Goal: Communication & Community: Share content

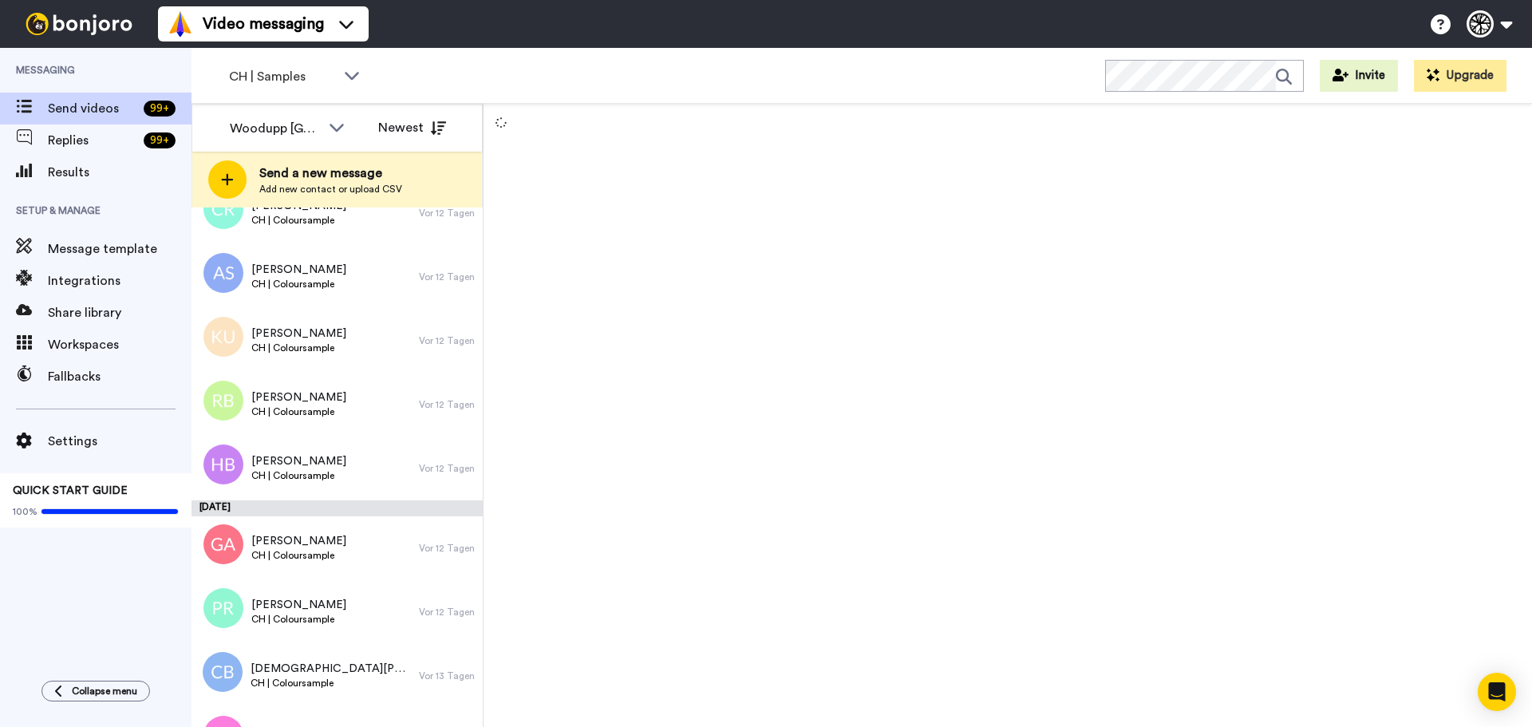
scroll to position [9277, 0]
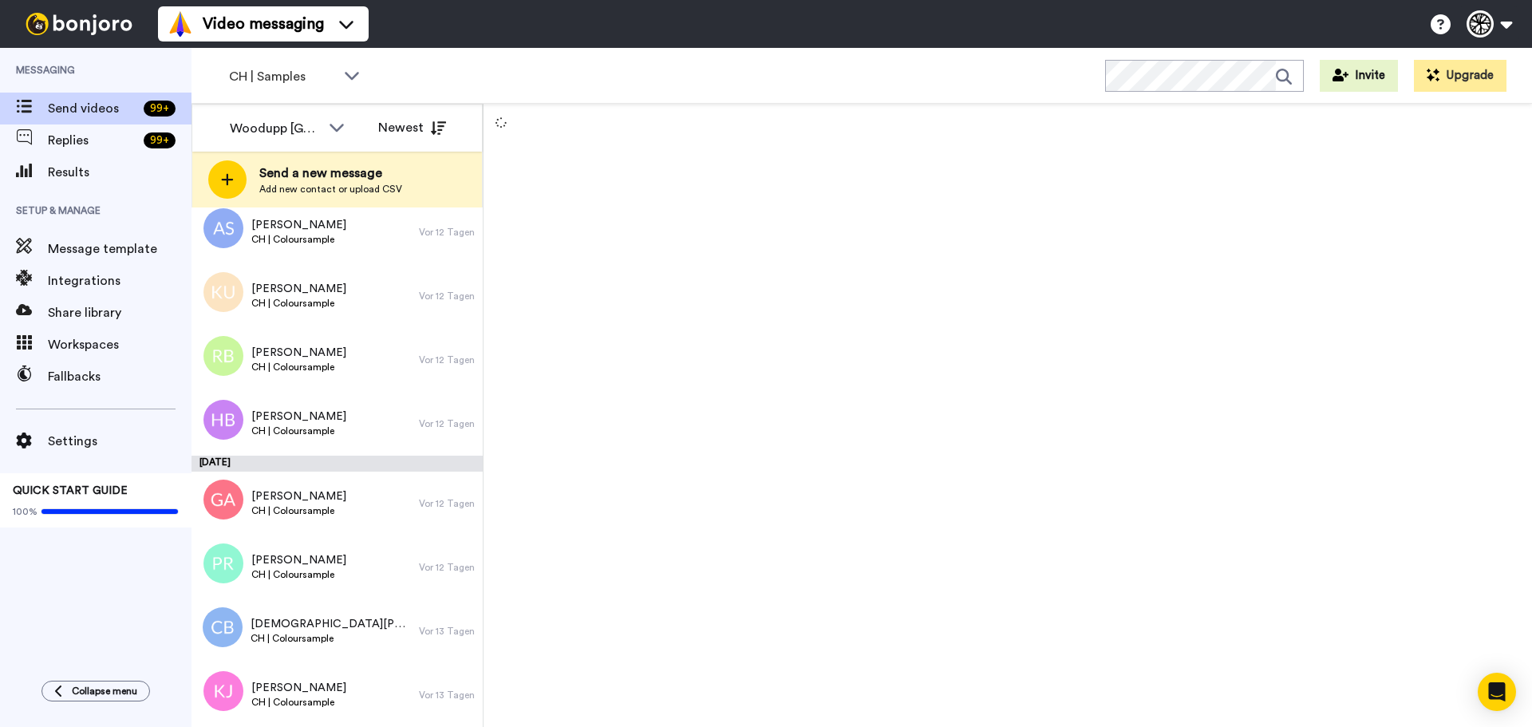
click at [672, 358] on div at bounding box center [1007, 415] width 1048 height 623
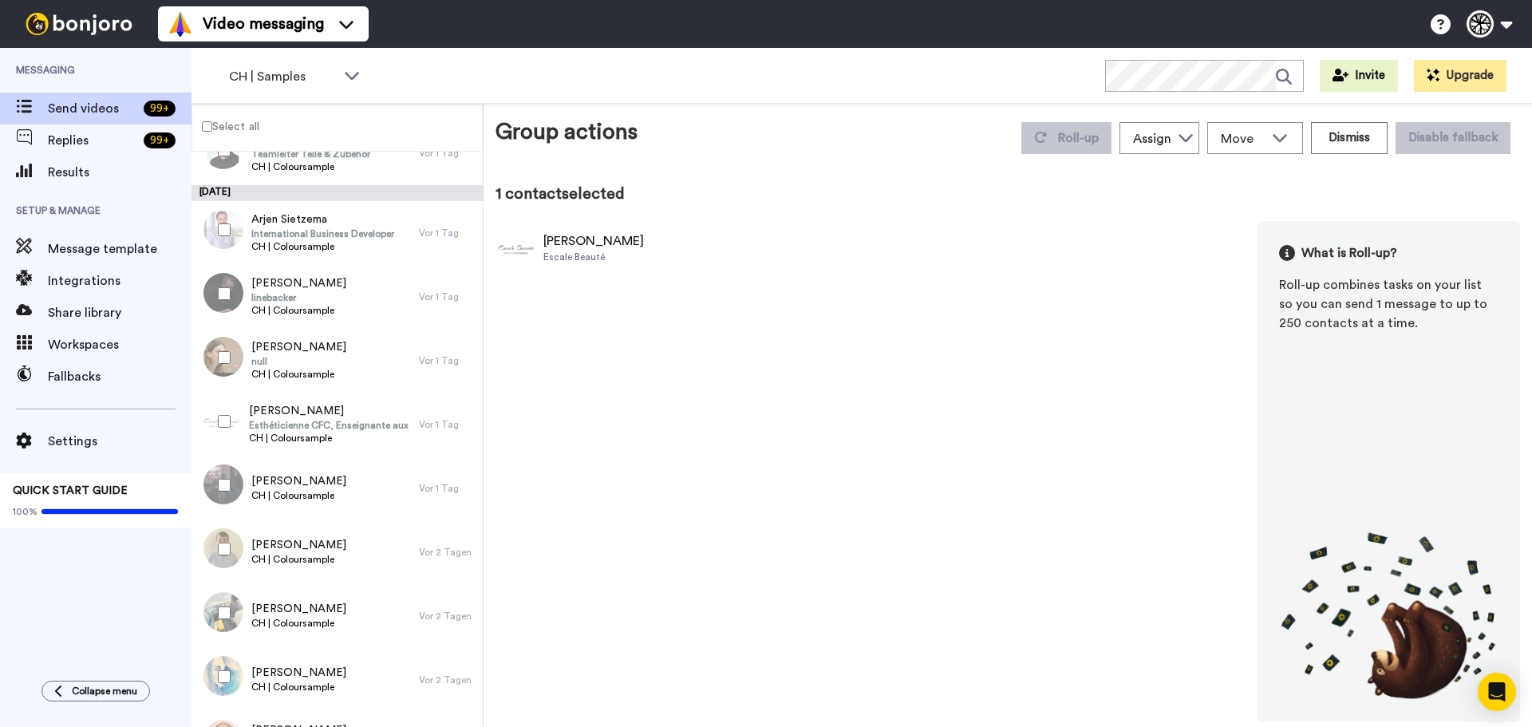
scroll to position [1652, 0]
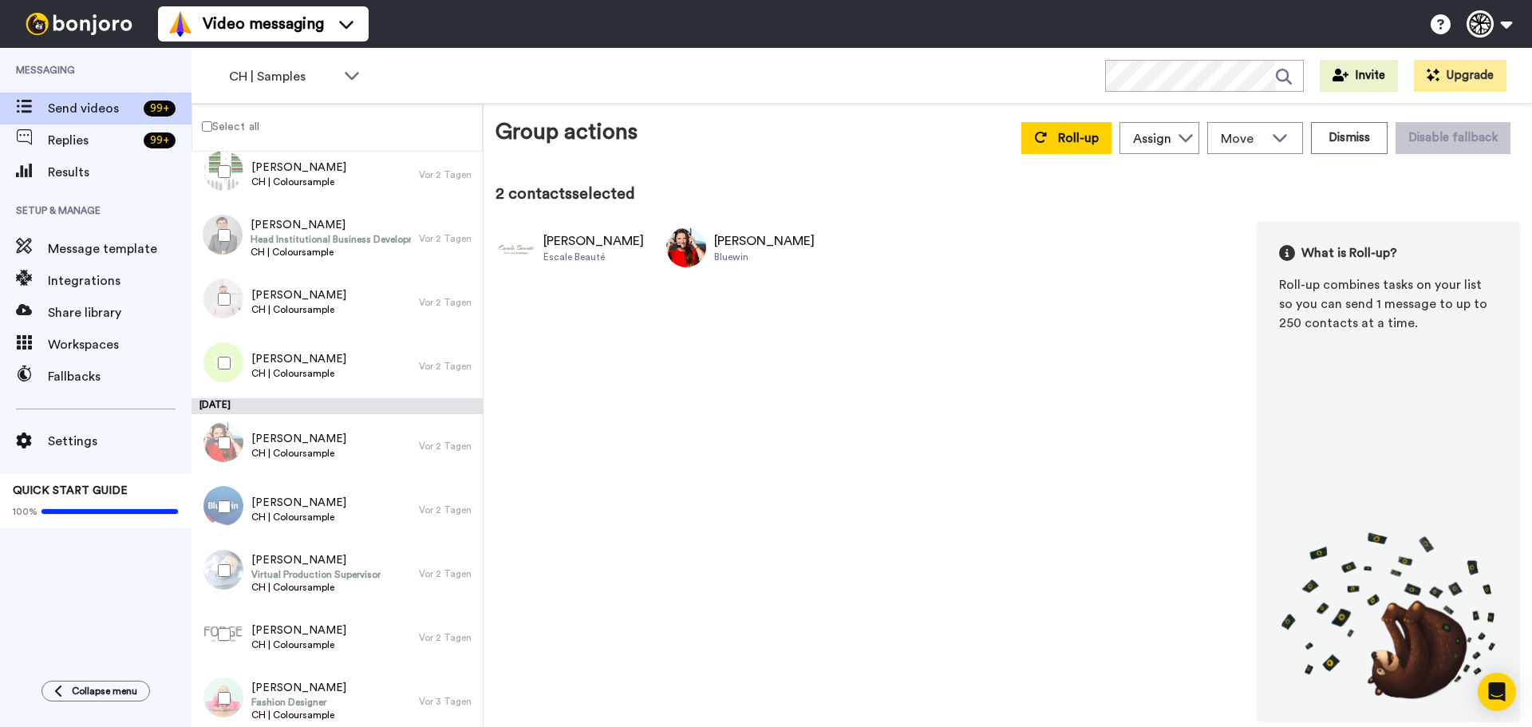
click at [727, 463] on div "Pamela Ott Escale Beauté Rachel Jeunet Bluewin What is Roll-up? Roll-up combine…" at bounding box center [1007, 471] width 1024 height 501
click at [241, 499] on div at bounding box center [220, 507] width 57 height 56
click at [854, 526] on div "Pamela Ott Escale Beauté Rachel Jeunet Bluewin Patricia Neurohr Bluewin What is…" at bounding box center [1007, 471] width 1024 height 501
click at [1034, 164] on div "Group actions Roll-up Assign Woodupp Switzerland WoodUpp Danmark WoodUpp Sverig…" at bounding box center [1007, 419] width 1024 height 606
click at [1046, 149] on button "Roll-up" at bounding box center [1066, 138] width 90 height 32
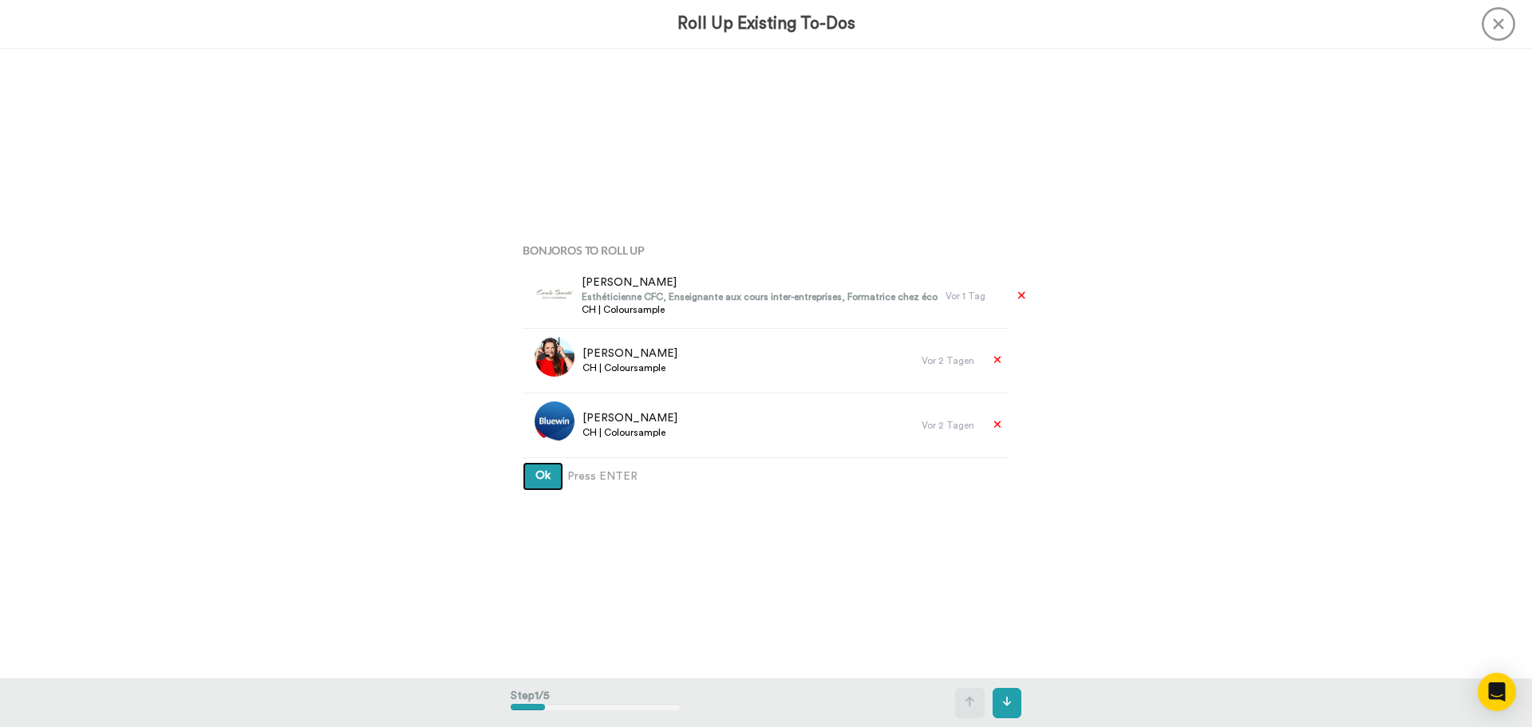
click at [522, 462] on button "Ok" at bounding box center [542, 476] width 41 height 29
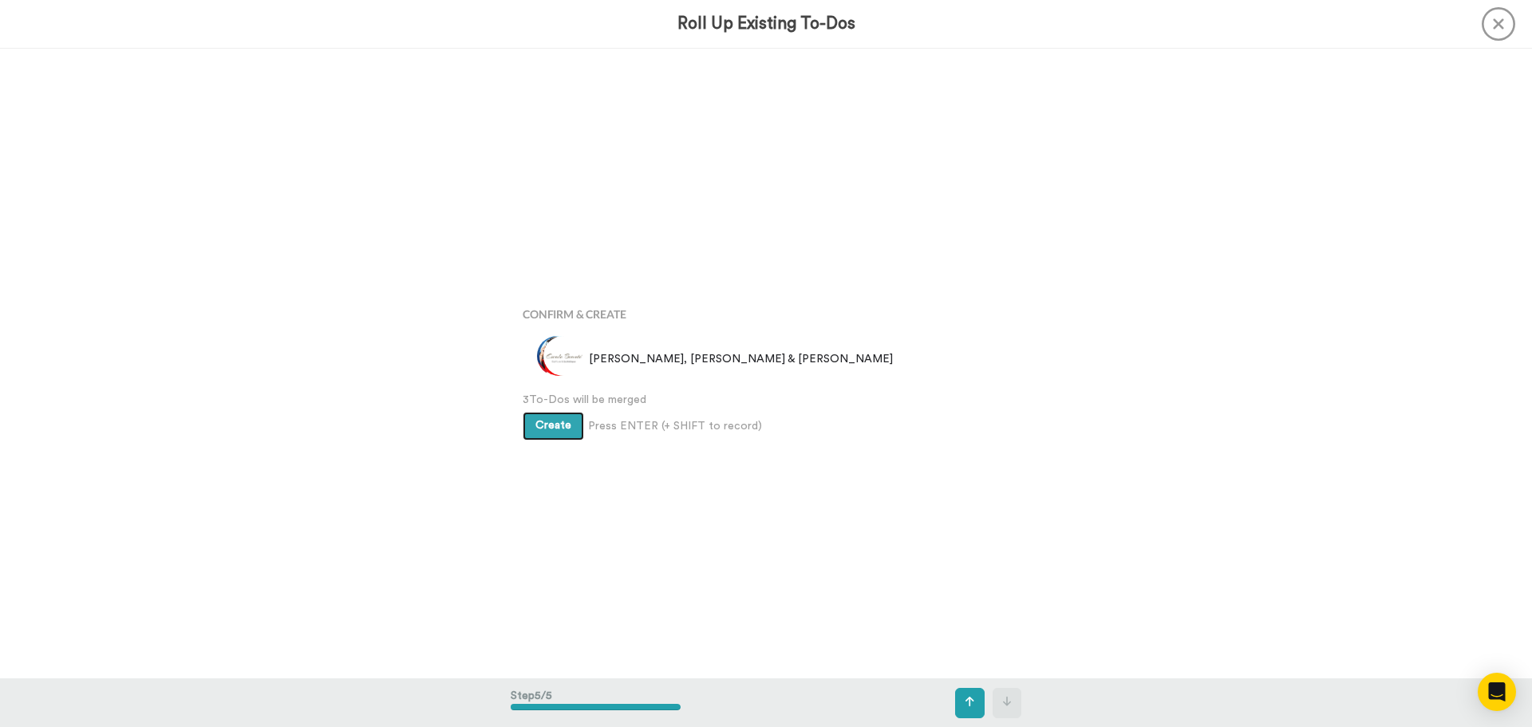
scroll to position [2519, 0]
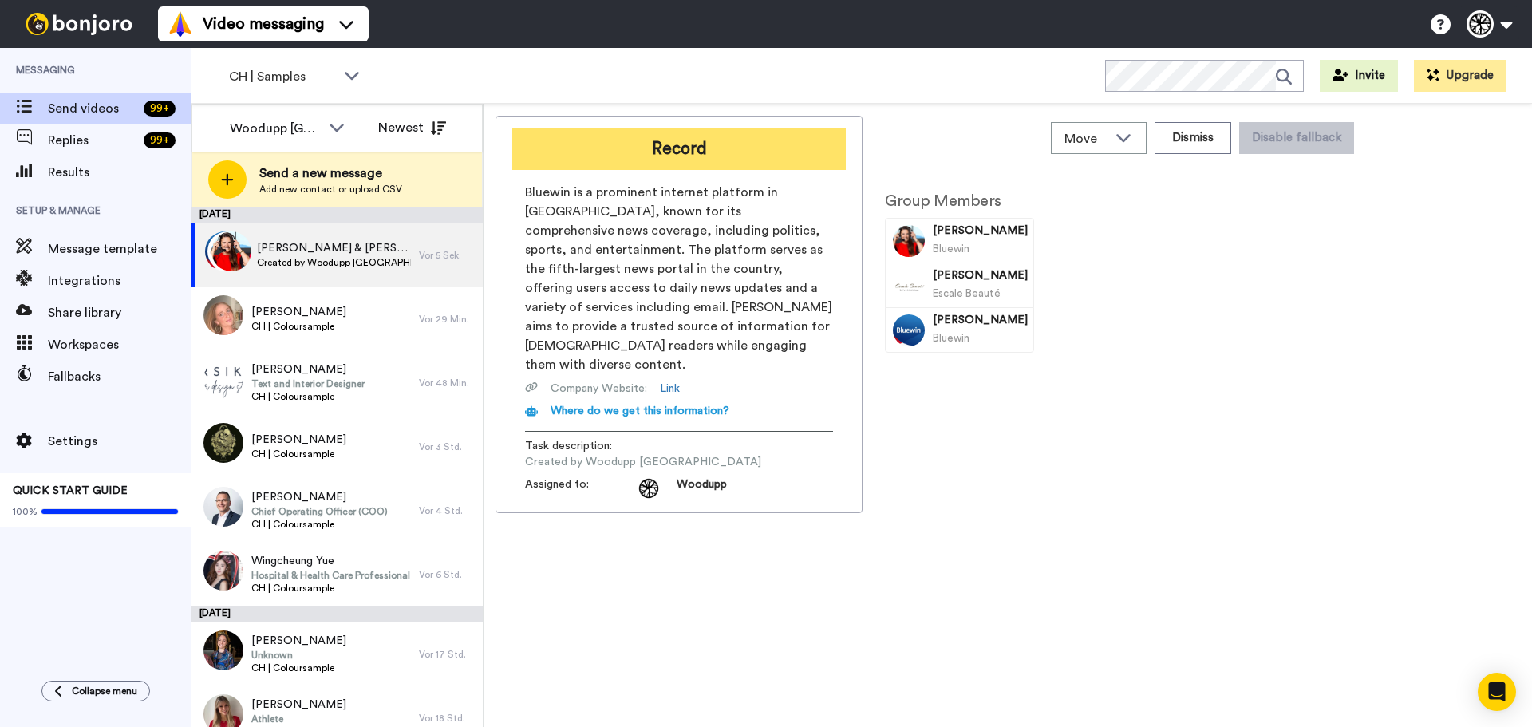
click at [656, 129] on button "Record" at bounding box center [678, 148] width 333 height 41
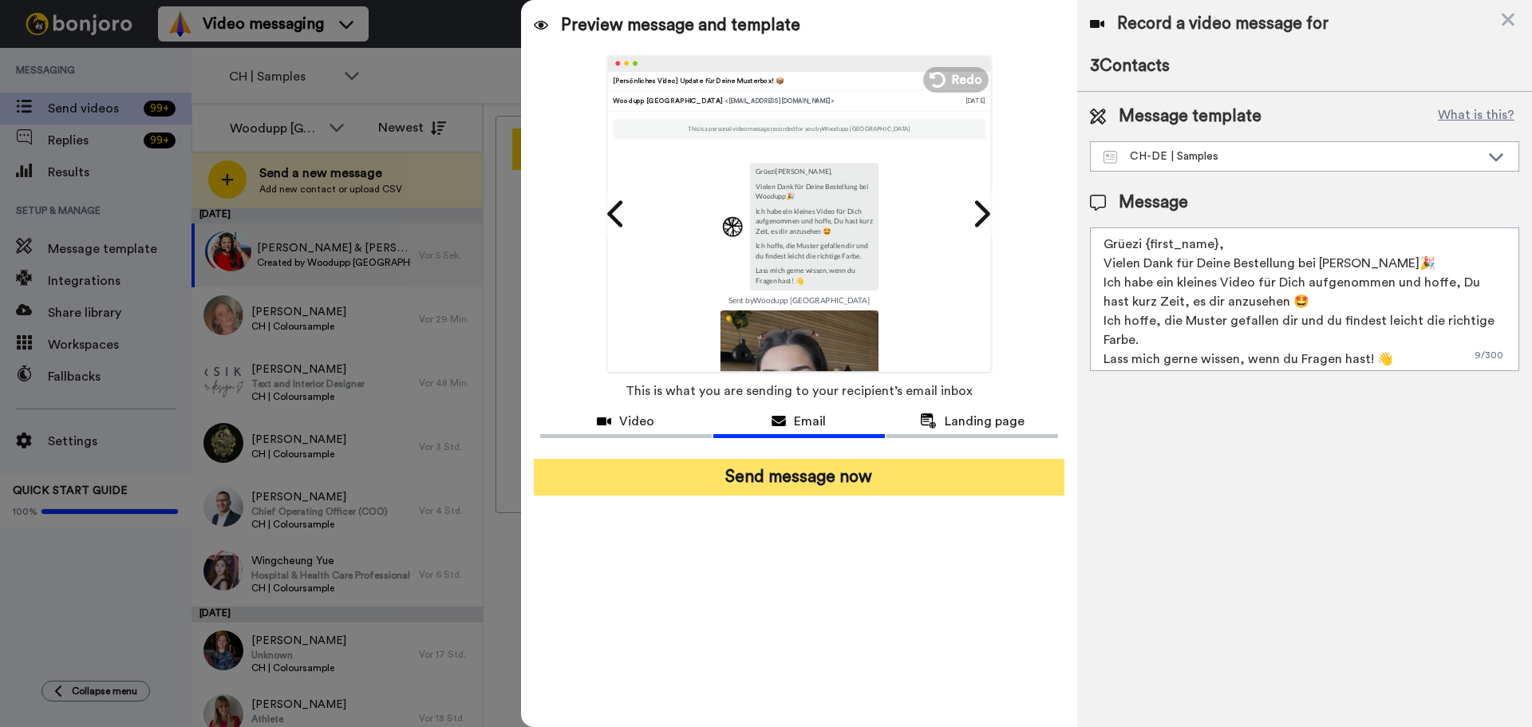
click at [859, 473] on button "Send message now" at bounding box center [799, 477] width 530 height 37
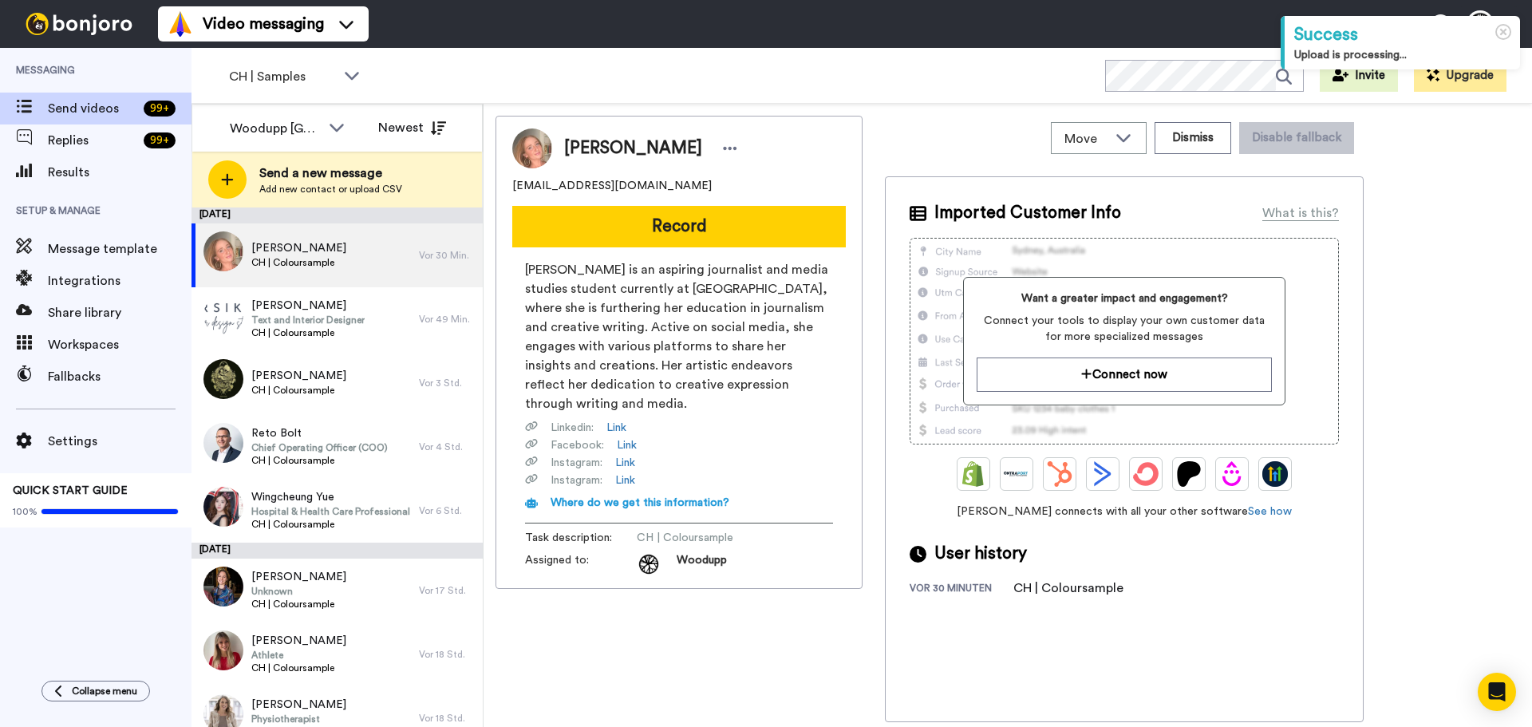
click at [529, 150] on img at bounding box center [532, 148] width 40 height 40
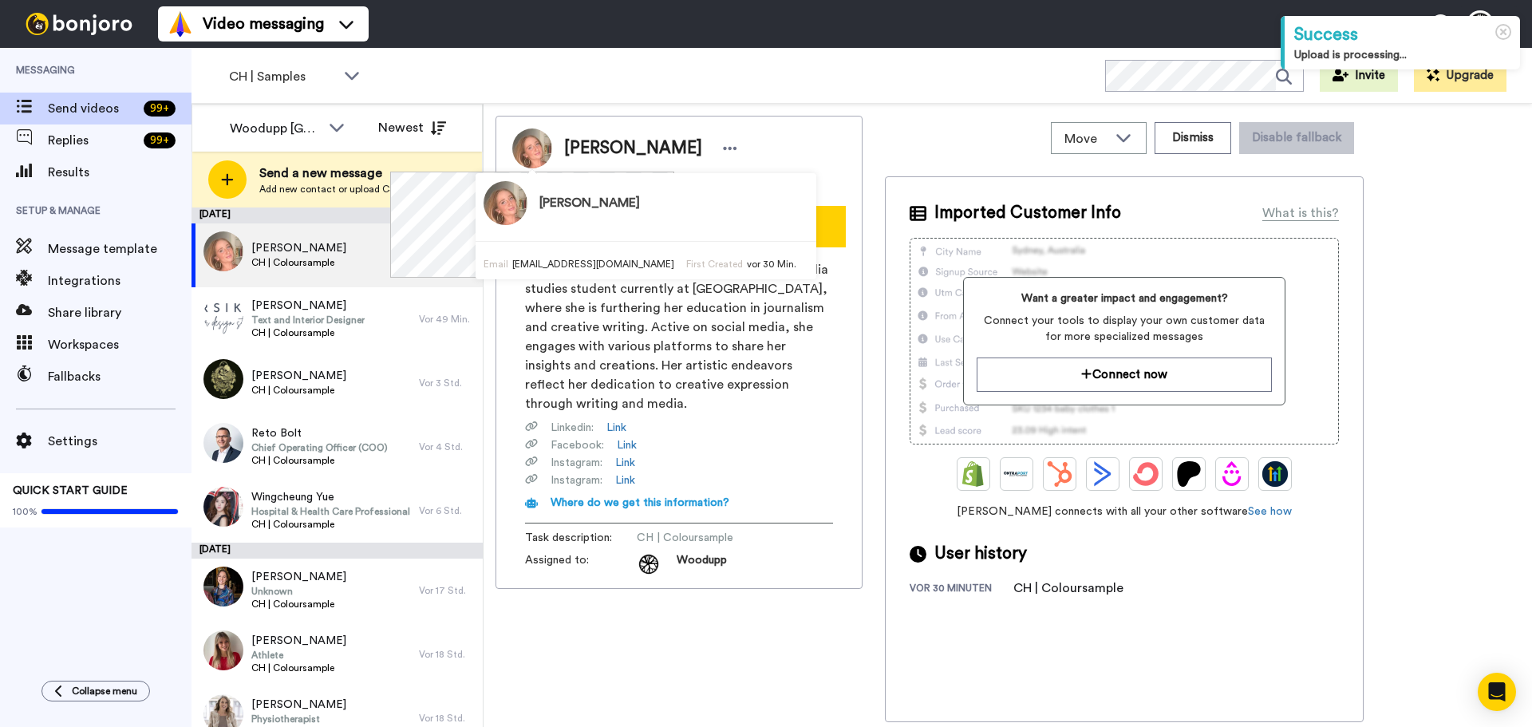
click at [529, 150] on img at bounding box center [532, 148] width 40 height 40
click at [487, 210] on img at bounding box center [505, 203] width 44 height 44
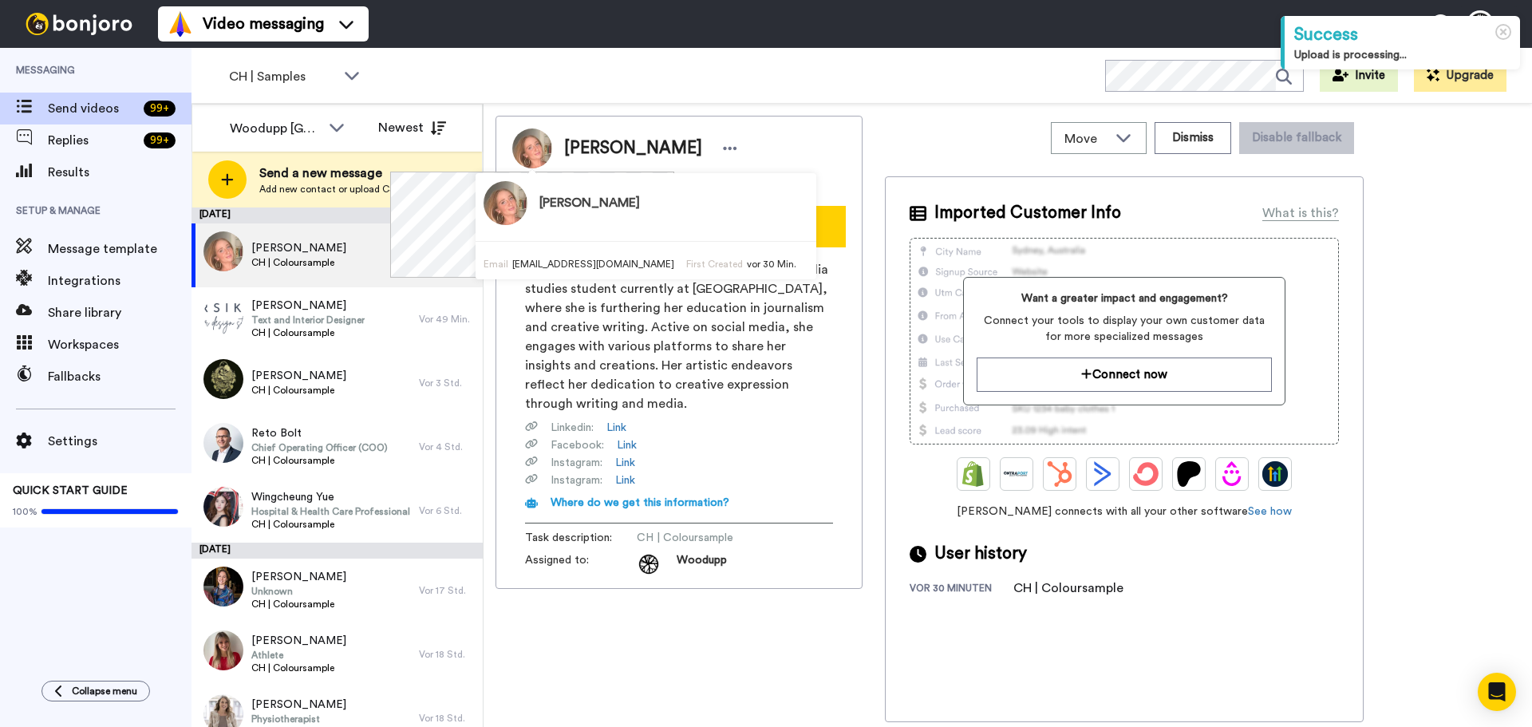
click at [554, 172] on div "Maya Frei Email freewin222@hotmail.com First Created vor 30 Min." at bounding box center [560, 225] width 341 height 106
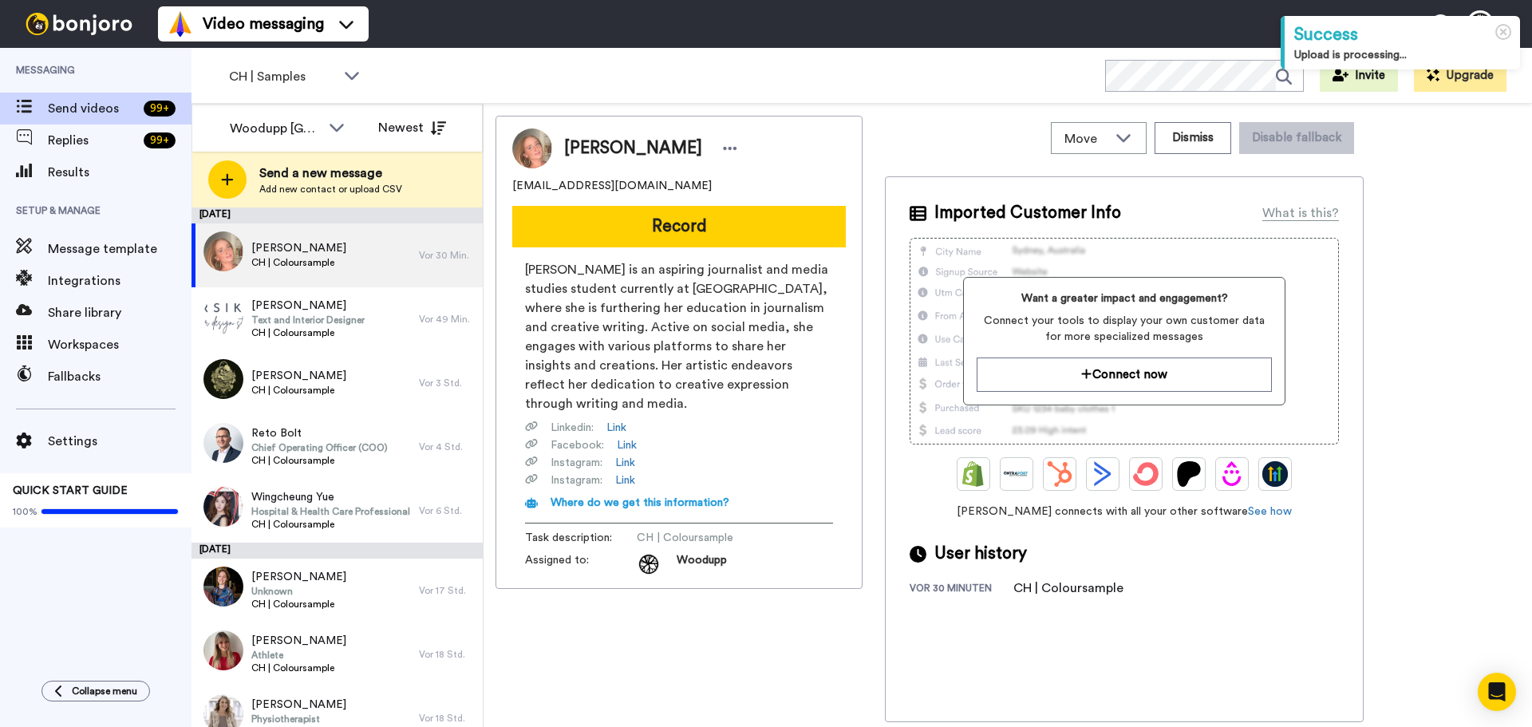
click at [526, 159] on img at bounding box center [532, 148] width 40 height 40
click at [724, 148] on icon at bounding box center [731, 148] width 14 height 3
click at [716, 179] on li "Edit contact" at bounding box center [712, 175] width 116 height 22
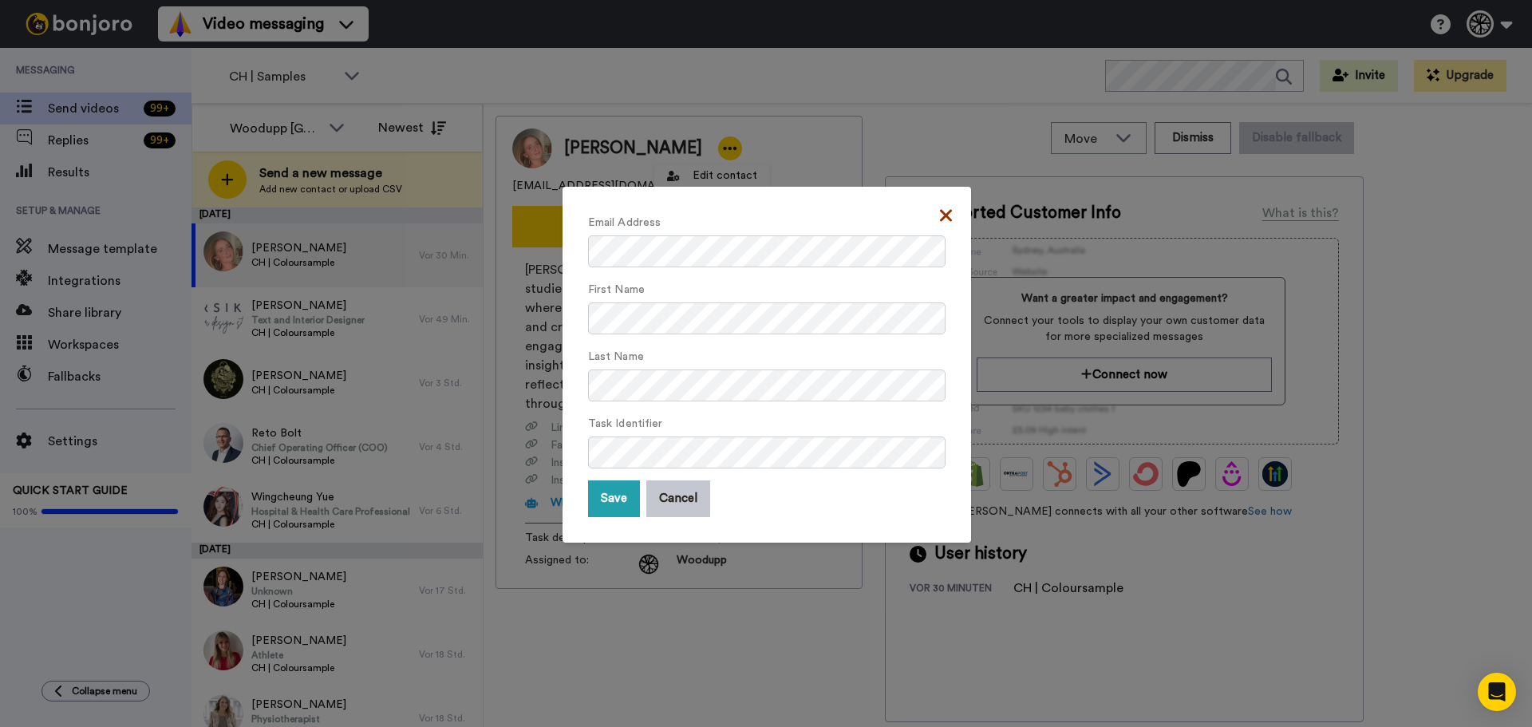
click at [940, 219] on icon at bounding box center [946, 215] width 12 height 12
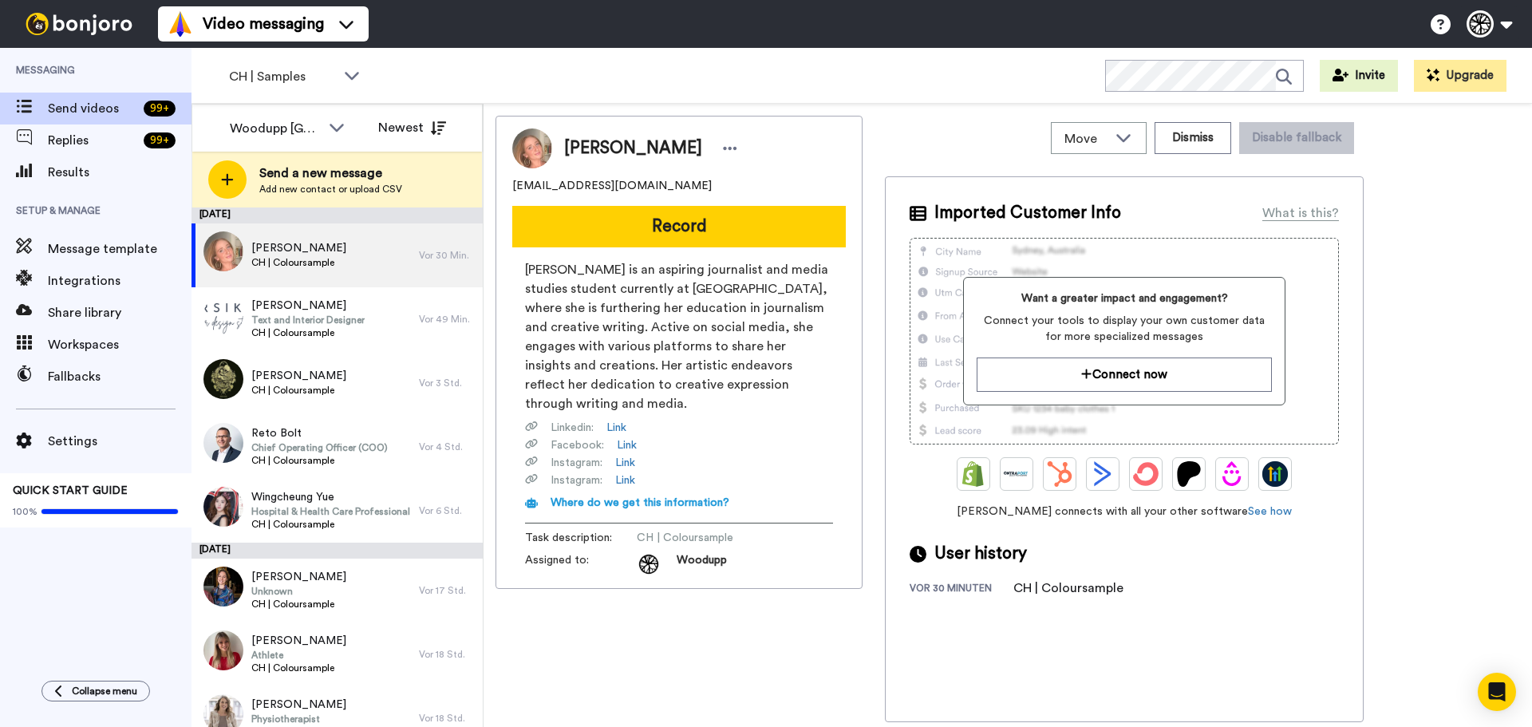
click at [537, 145] on img at bounding box center [532, 148] width 40 height 40
click at [538, 145] on img at bounding box center [532, 148] width 40 height 40
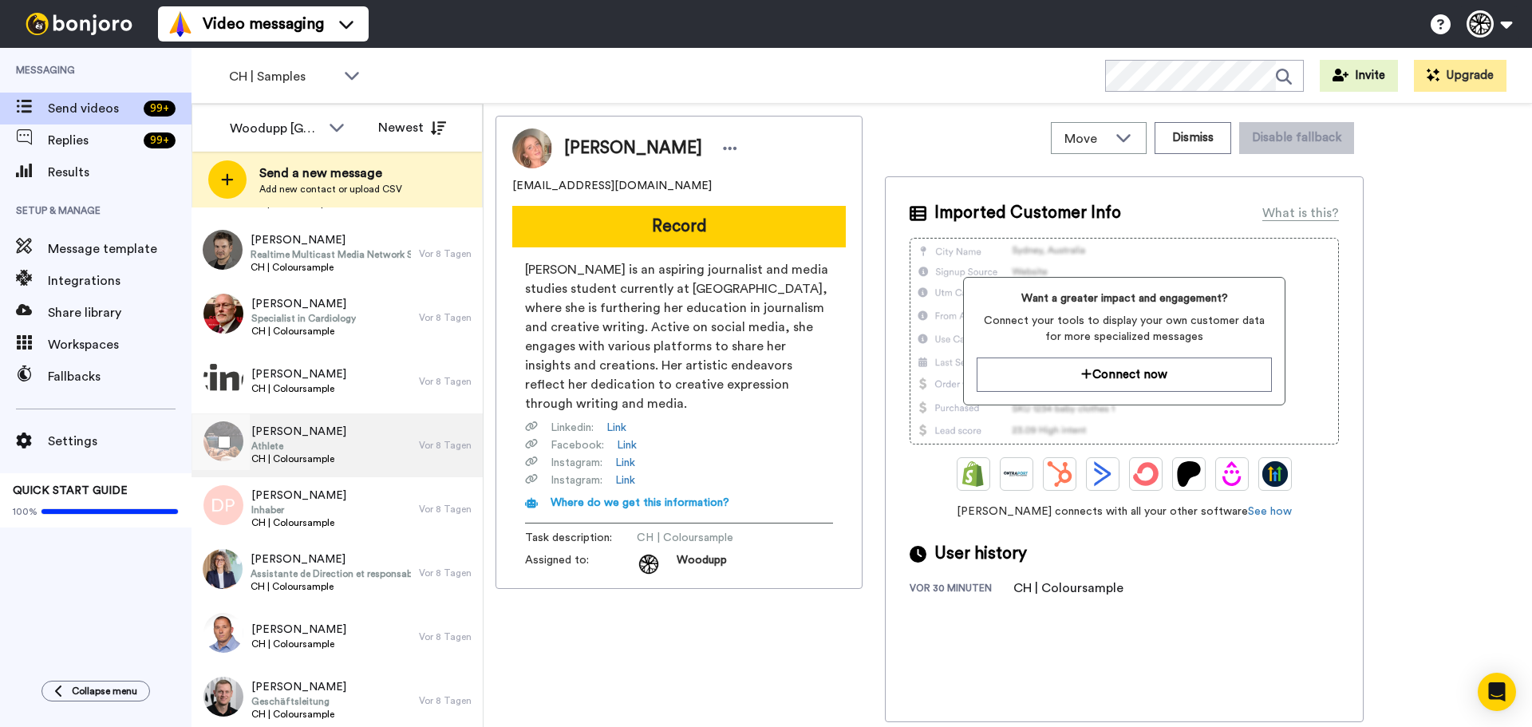
scroll to position [1473, 0]
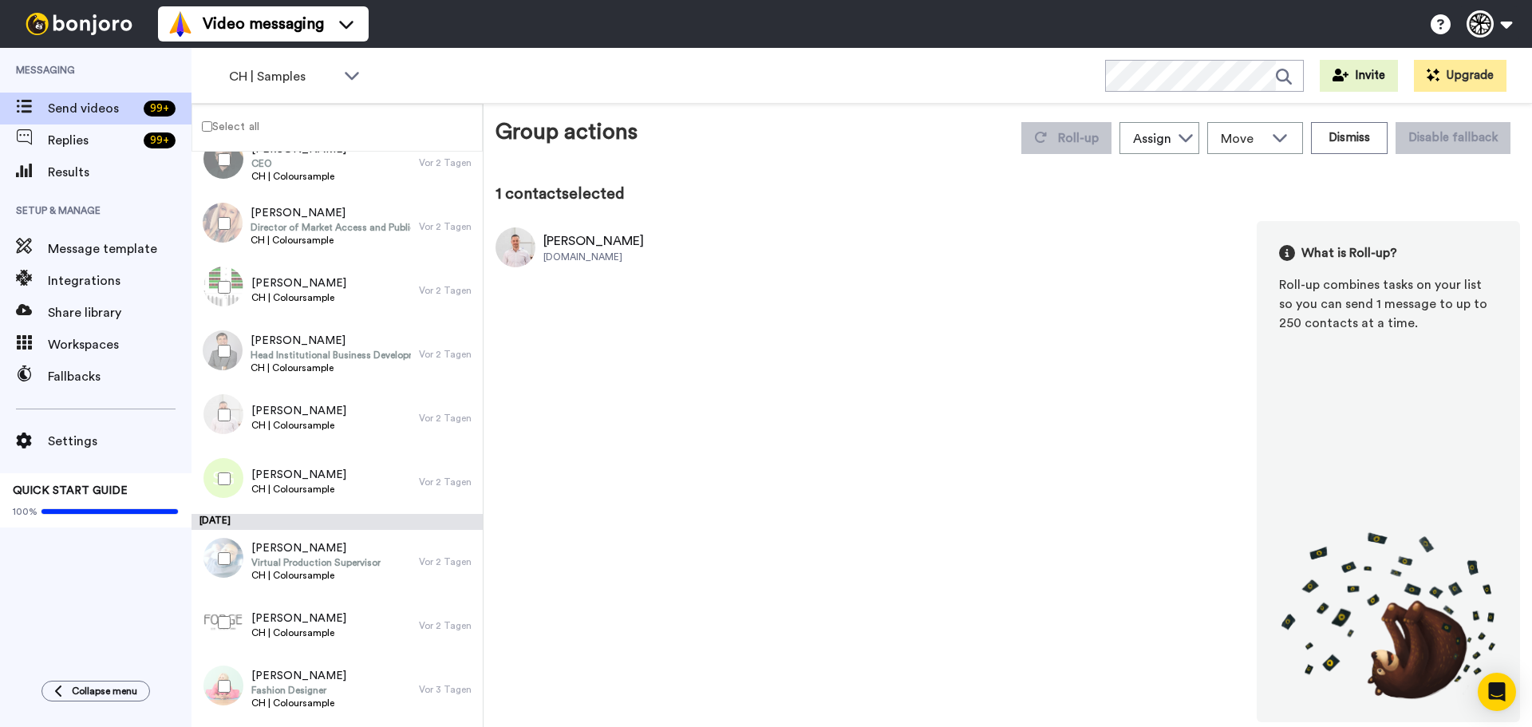
click at [221, 465] on div at bounding box center [220, 479] width 57 height 56
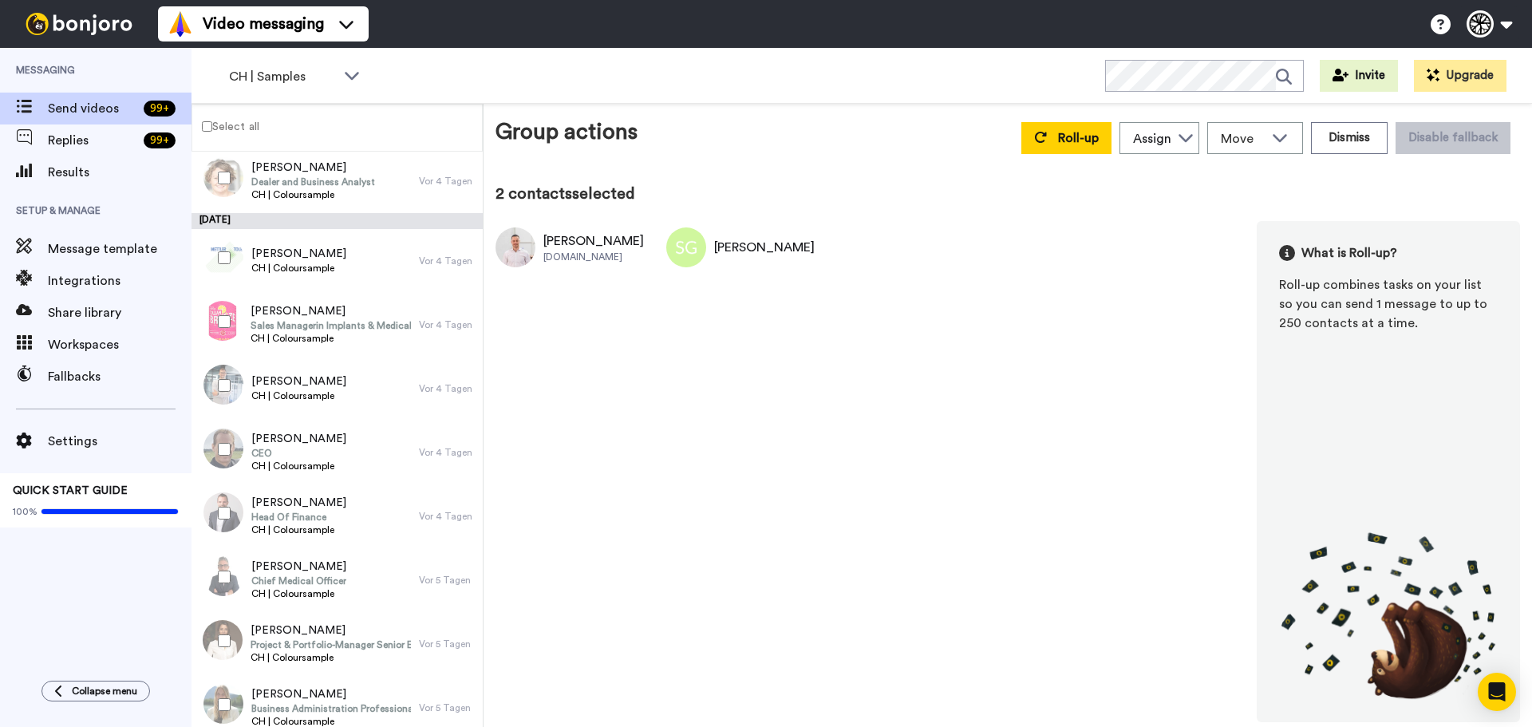
scroll to position [82, 0]
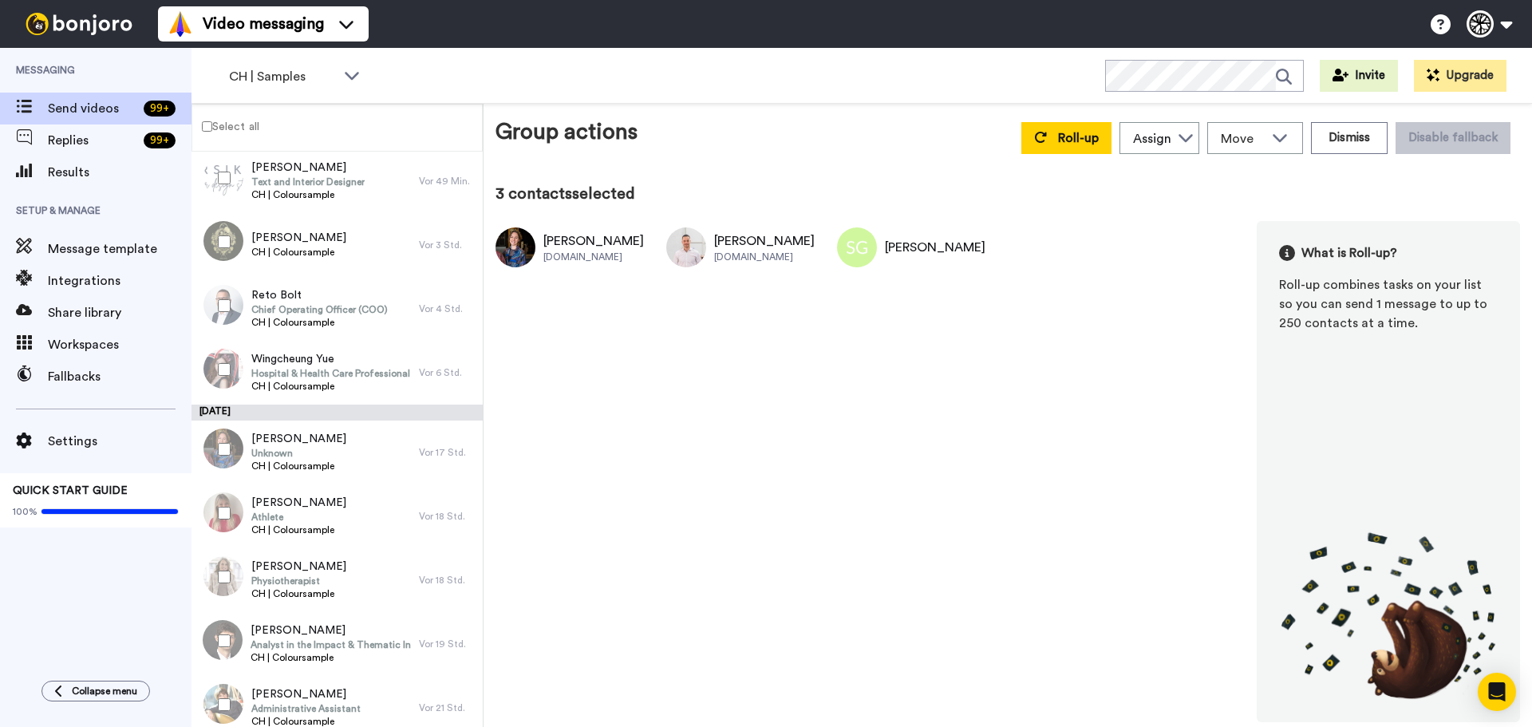
click at [234, 514] on div at bounding box center [220, 513] width 57 height 56
click at [653, 246] on div "Caroline Heussi bluewin.ch Manon Moser World Athletics Joshua Zeoli WEB.DE Skir…" at bounding box center [763, 273] width 536 height 105
click at [677, 246] on img at bounding box center [686, 247] width 40 height 40
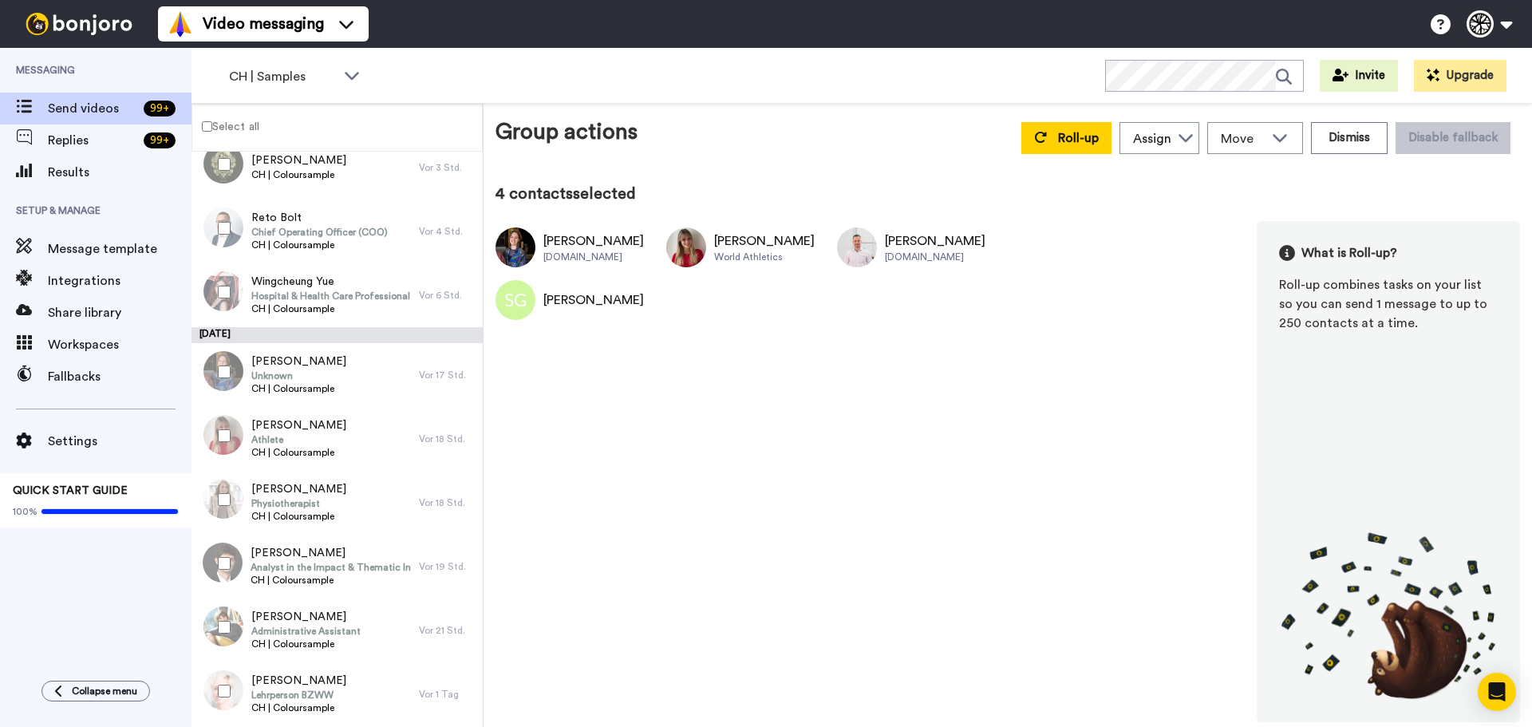
scroll to position [162, 0]
click at [216, 494] on div at bounding box center [220, 497] width 57 height 56
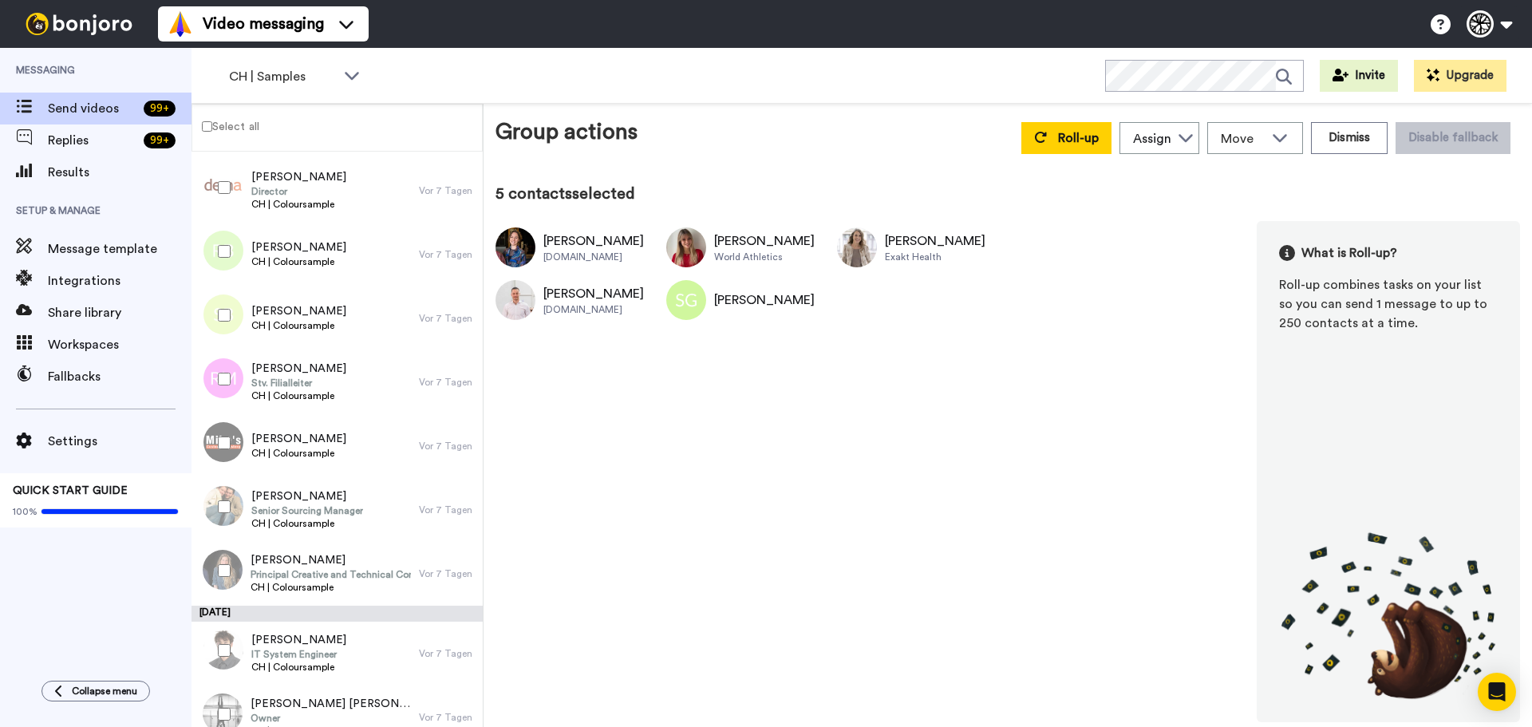
scroll to position [998, 0]
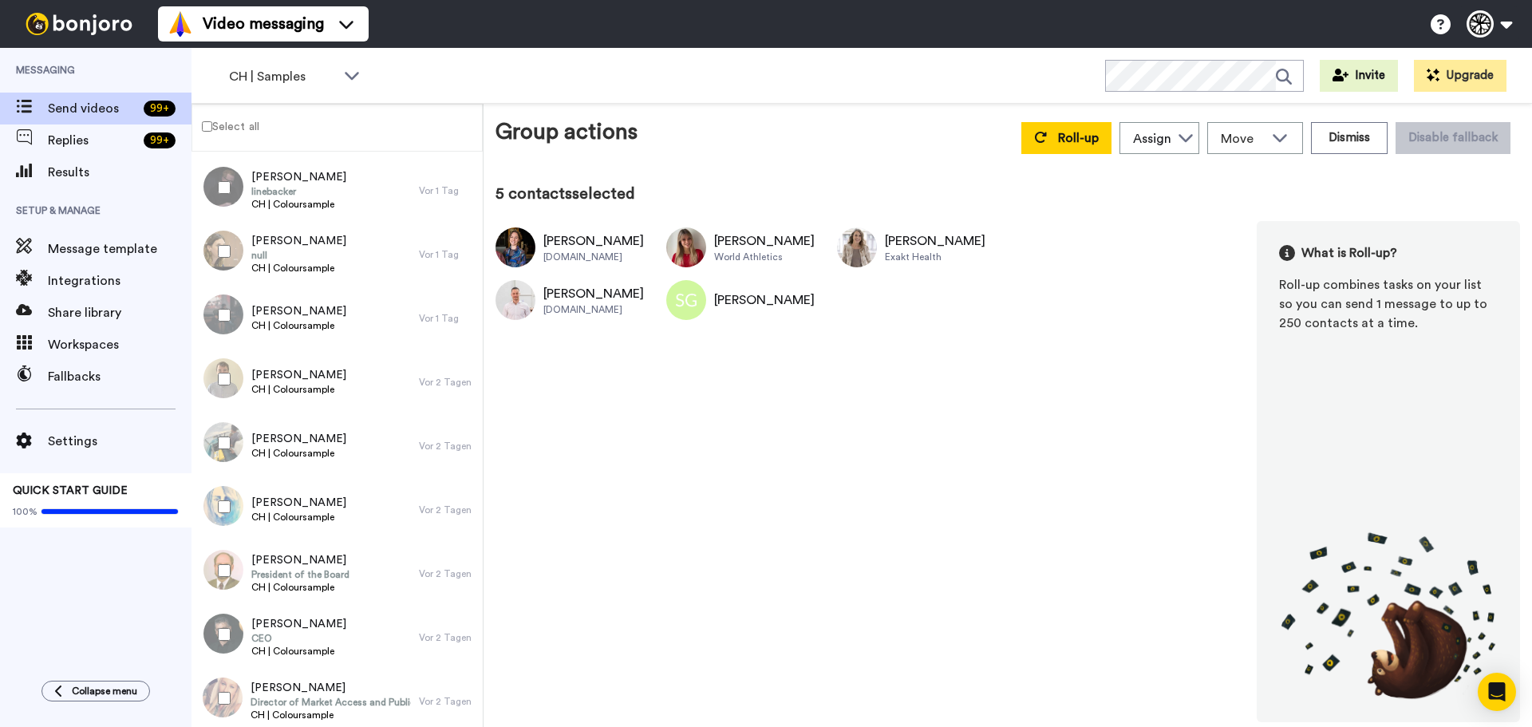
click at [213, 438] on div at bounding box center [220, 443] width 57 height 56
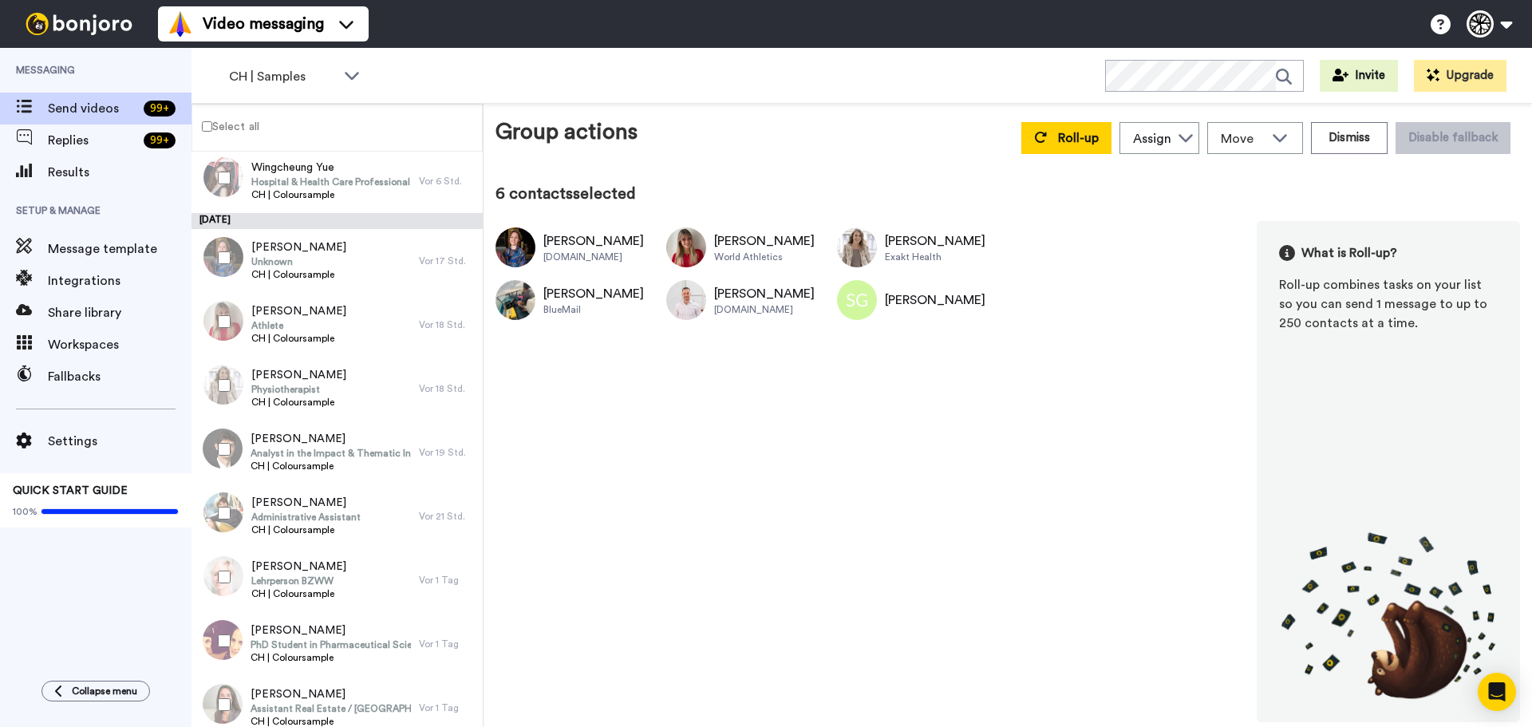
click at [203, 436] on div at bounding box center [220, 449] width 57 height 56
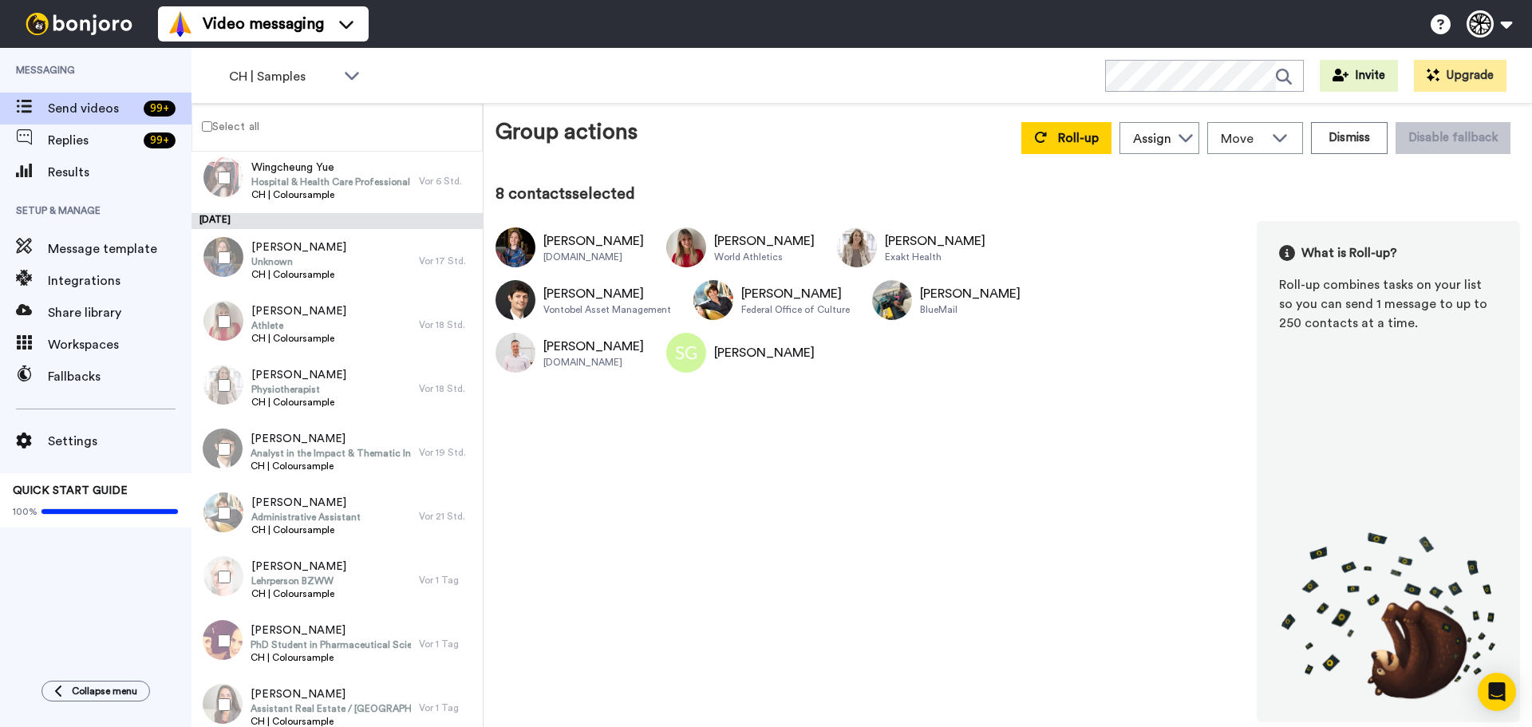
click at [243, 574] on div at bounding box center [220, 577] width 57 height 56
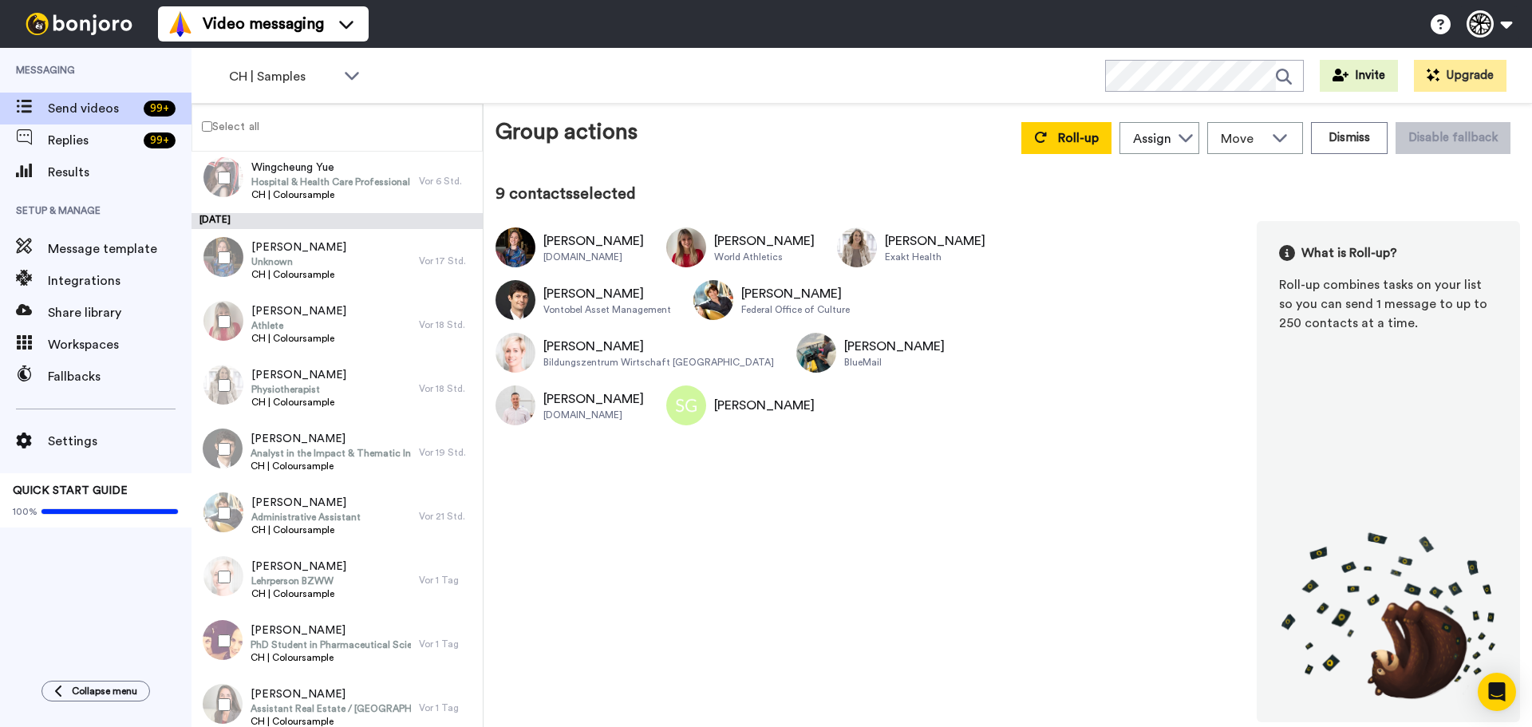
click at [220, 629] on div at bounding box center [220, 641] width 57 height 56
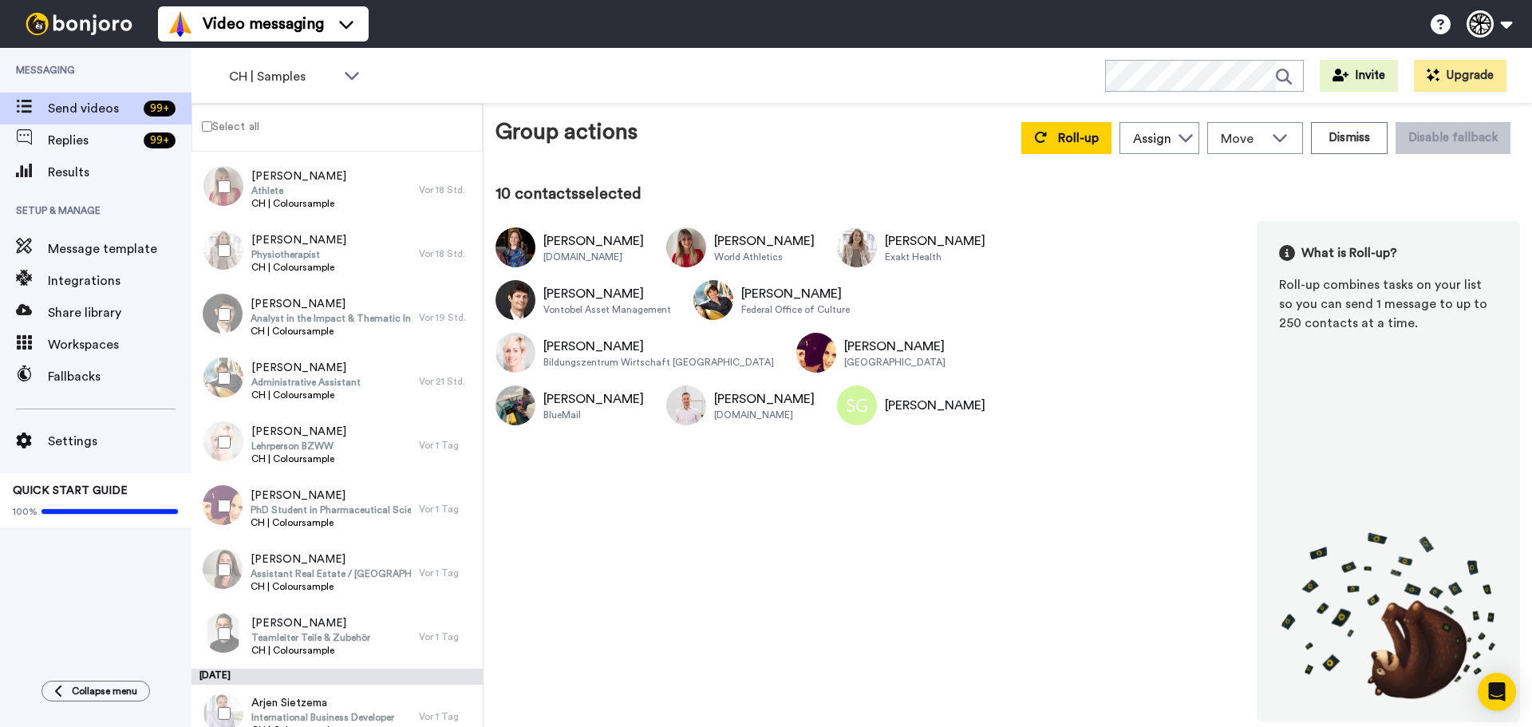
scroll to position [433, 0]
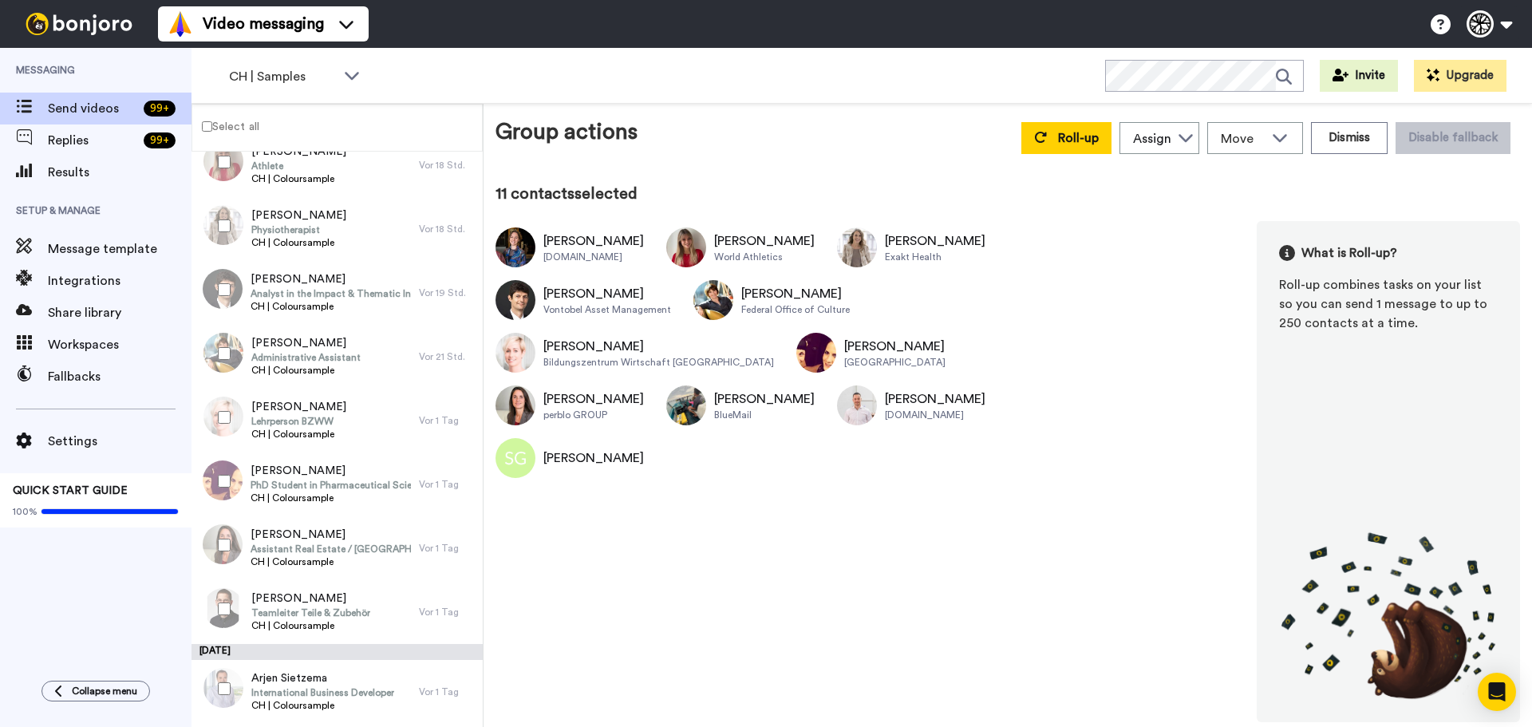
click at [218, 622] on div at bounding box center [220, 609] width 57 height 56
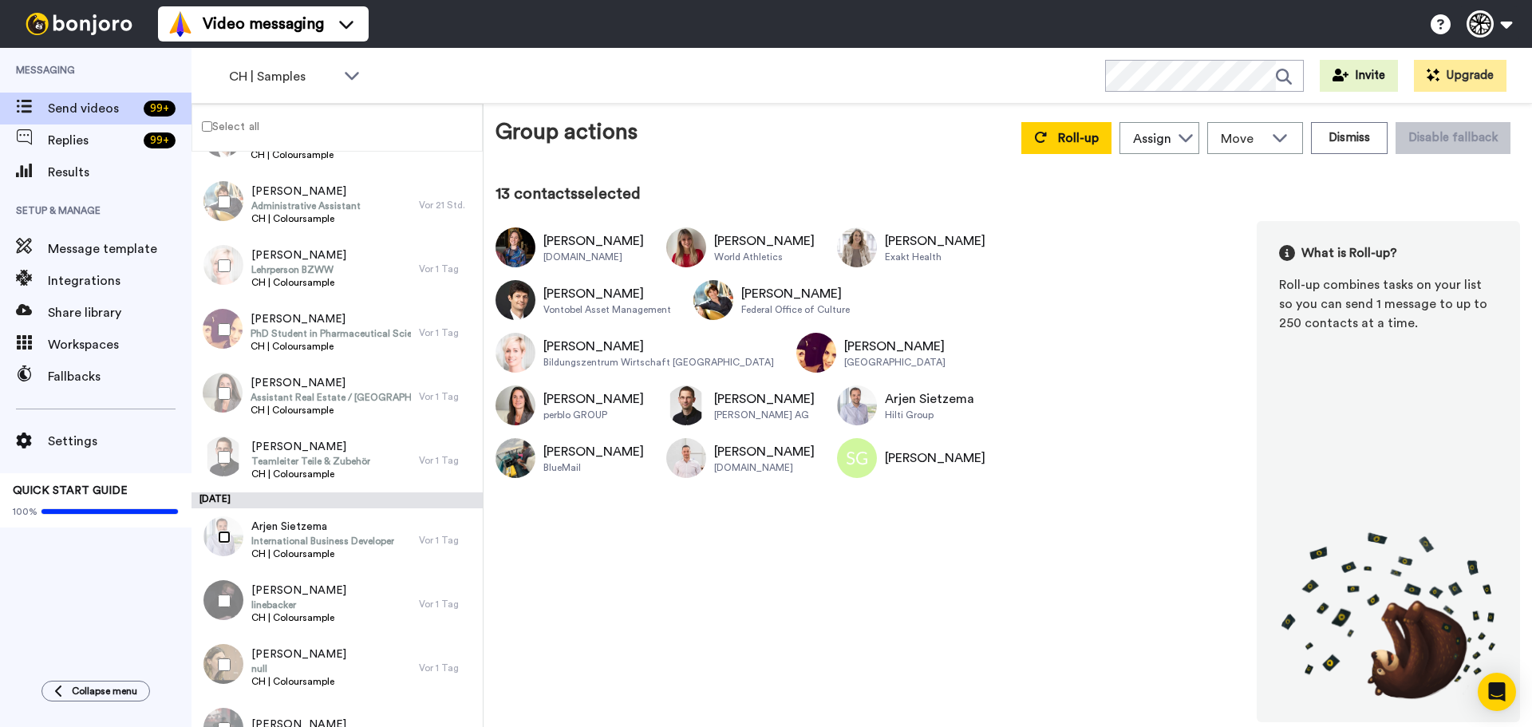
scroll to position [593, 0]
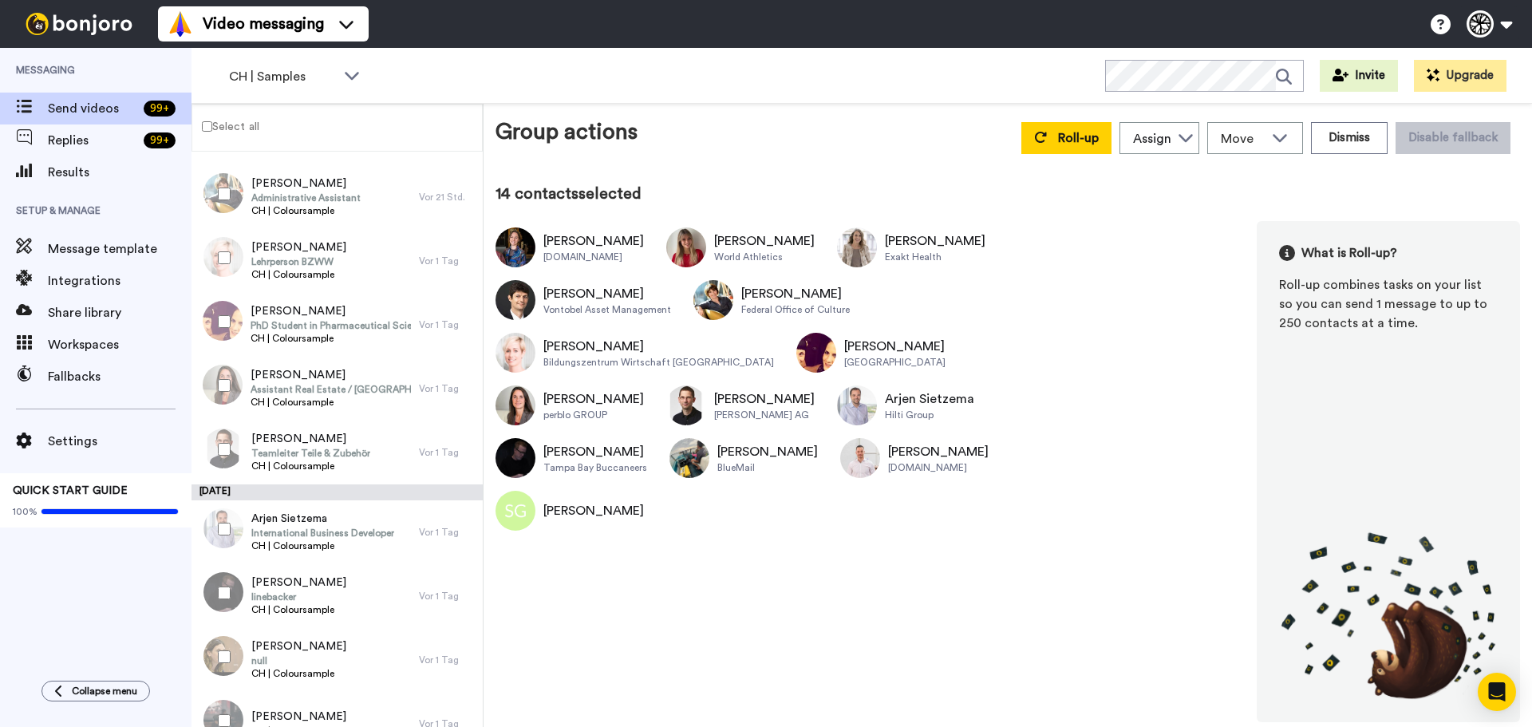
click at [513, 452] on img at bounding box center [515, 458] width 40 height 40
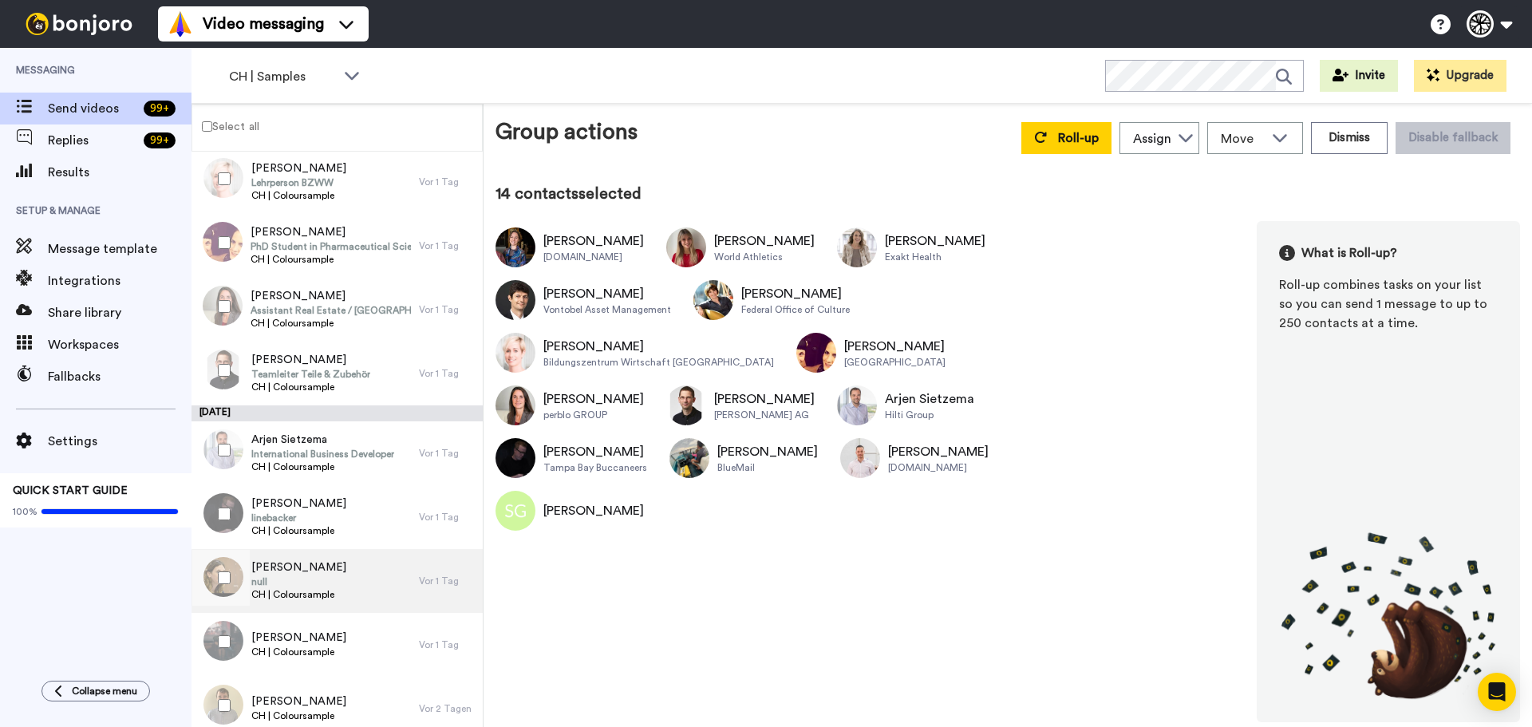
scroll to position [672, 0]
click at [249, 571] on div "Giovanna Cavallo null CH | Coloursample Vor 1 Tag" at bounding box center [336, 580] width 291 height 64
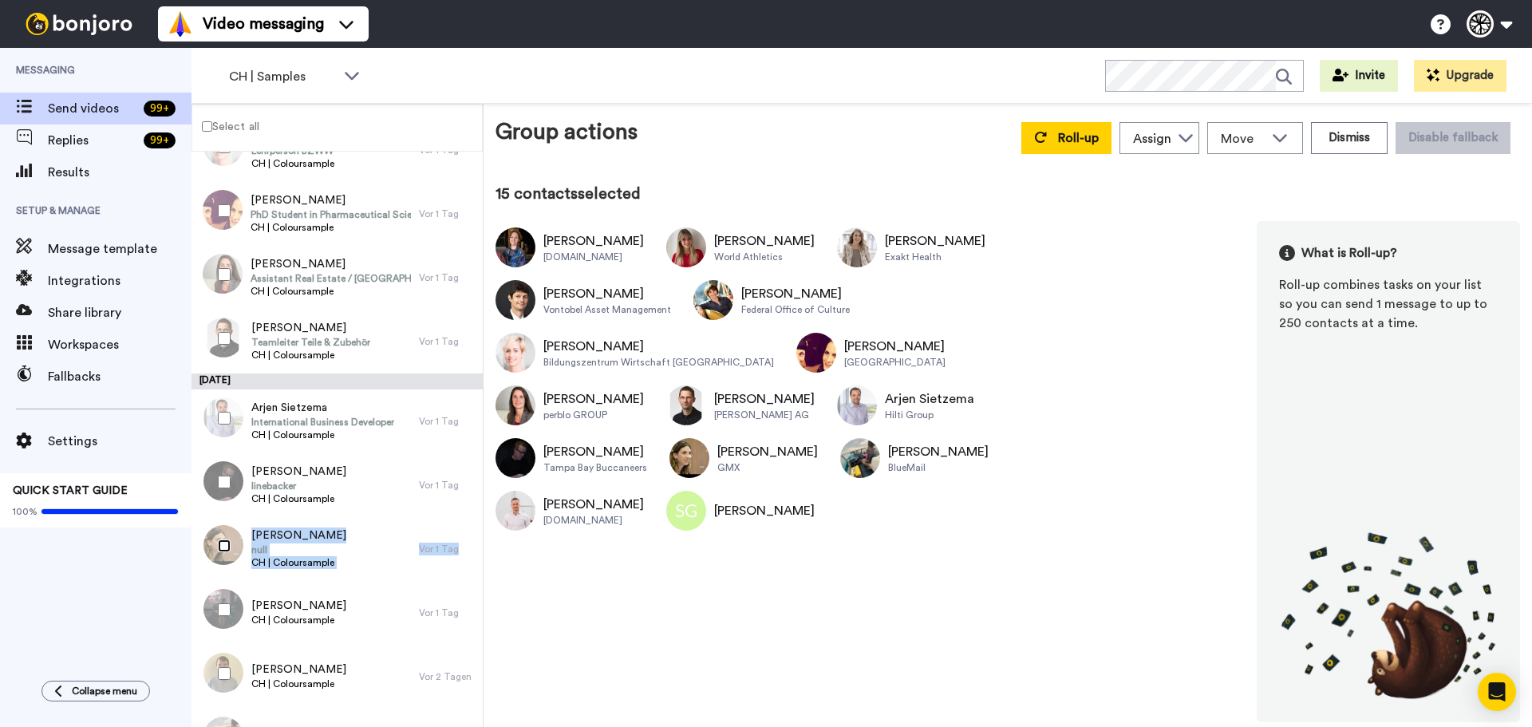
scroll to position [725, 0]
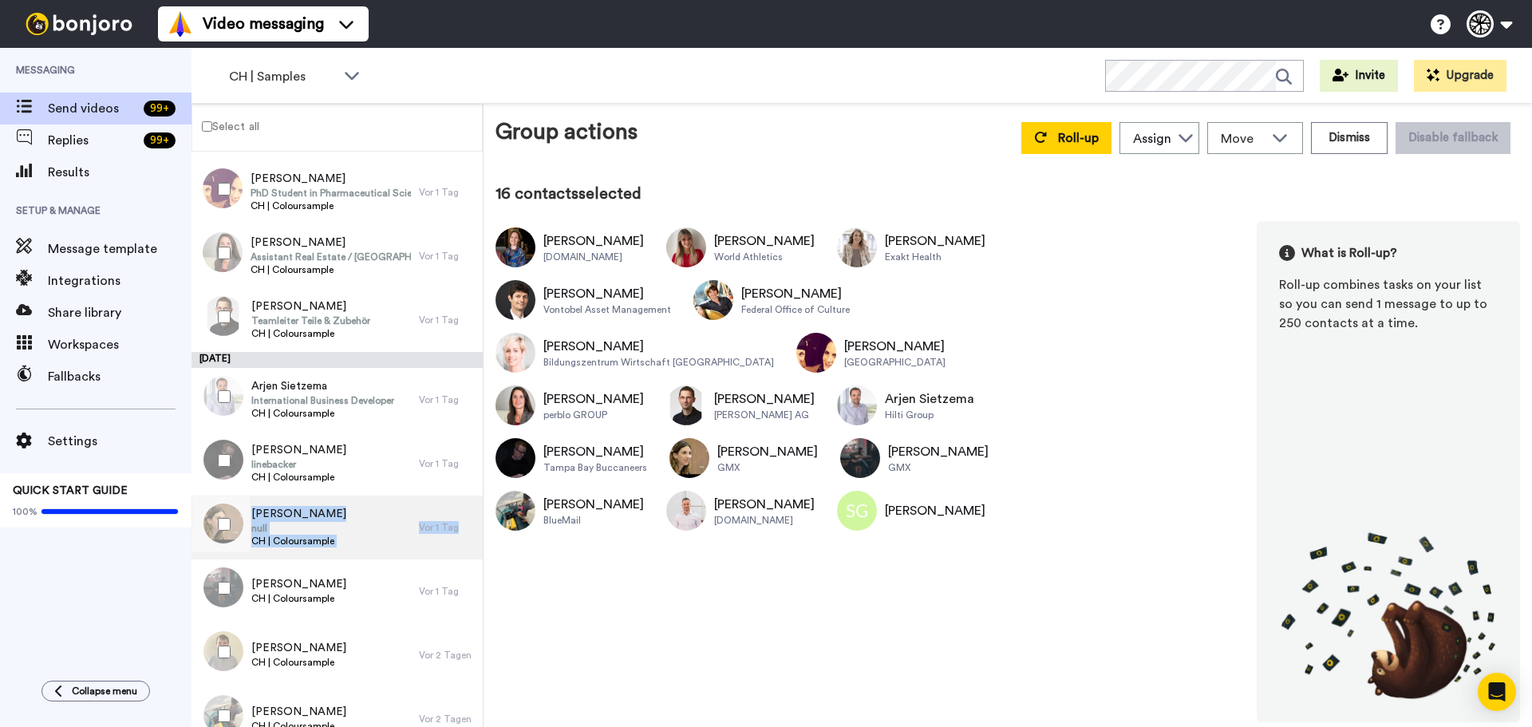
click at [320, 555] on div "Giovanna Cavallo null CH | Coloursample" at bounding box center [304, 527] width 227 height 64
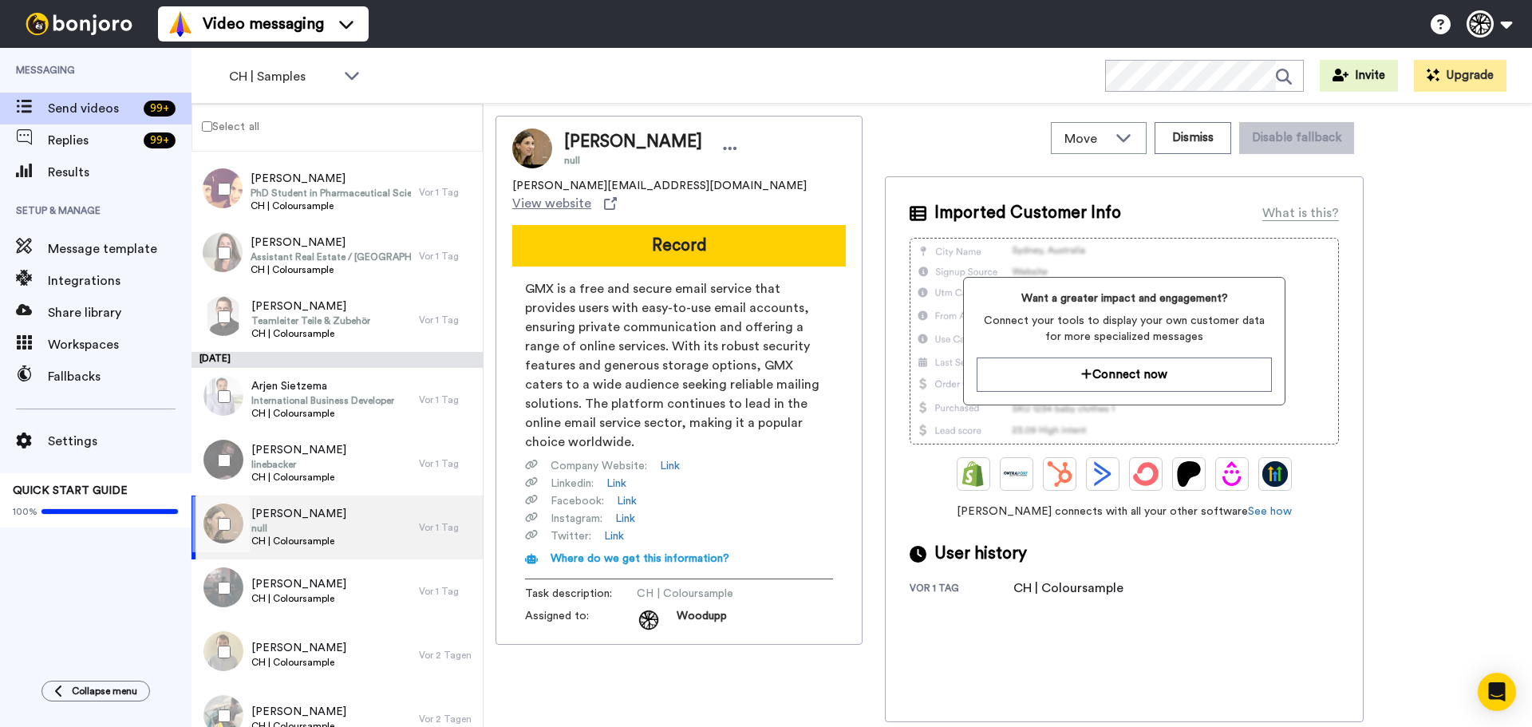
click at [233, 578] on div at bounding box center [220, 588] width 57 height 56
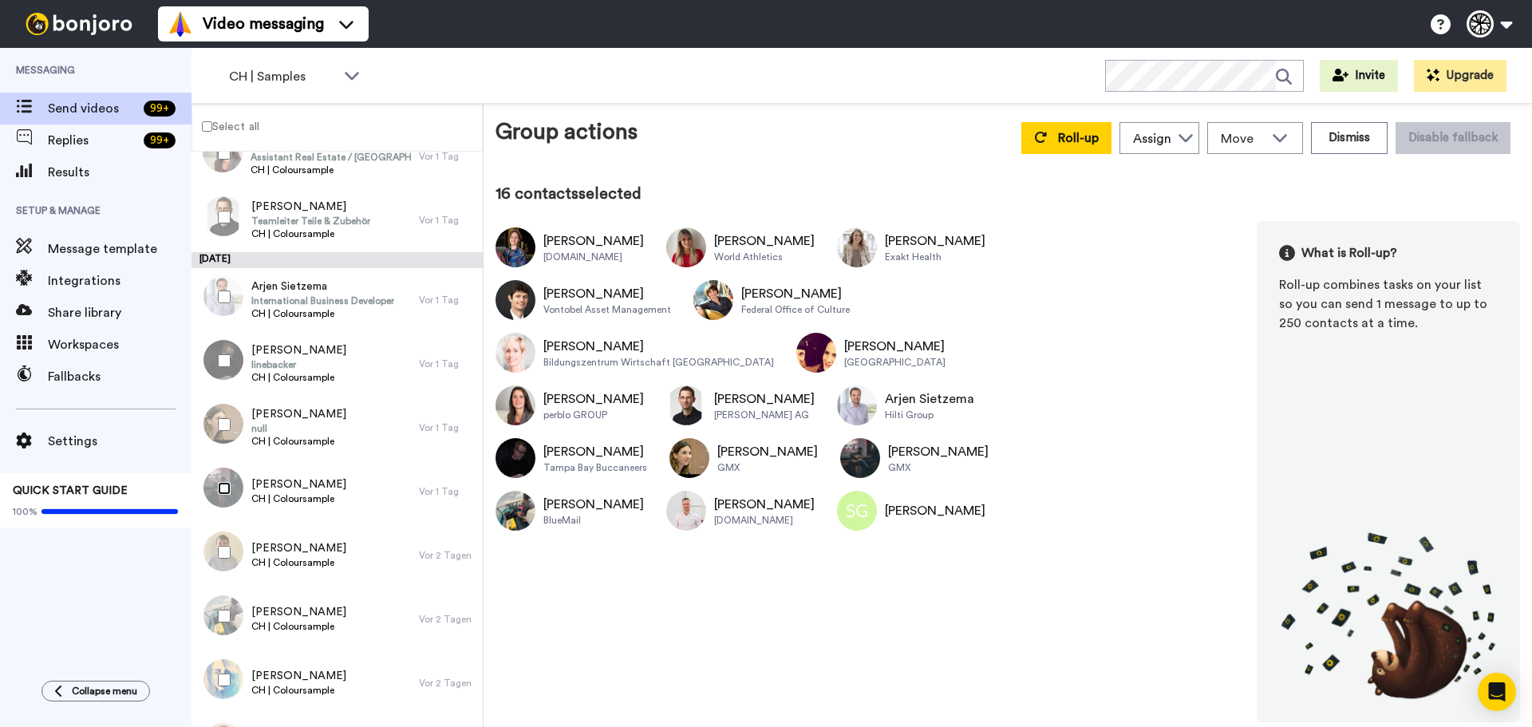
scroll to position [858, 0]
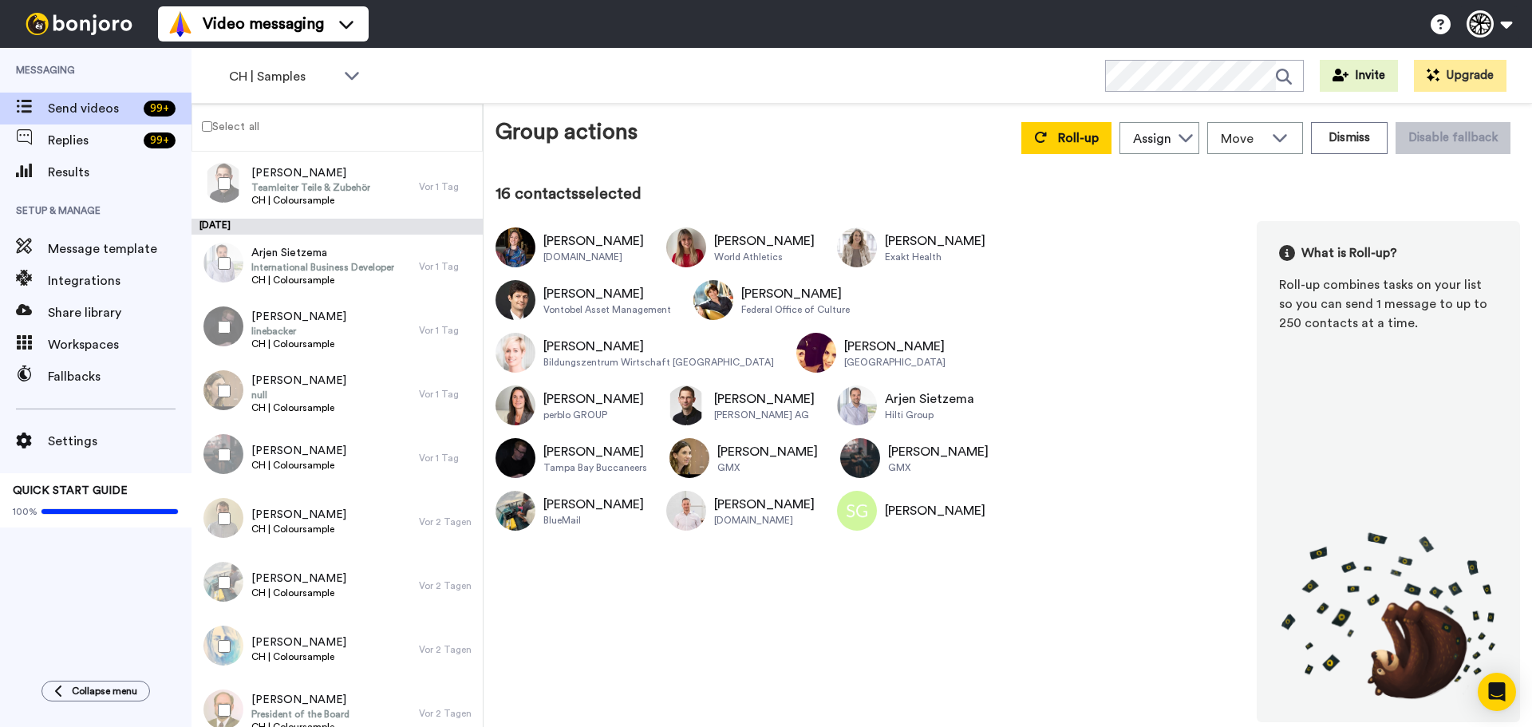
click at [224, 526] on div at bounding box center [220, 519] width 57 height 56
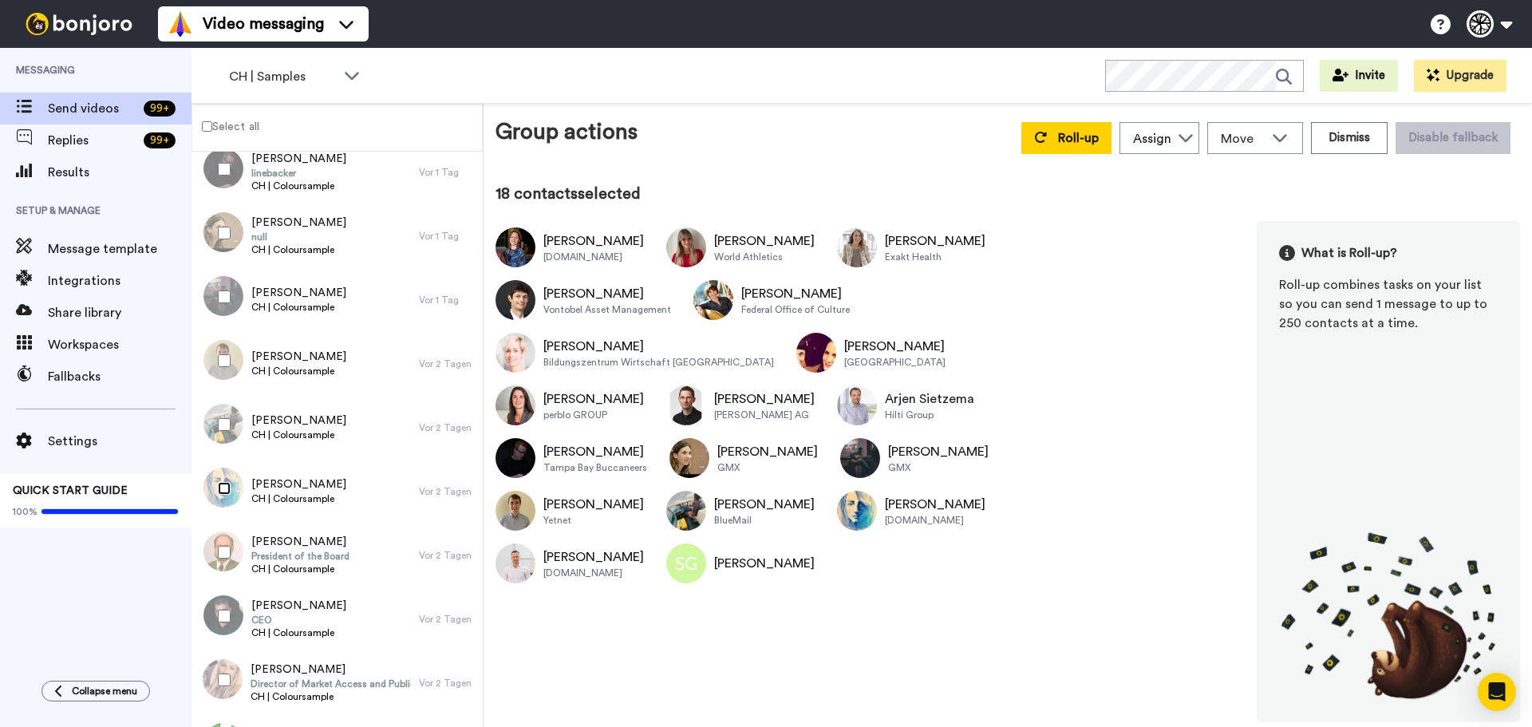
scroll to position [1018, 0]
click at [223, 567] on div at bounding box center [220, 550] width 57 height 56
click at [230, 639] on div at bounding box center [220, 614] width 57 height 56
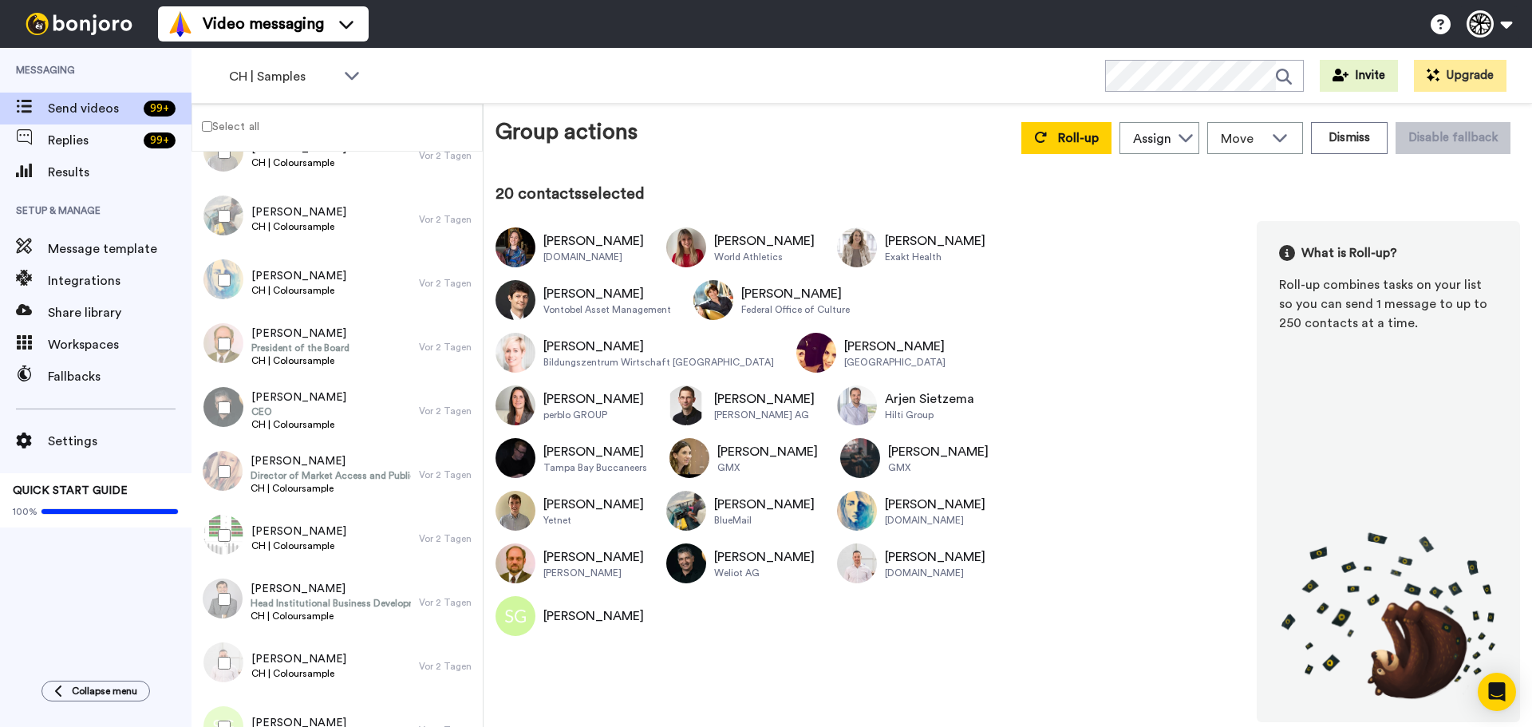
scroll to position [1231, 0]
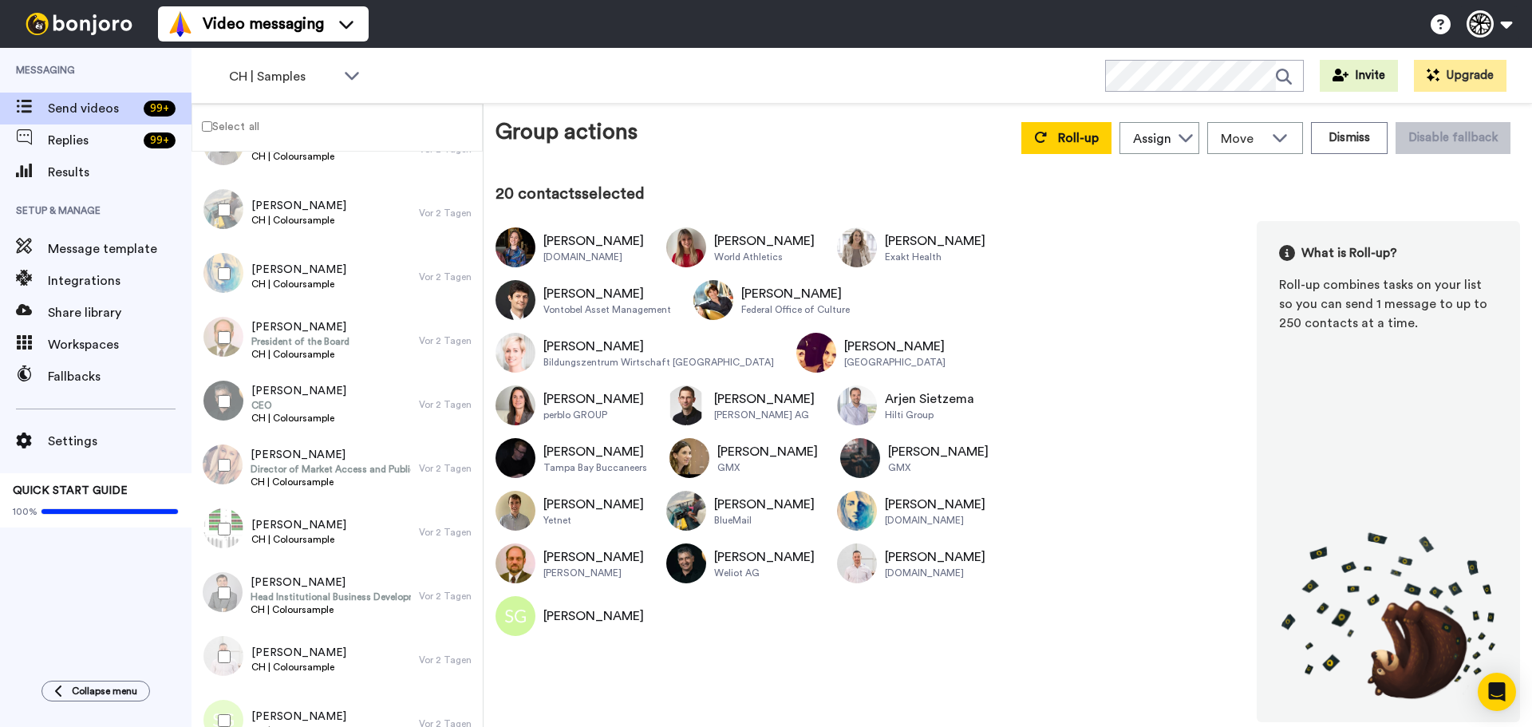
click at [222, 472] on div at bounding box center [220, 465] width 57 height 56
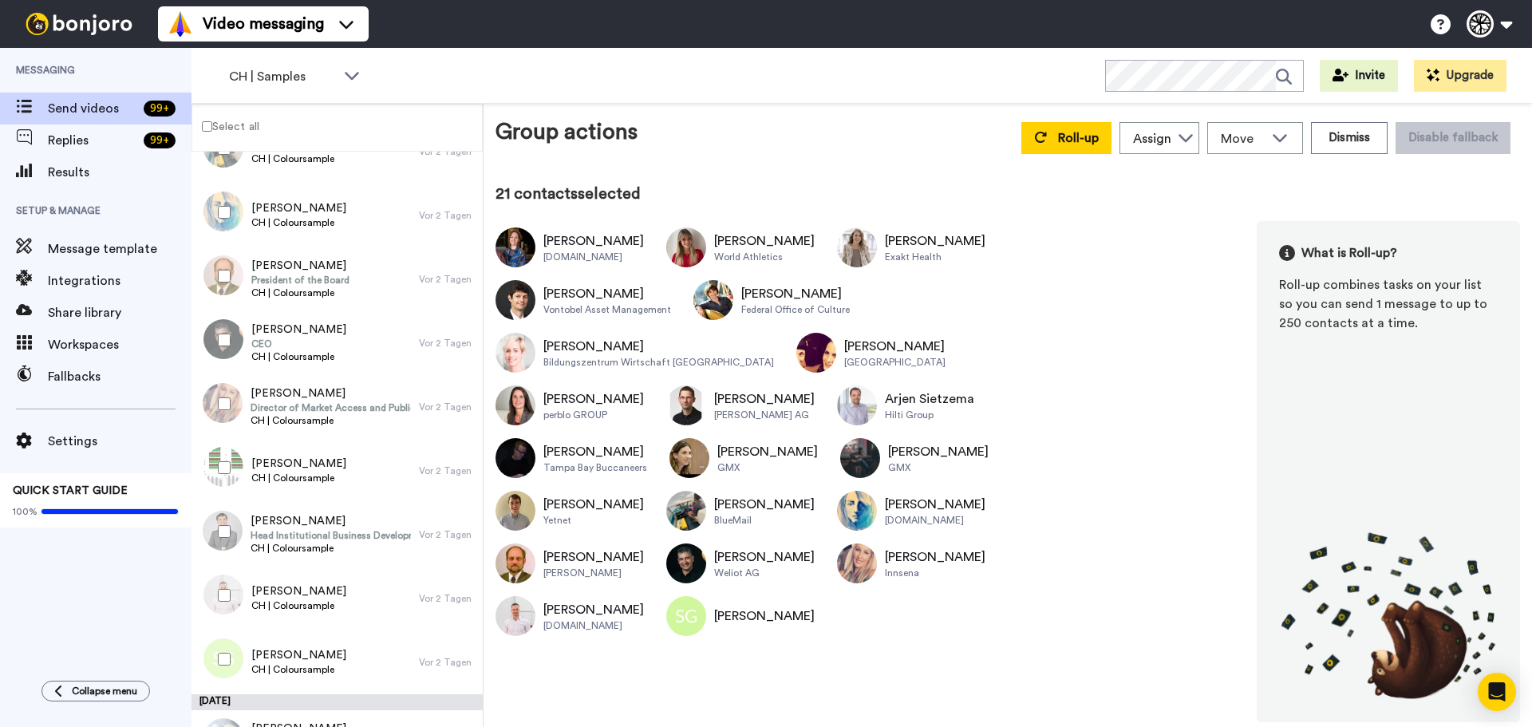
scroll to position [1311, 0]
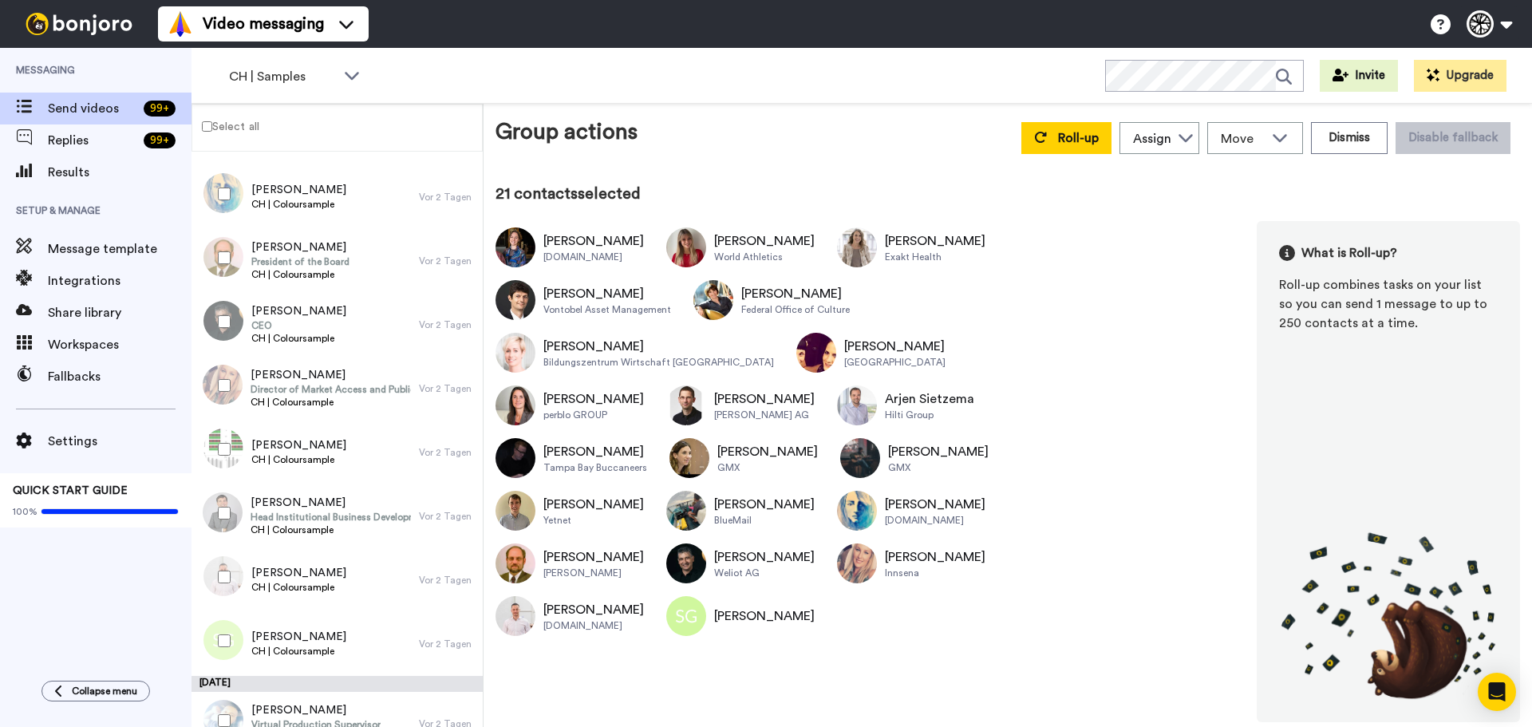
click at [225, 456] on div at bounding box center [220, 449] width 57 height 56
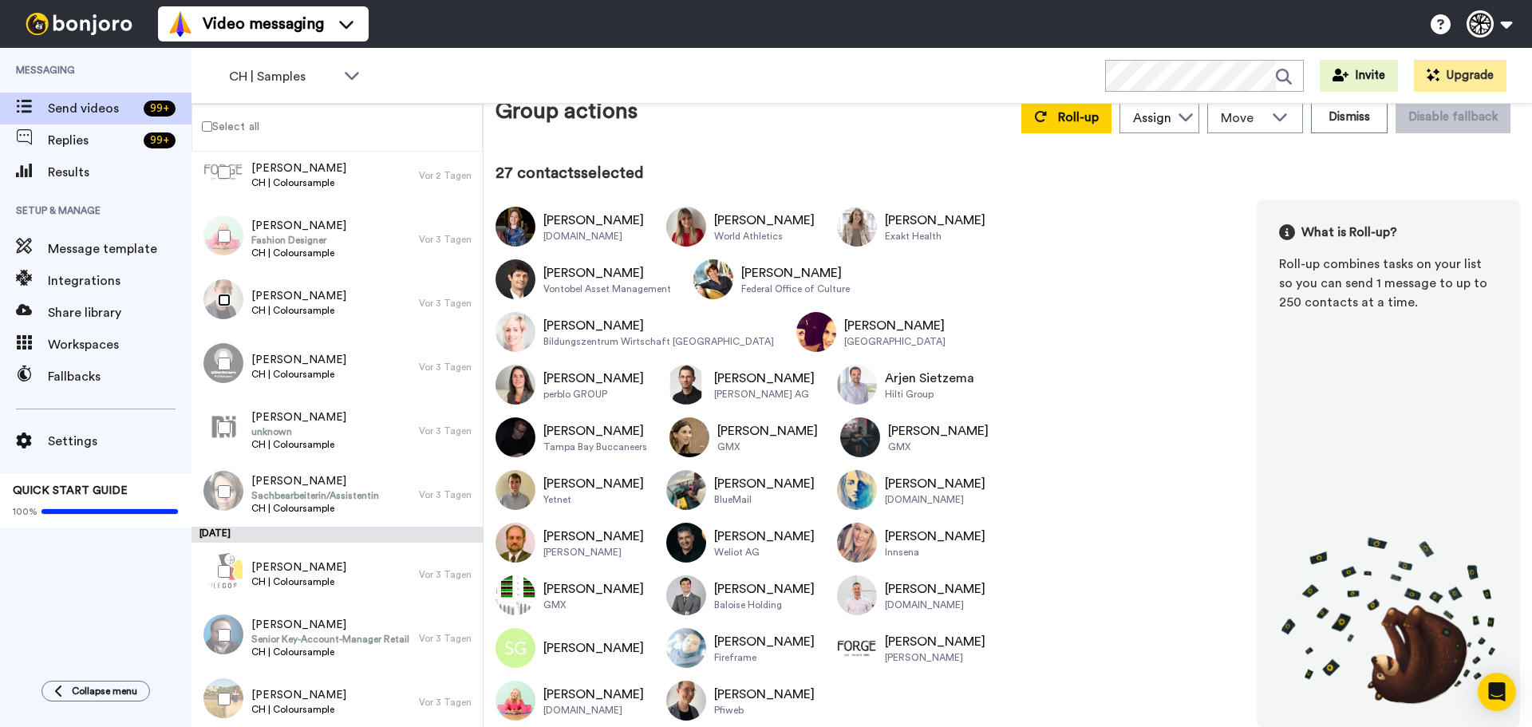
scroll to position [1922, 0]
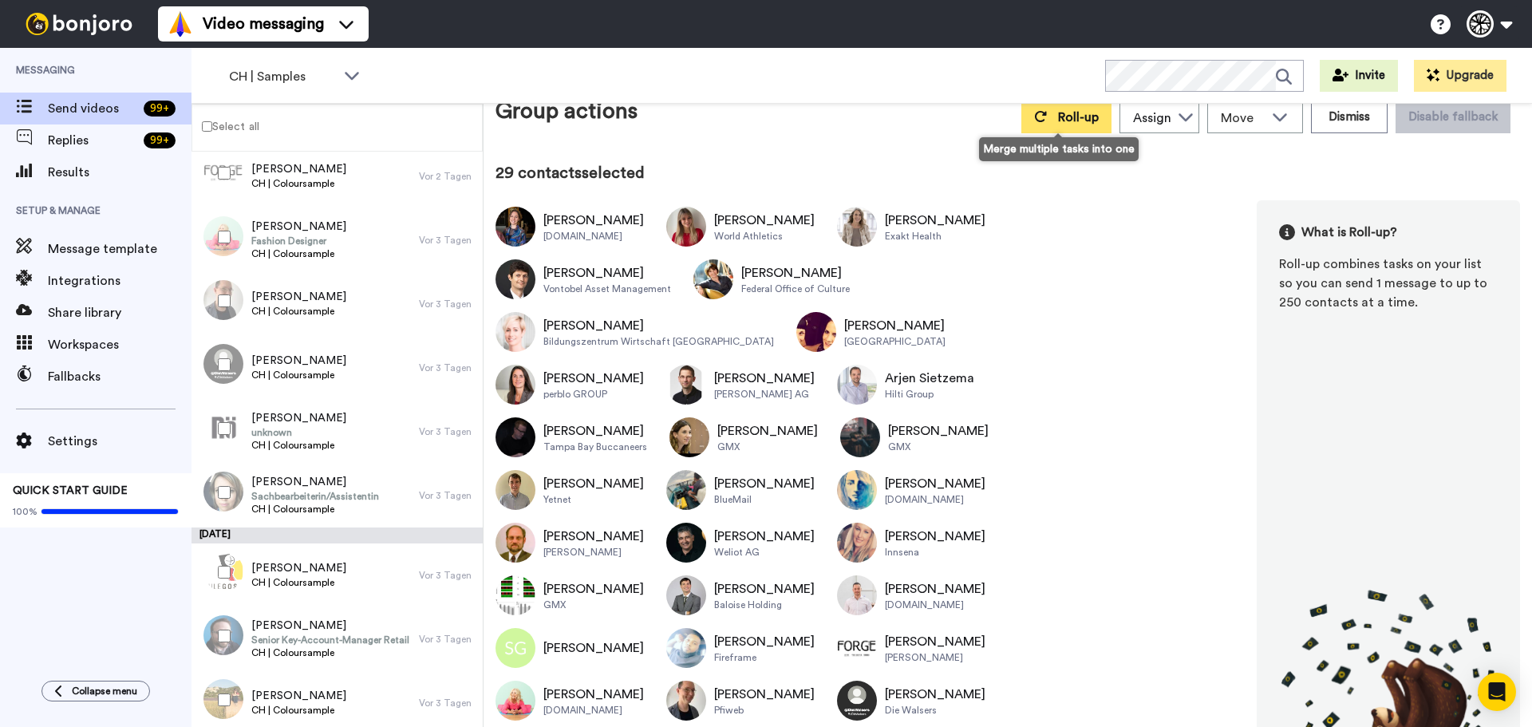
click at [1077, 117] on span "Roll-up" at bounding box center [1078, 117] width 41 height 13
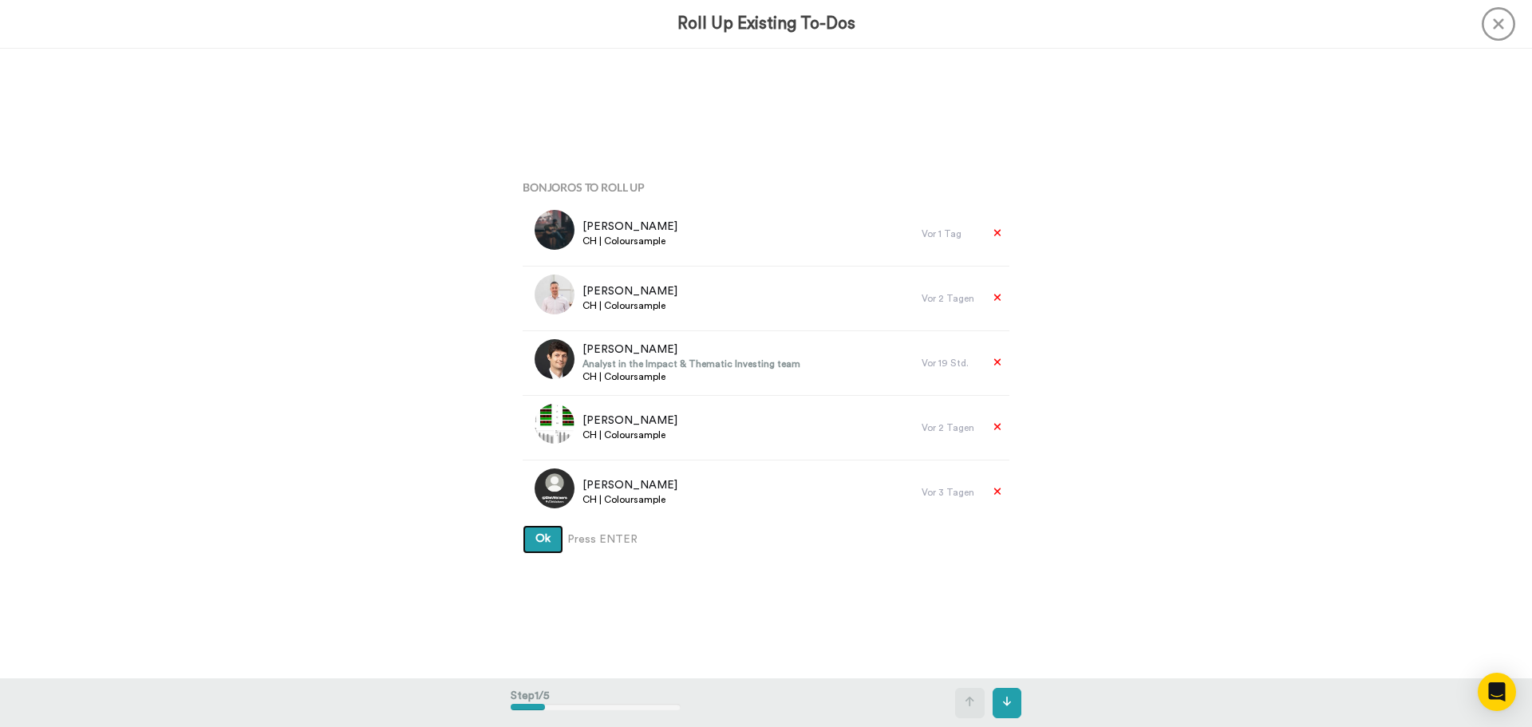
click at [522, 525] on button "Ok" at bounding box center [542, 539] width 41 height 29
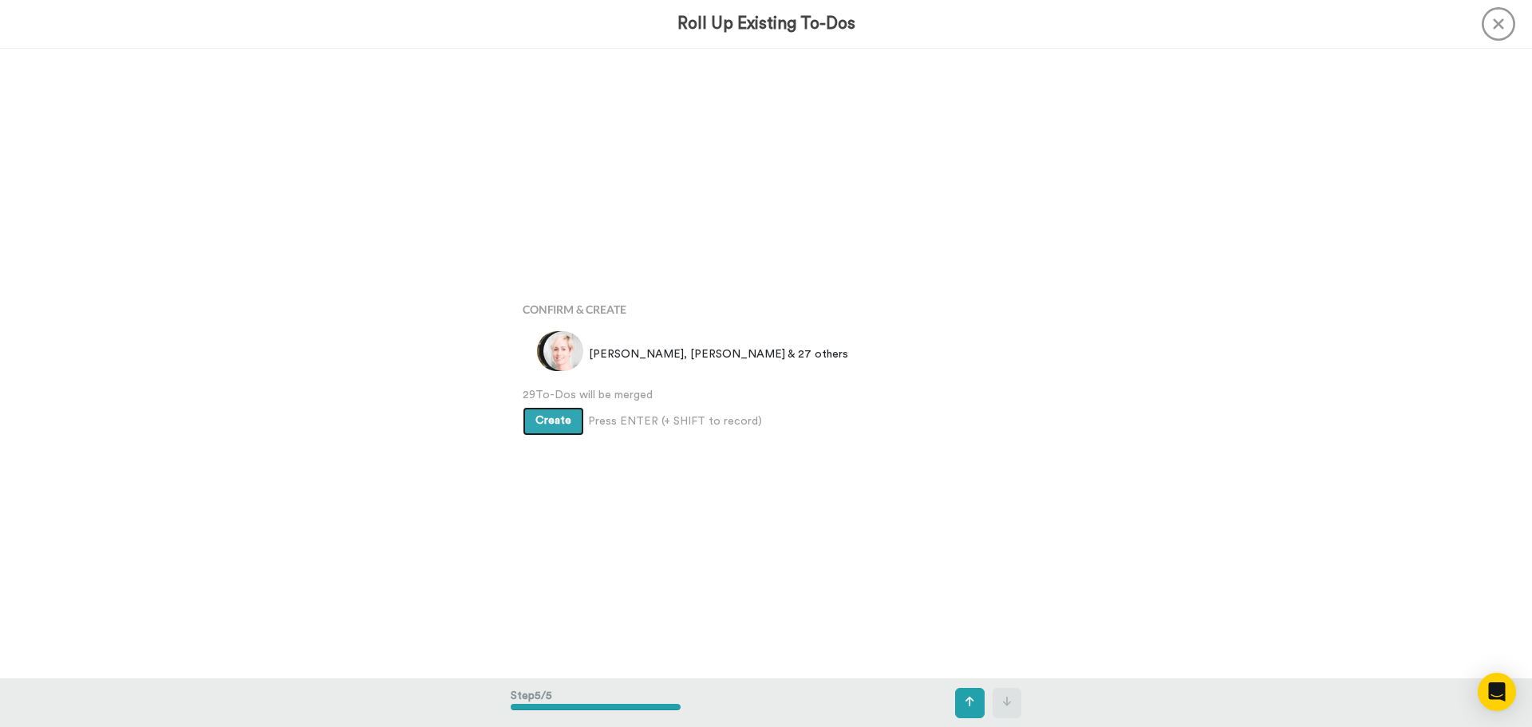
scroll to position [2519, 0]
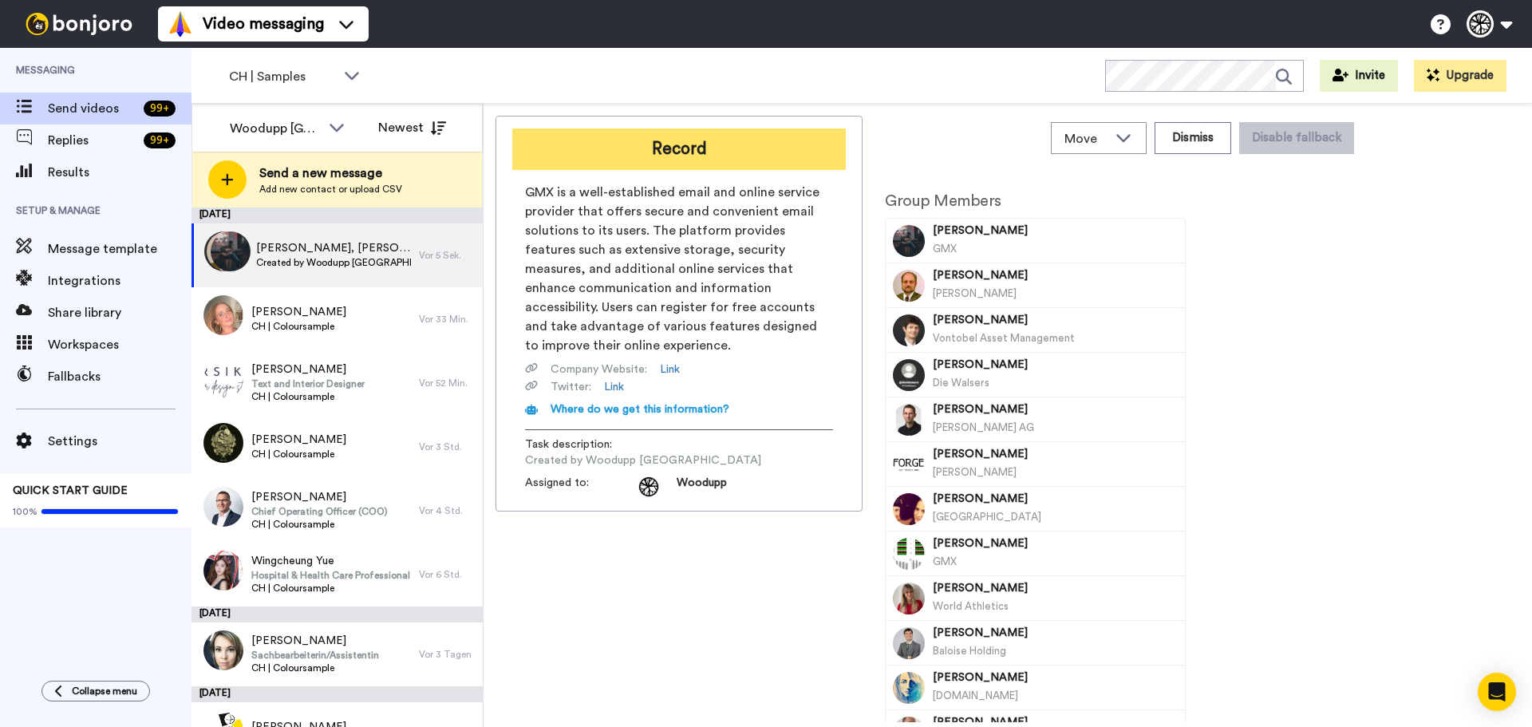
click at [716, 147] on button "Record" at bounding box center [678, 148] width 333 height 41
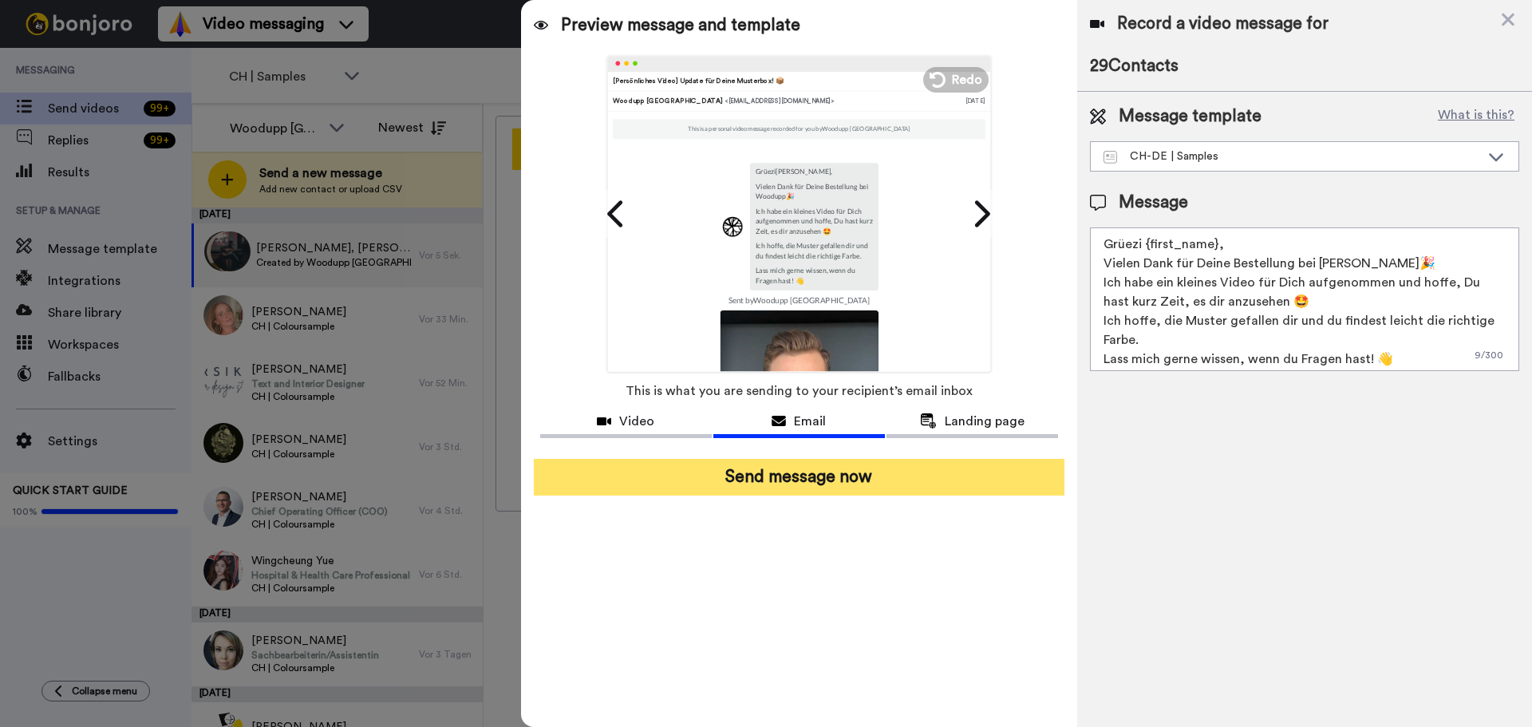
click at [933, 489] on button "Send message now" at bounding box center [799, 477] width 530 height 37
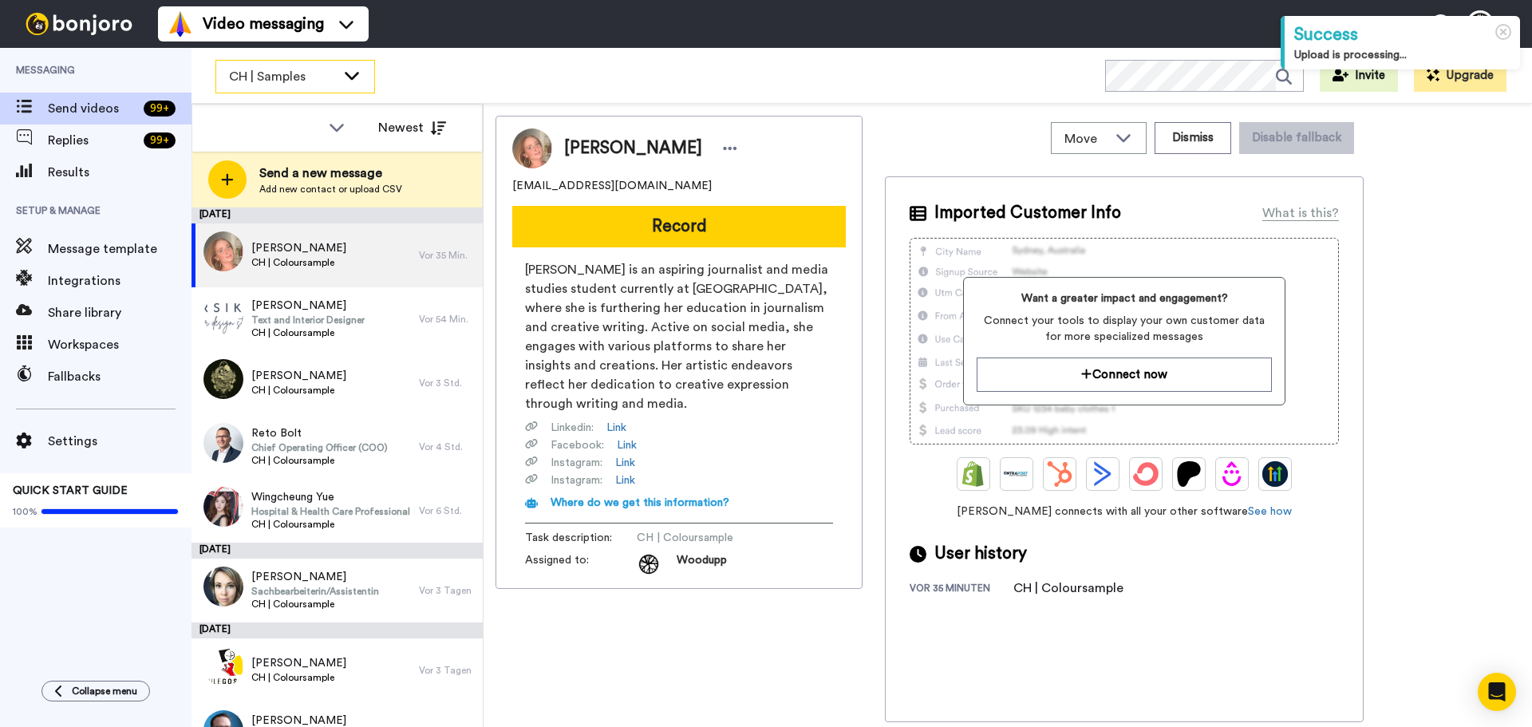
click at [278, 89] on div "CH | Samples" at bounding box center [295, 77] width 158 height 32
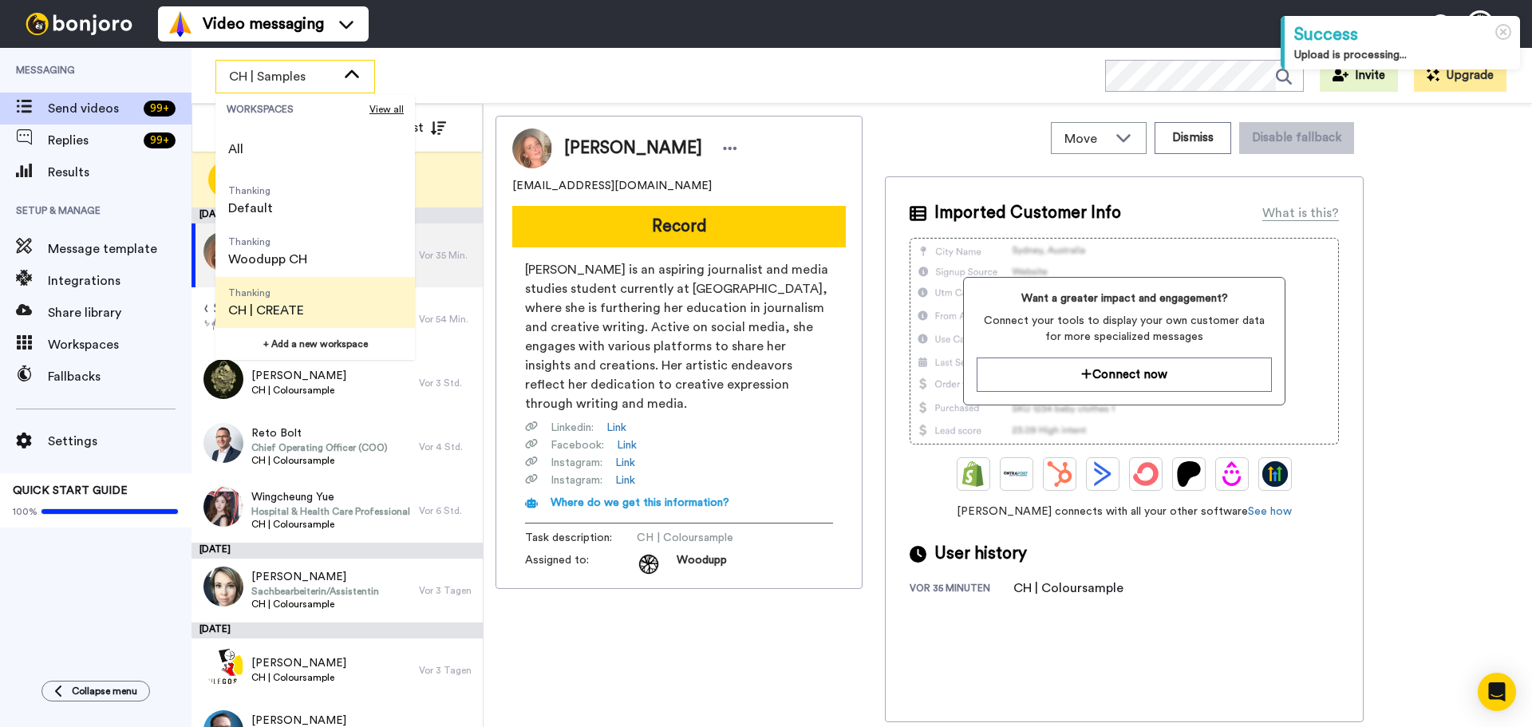
click at [302, 286] on span "Thanking CH | CREATE" at bounding box center [265, 302] width 101 height 51
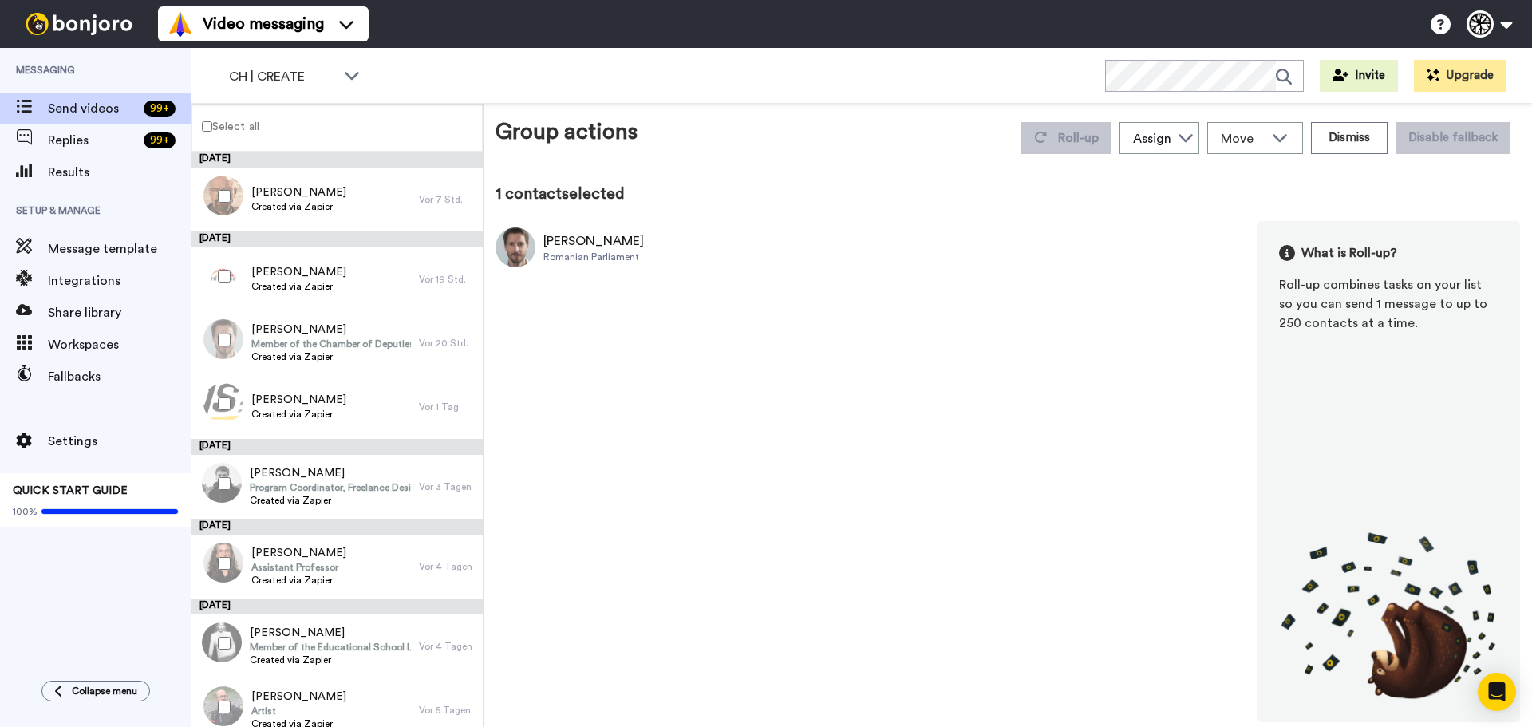
click at [228, 495] on div at bounding box center [220, 483] width 57 height 56
click at [221, 333] on div at bounding box center [220, 340] width 57 height 56
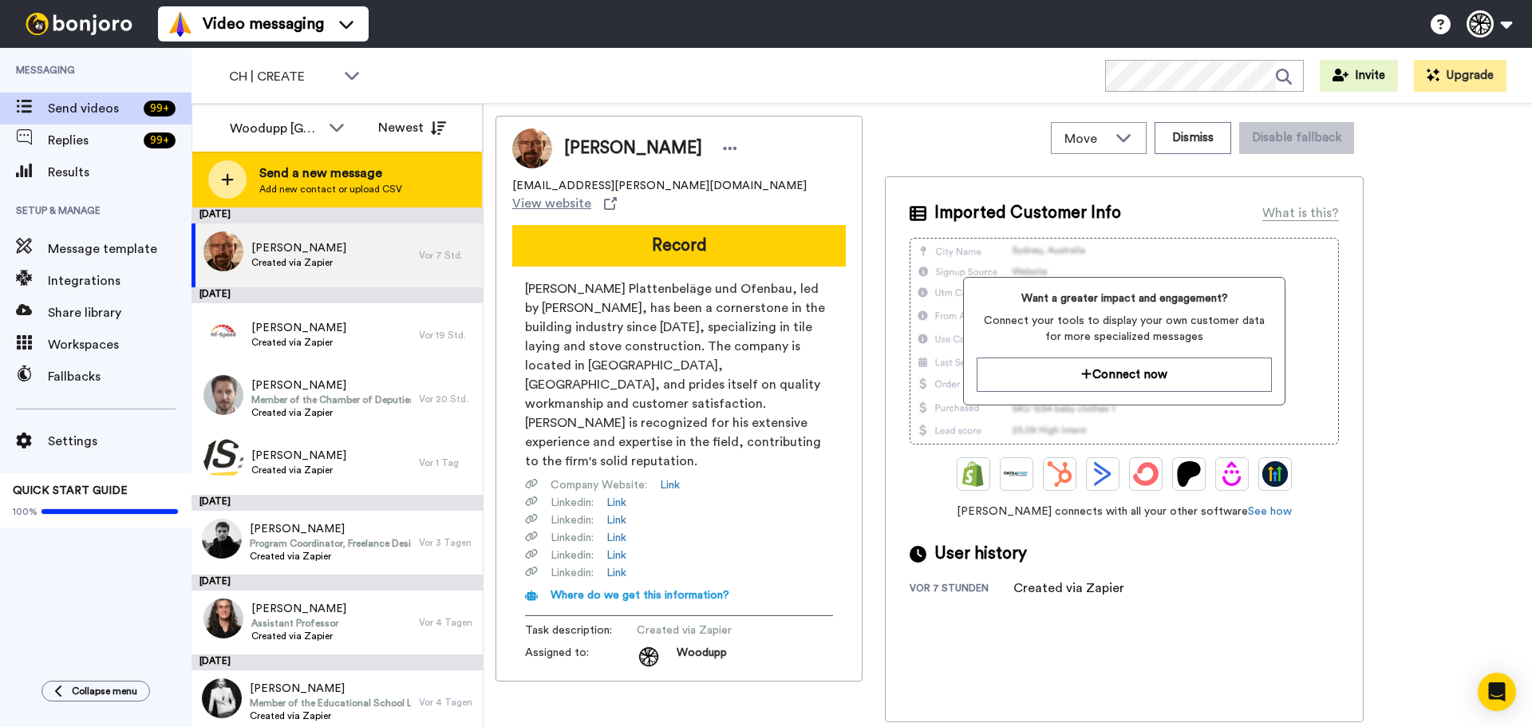
click at [397, 182] on span "Send a new message" at bounding box center [330, 173] width 143 height 19
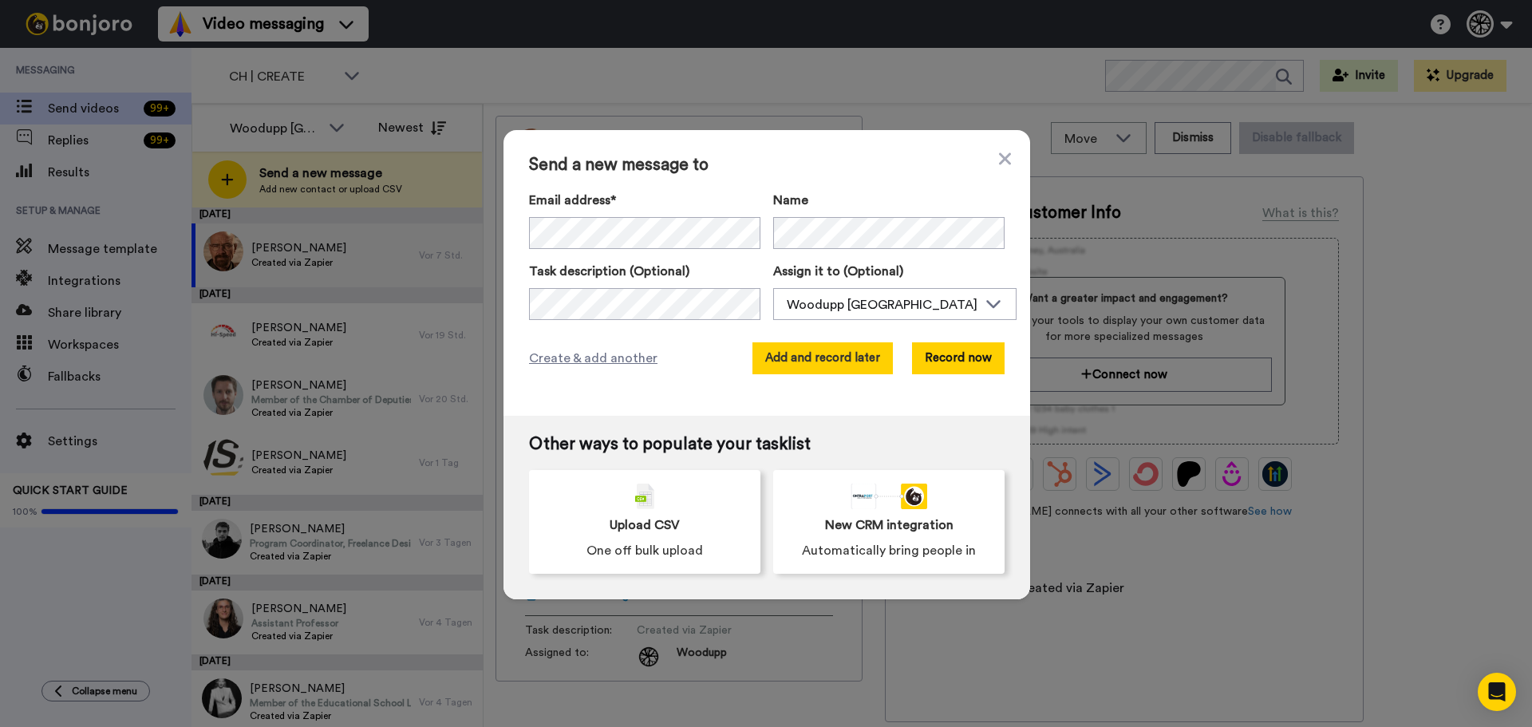
click at [784, 361] on button "Add and record later" at bounding box center [822, 358] width 140 height 32
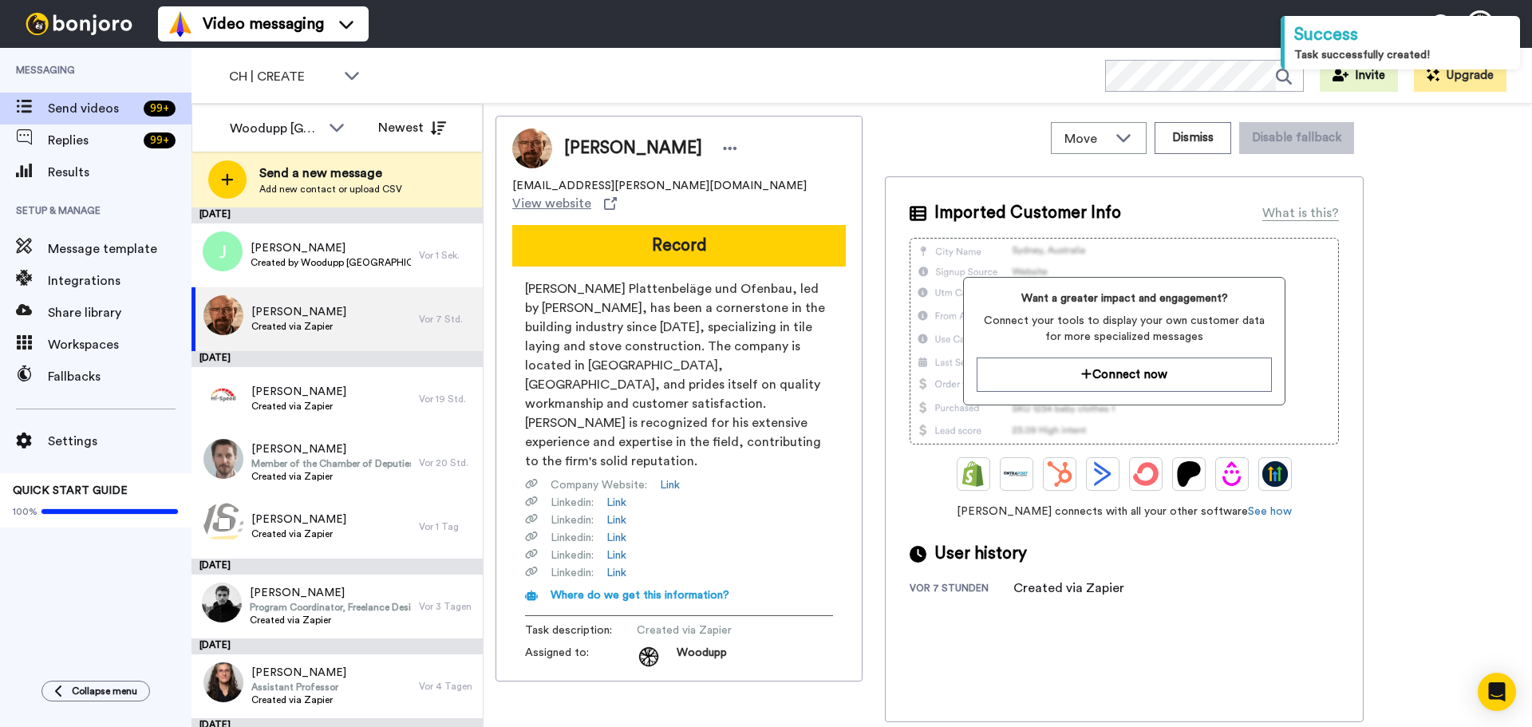
click at [219, 539] on div at bounding box center [220, 523] width 57 height 56
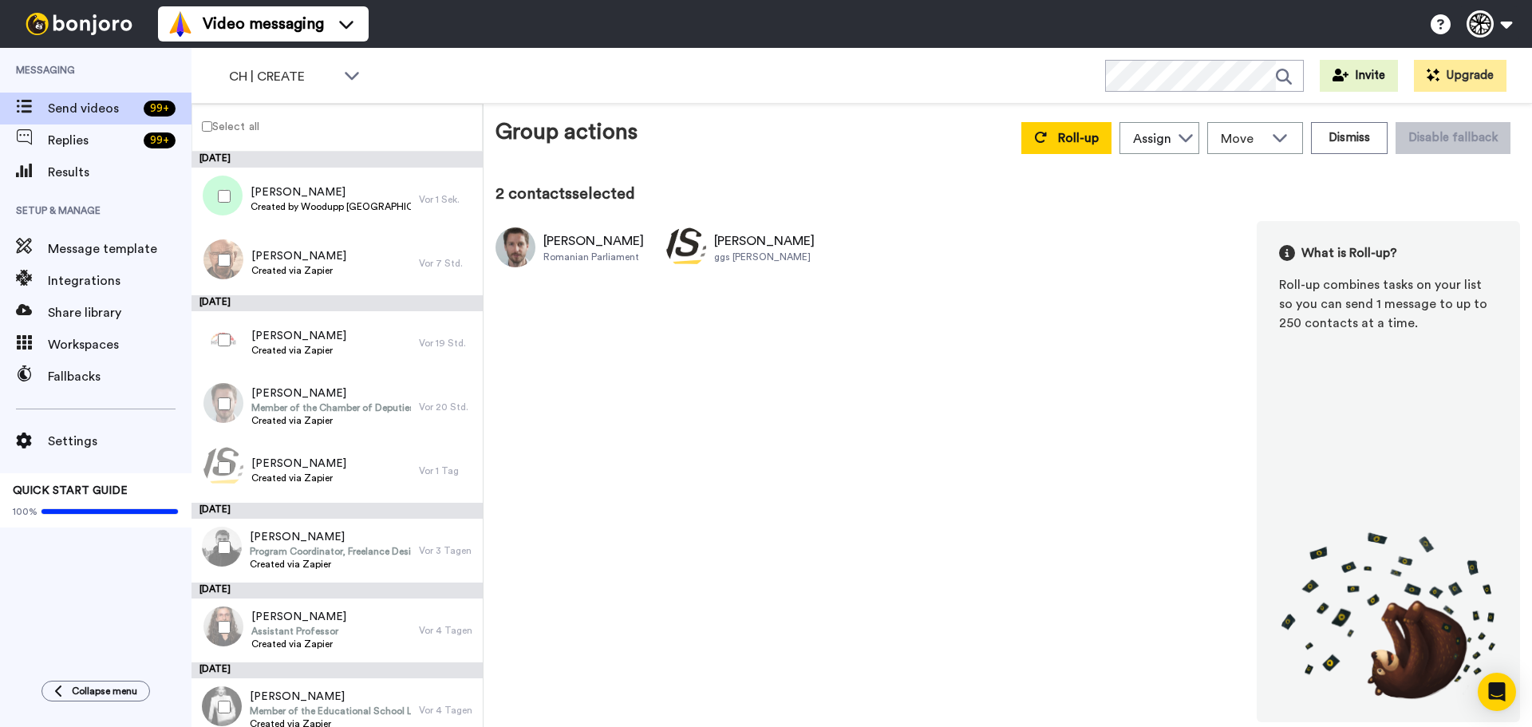
click at [227, 458] on div at bounding box center [220, 468] width 57 height 56
click at [219, 207] on div at bounding box center [220, 196] width 57 height 56
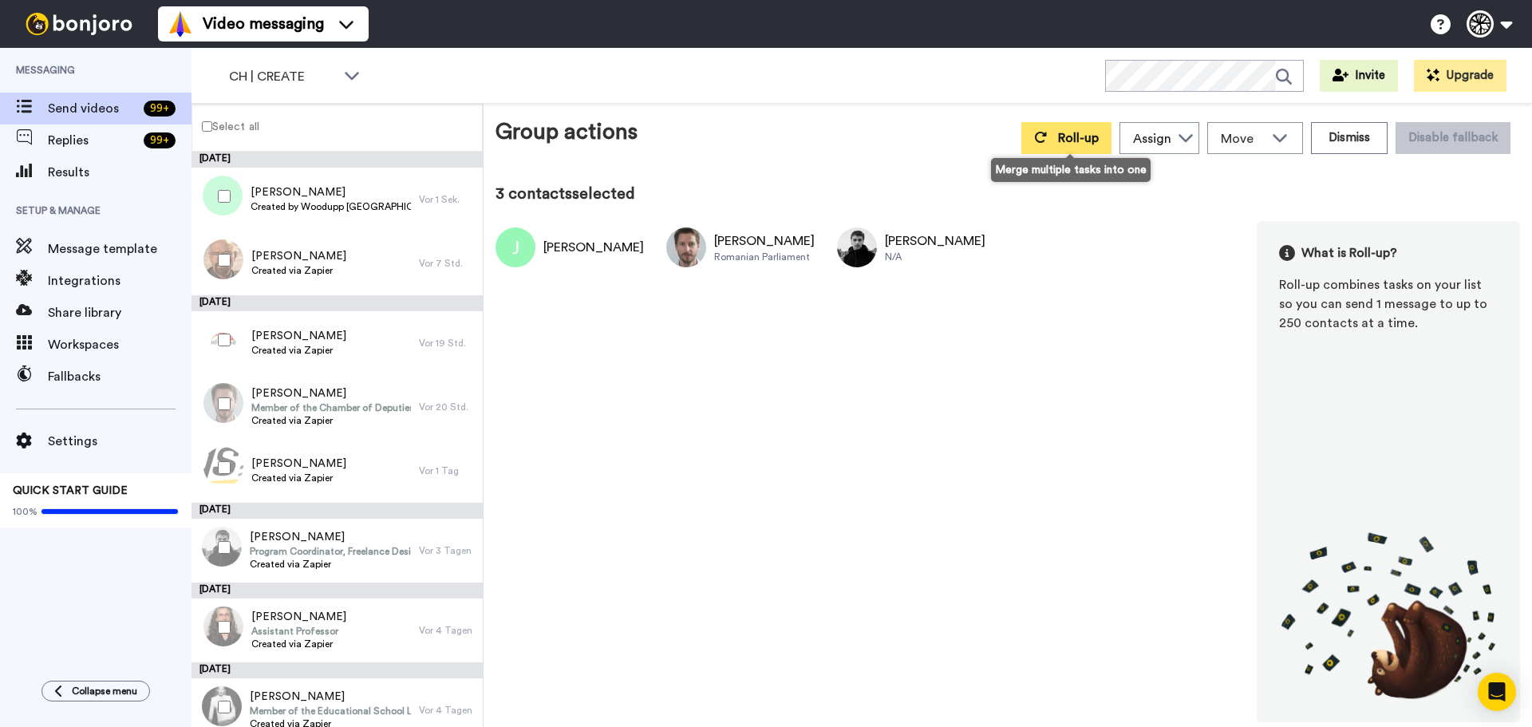
click at [1063, 146] on button "Roll-up" at bounding box center [1066, 138] width 90 height 32
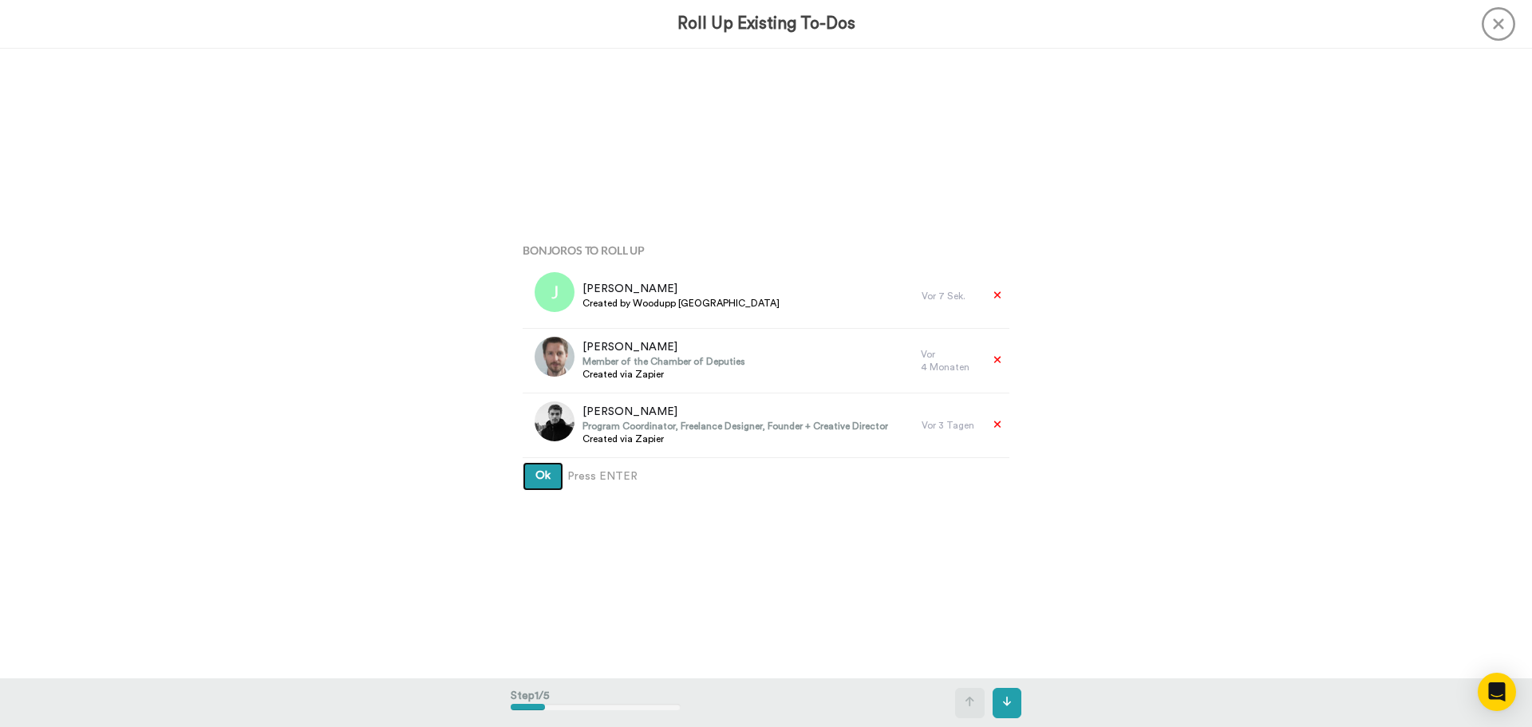
click at [522, 462] on button "Ok" at bounding box center [542, 476] width 41 height 29
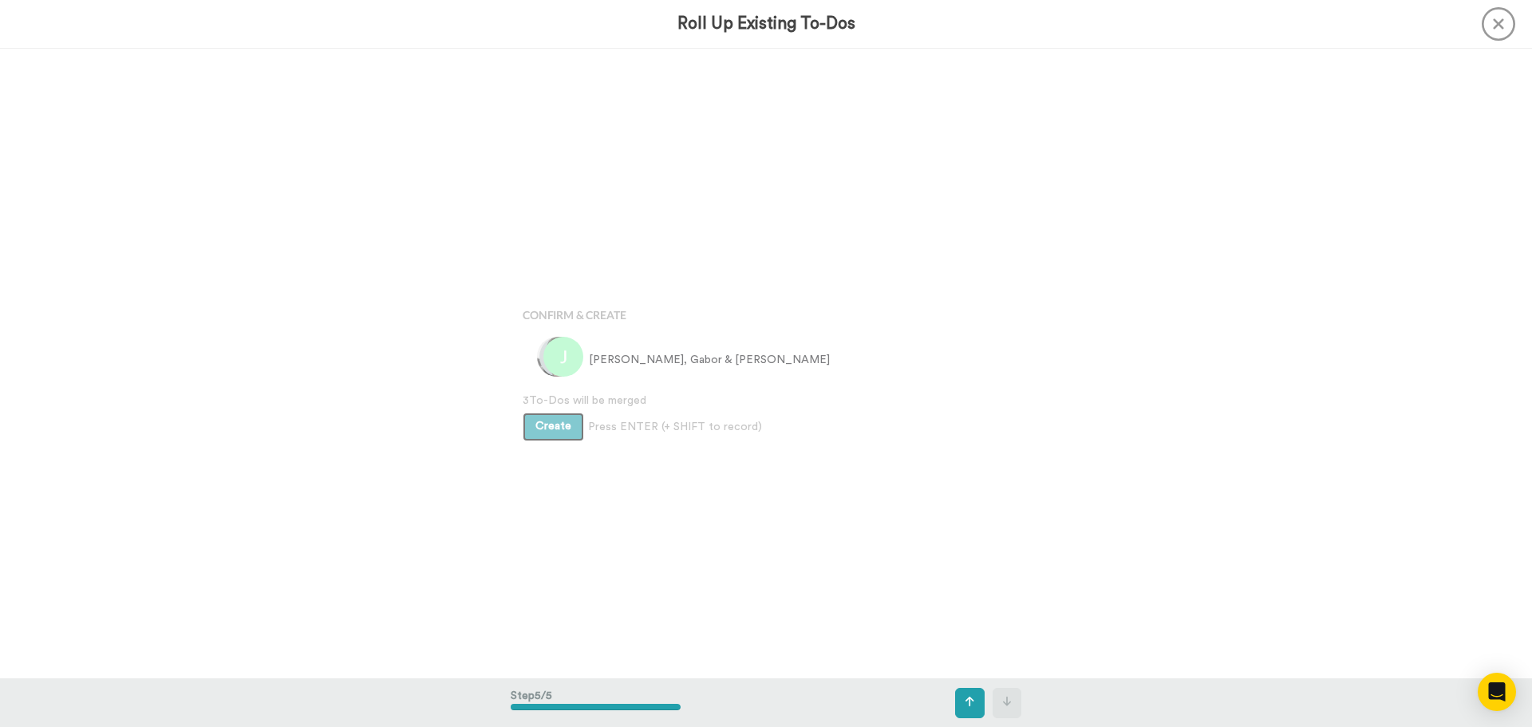
scroll to position [2519, 0]
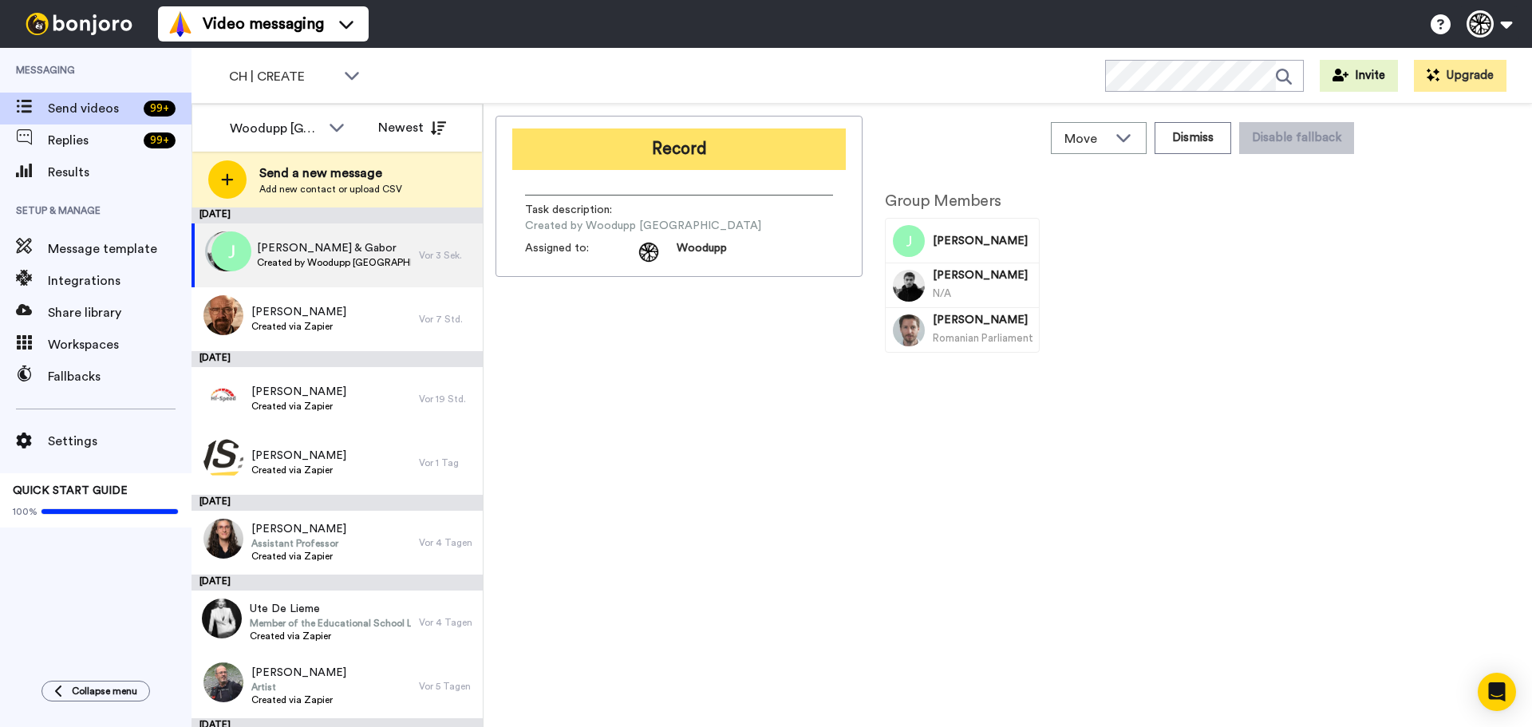
click at [657, 154] on button "Record" at bounding box center [678, 148] width 333 height 41
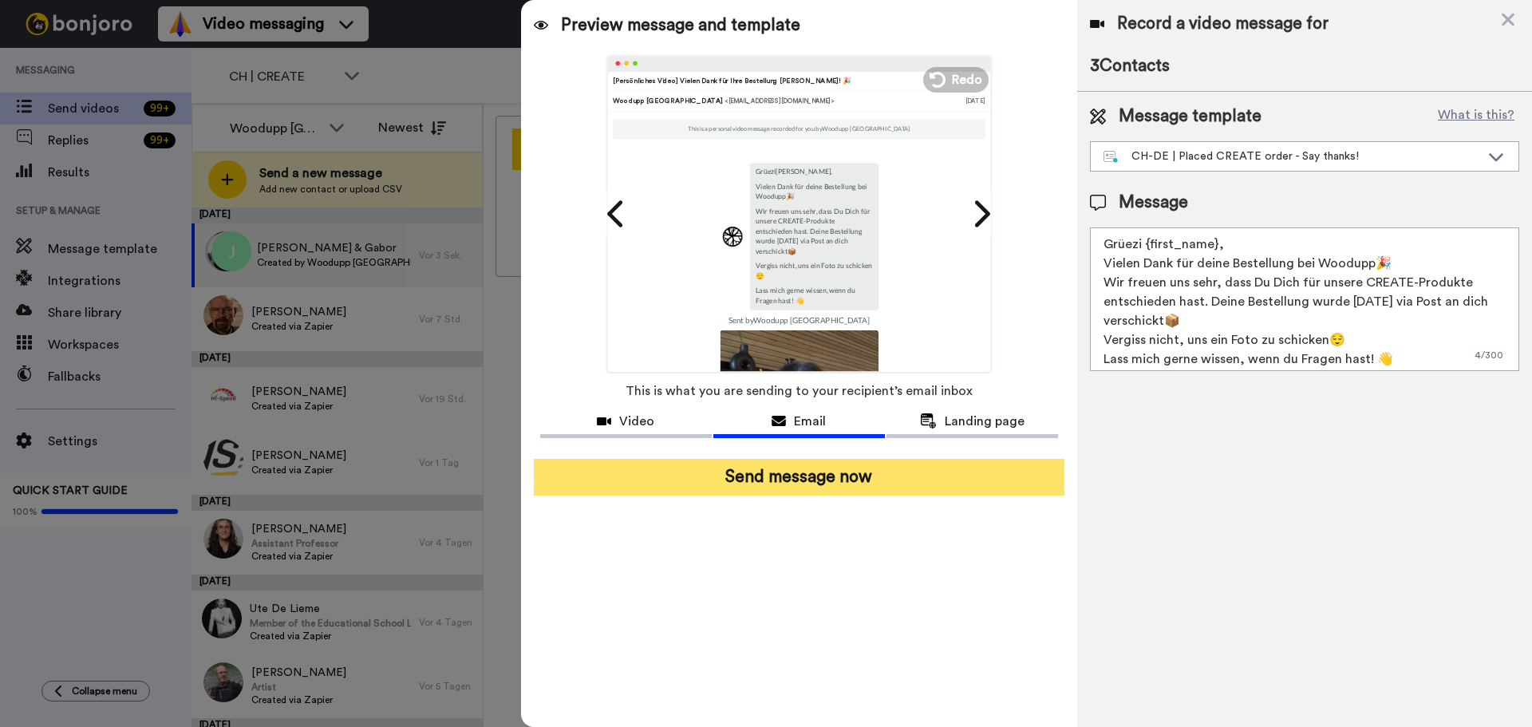
click at [834, 486] on button "Send message now" at bounding box center [799, 477] width 530 height 37
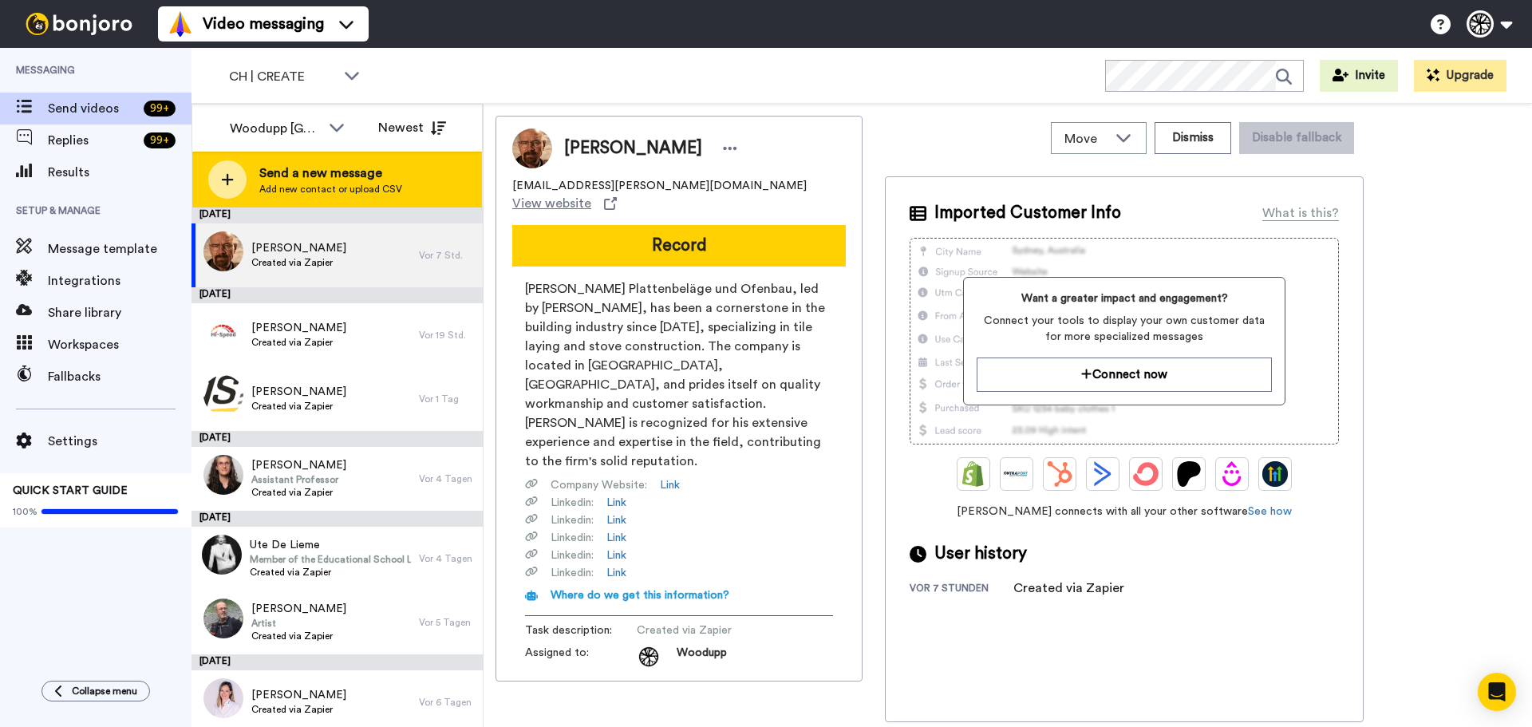
click at [347, 194] on span "Add new contact or upload CSV" at bounding box center [330, 189] width 143 height 13
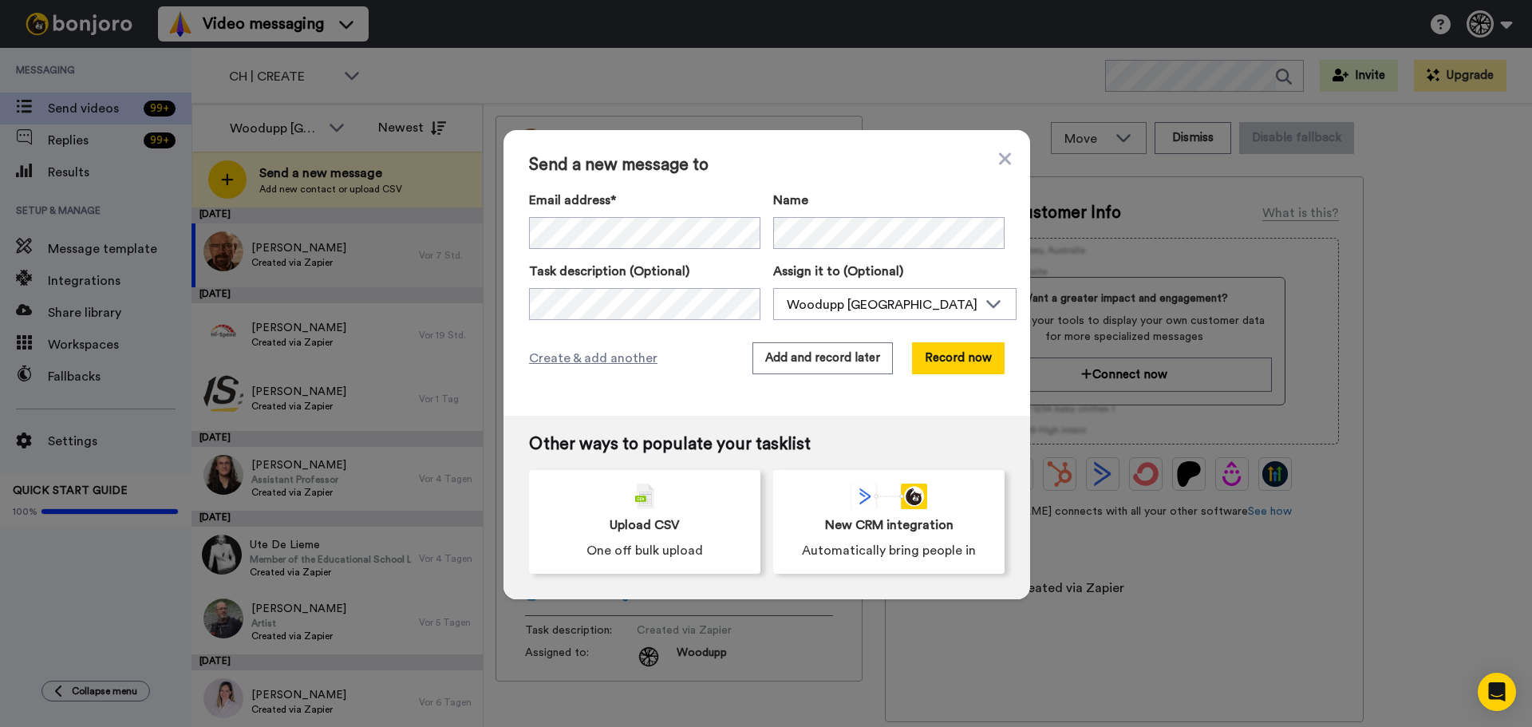
click at [507, 226] on div "Send a new message to Email address* Name Task description (Optional) Assign it…" at bounding box center [766, 273] width 526 height 286
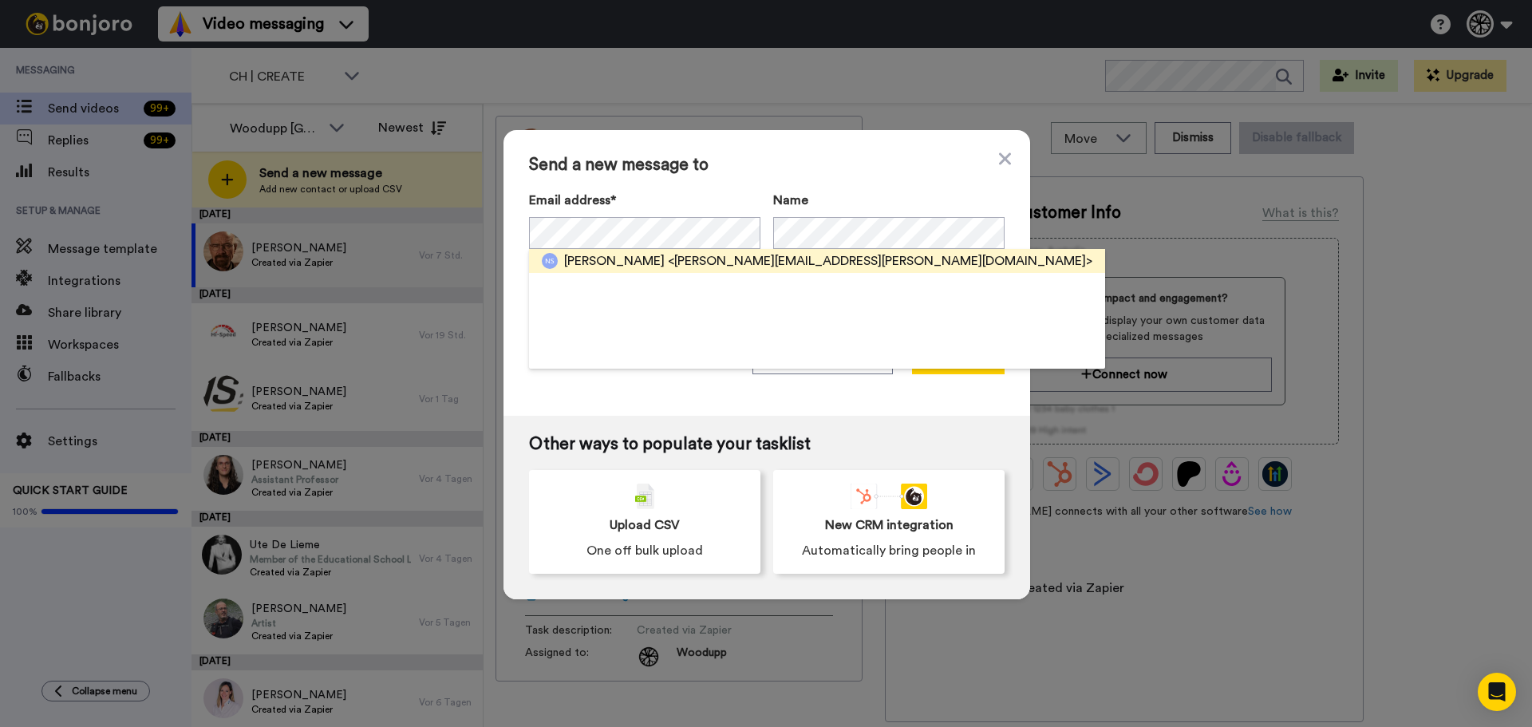
click at [609, 263] on span "[PERSON_NAME]" at bounding box center [614, 260] width 101 height 19
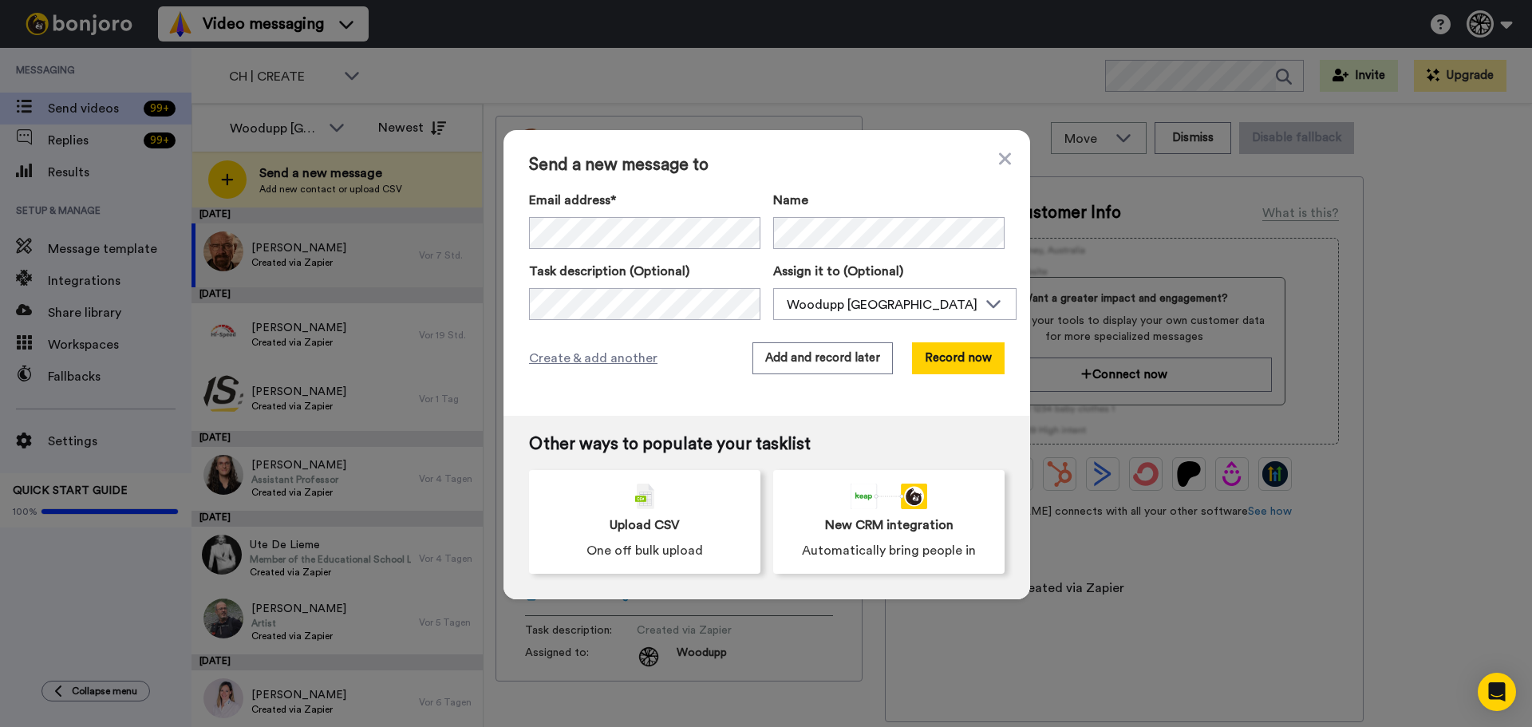
click at [590, 345] on div "Create & add another Add and record later Record now" at bounding box center [766, 358] width 475 height 32
click at [584, 357] on span "Create & add another" at bounding box center [593, 358] width 128 height 19
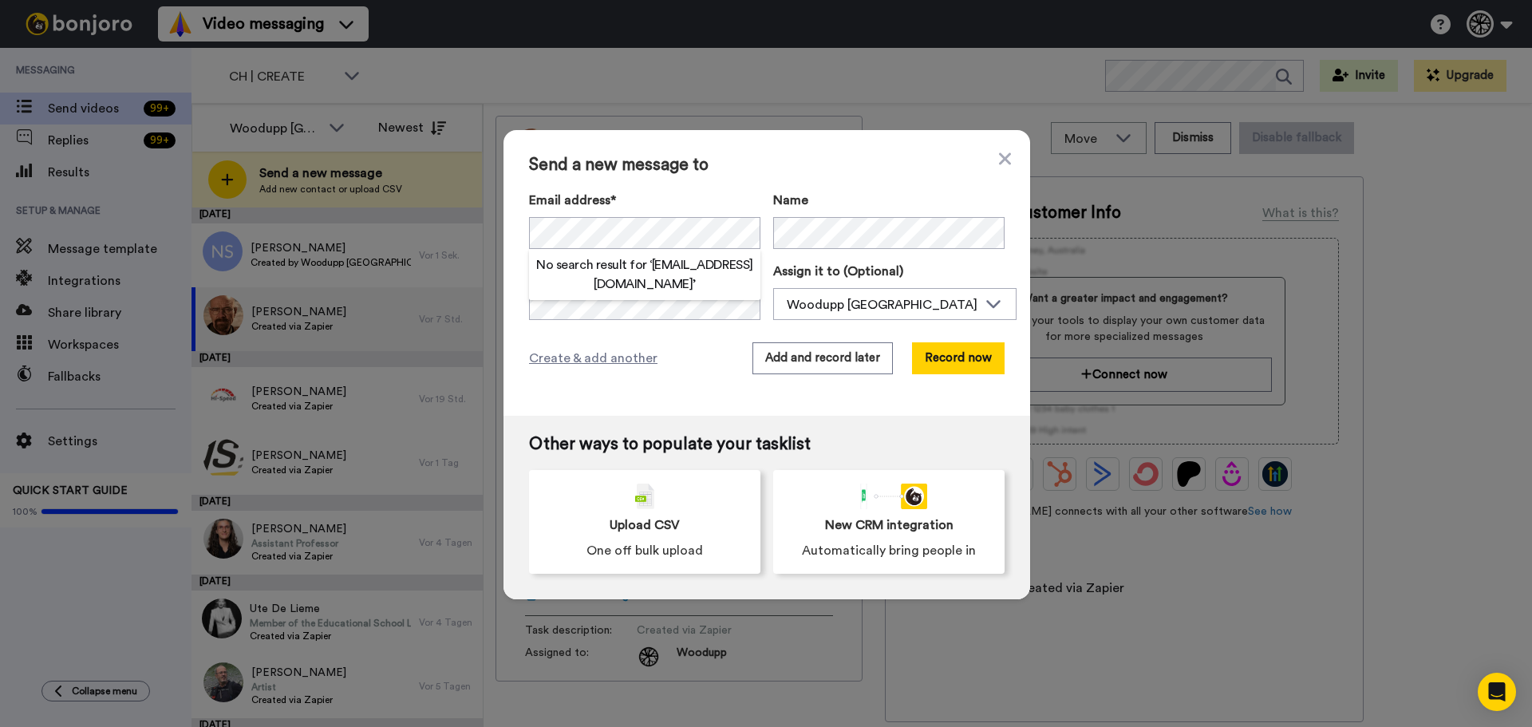
click at [649, 261] on h2 "No search result for ‘ leontin.ramadani@hotmail.com ’" at bounding box center [644, 274] width 231 height 38
click at [539, 362] on span "Create & add another" at bounding box center [593, 358] width 128 height 19
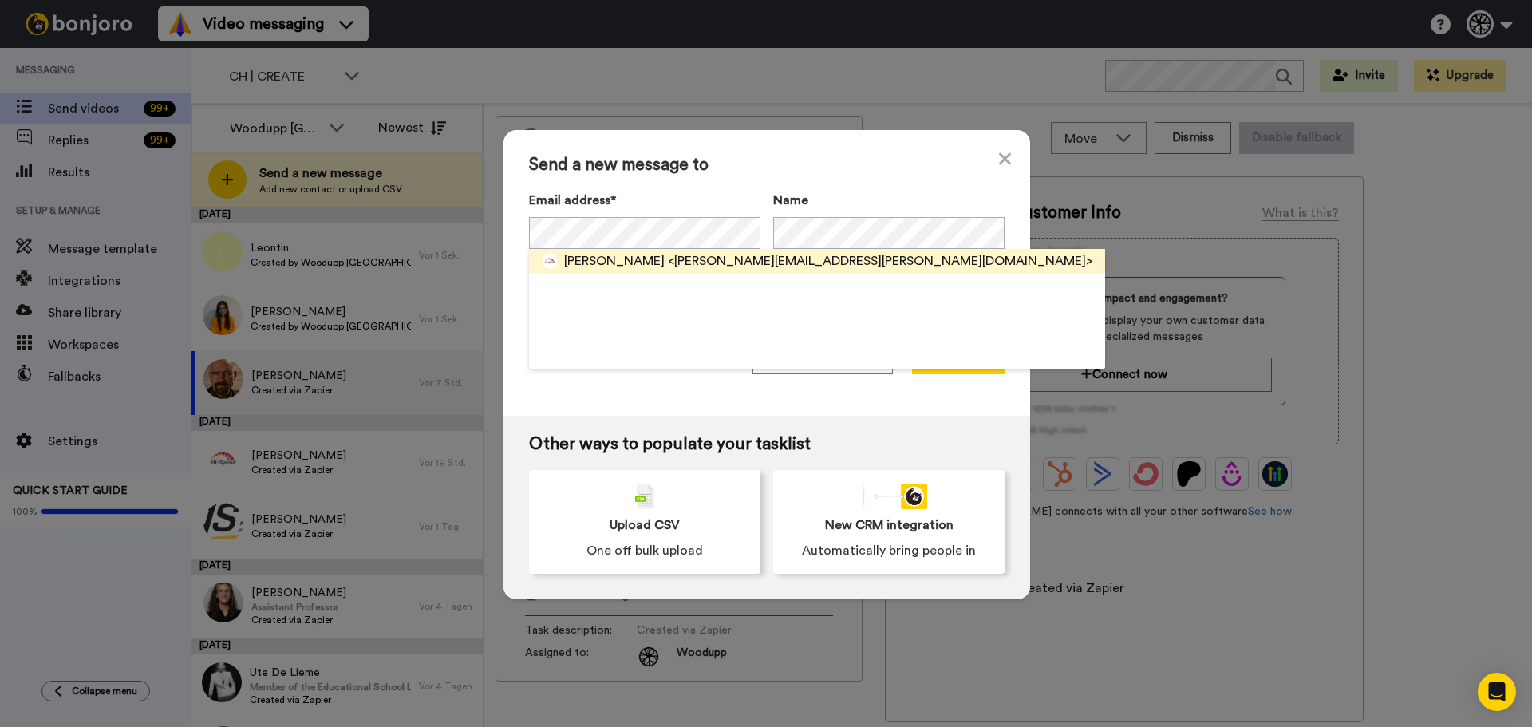
click at [606, 256] on span "Fabian Schmidlin" at bounding box center [614, 260] width 101 height 19
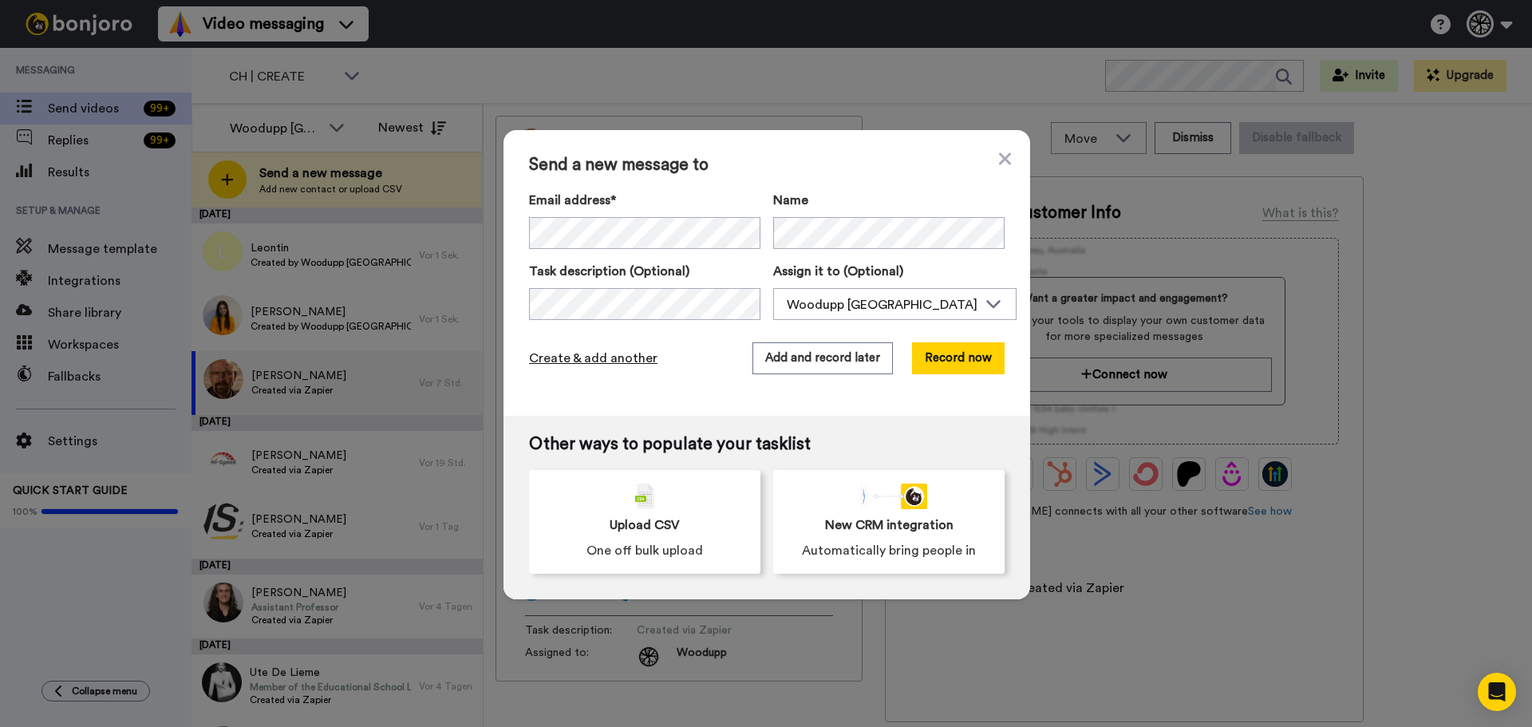
click at [589, 372] on div "Create & add another Add and record later Record now" at bounding box center [766, 358] width 475 height 32
click at [587, 366] on span "Create & add another" at bounding box center [593, 358] width 128 height 19
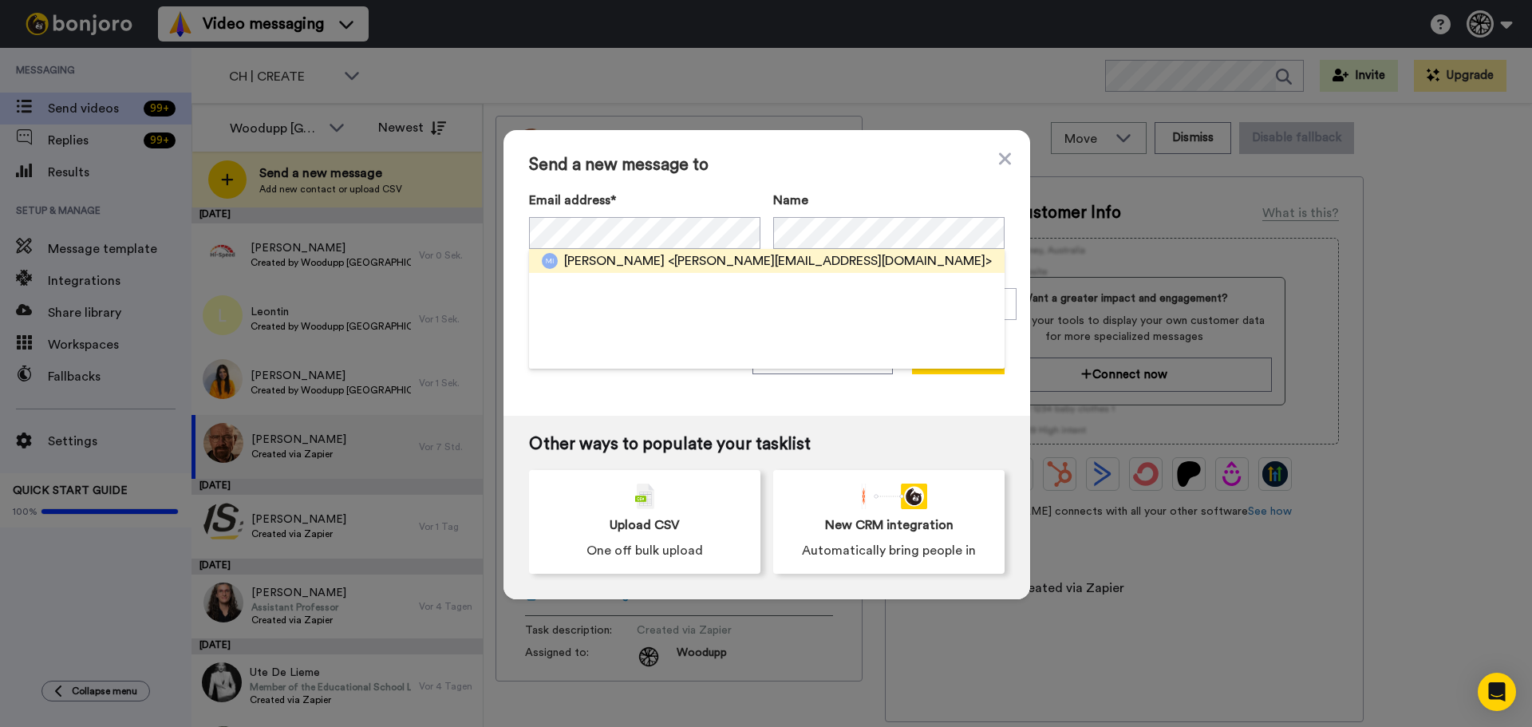
click at [668, 261] on span "<m.itten@gmx.ch>" at bounding box center [830, 260] width 324 height 19
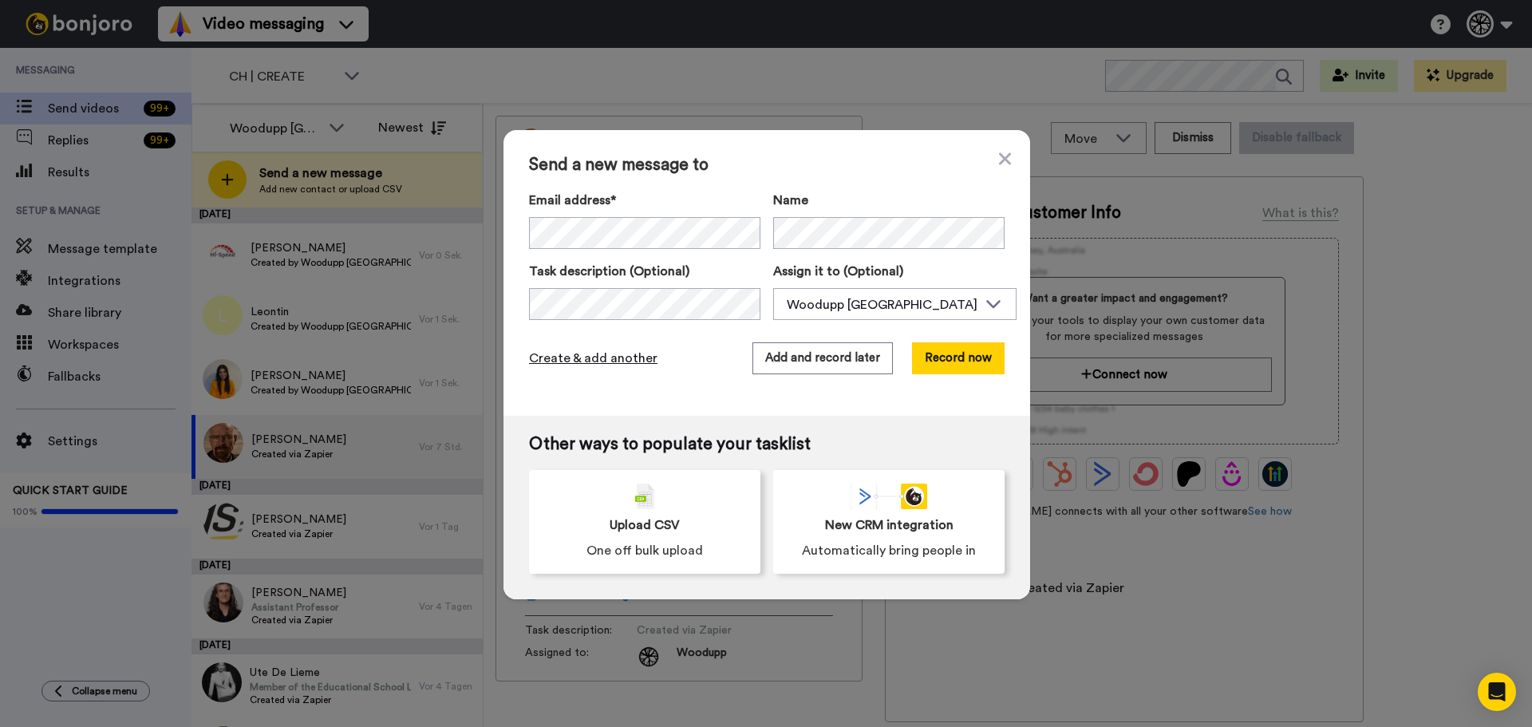
click at [600, 360] on span "Create & add another" at bounding box center [593, 358] width 128 height 19
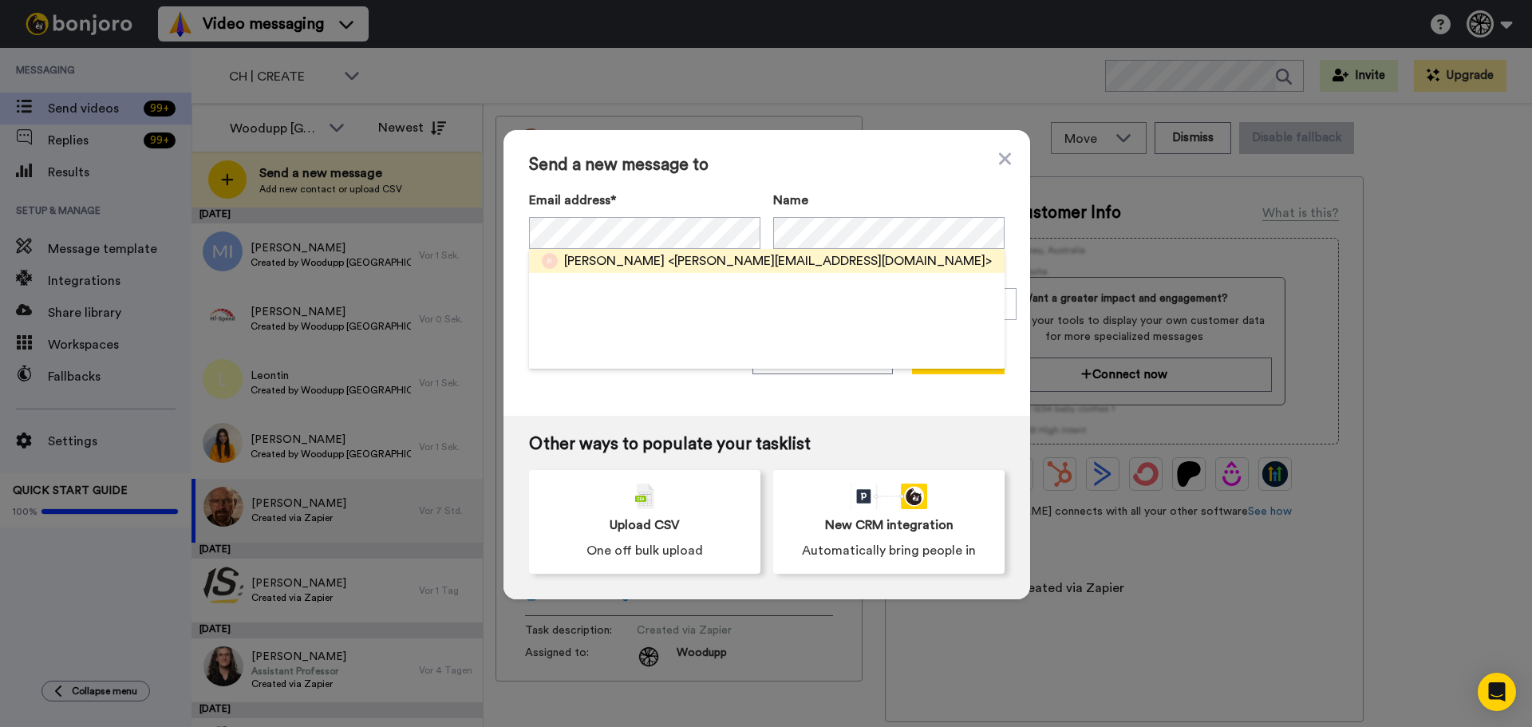
click at [668, 261] on span "<r.panebianco@bluewin.ch>" at bounding box center [830, 260] width 324 height 19
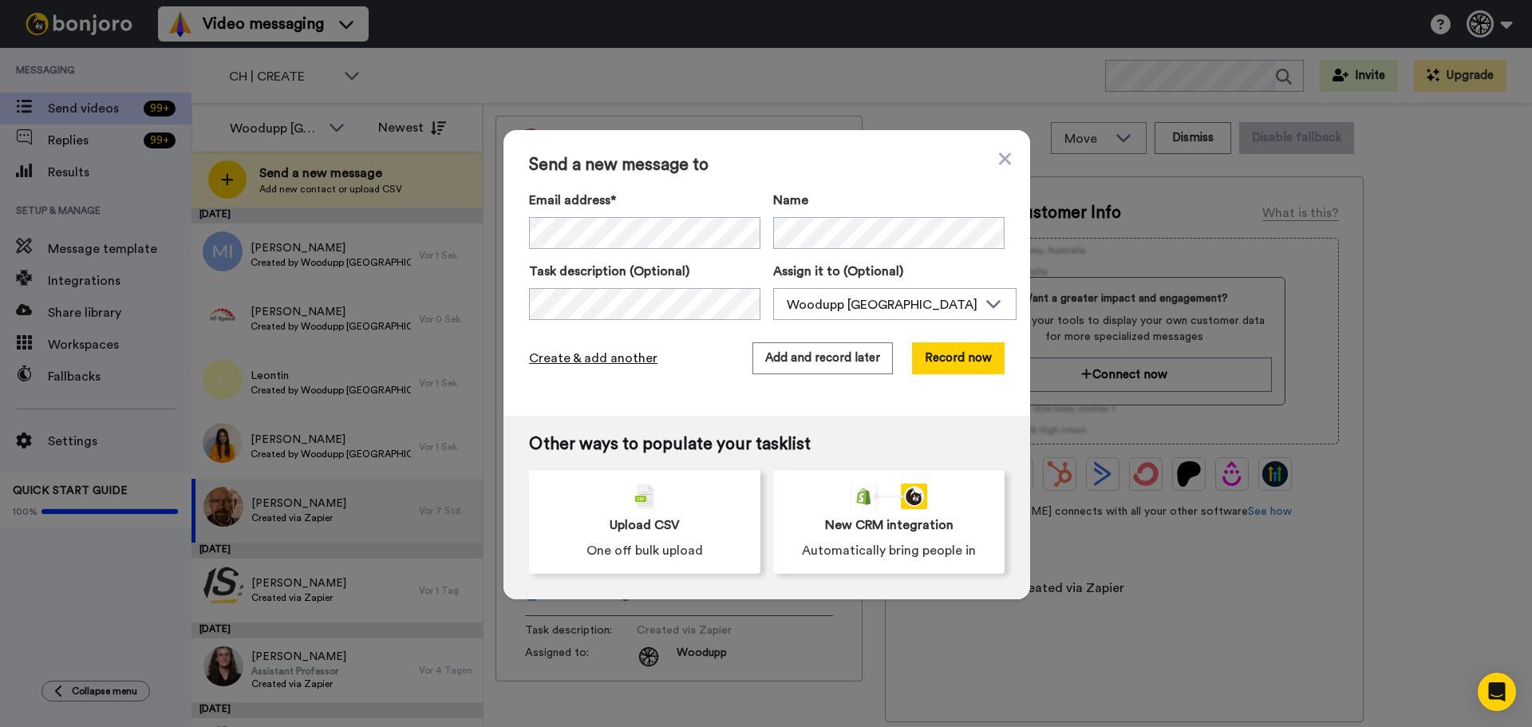
click at [595, 362] on span "Create & add another" at bounding box center [593, 358] width 128 height 19
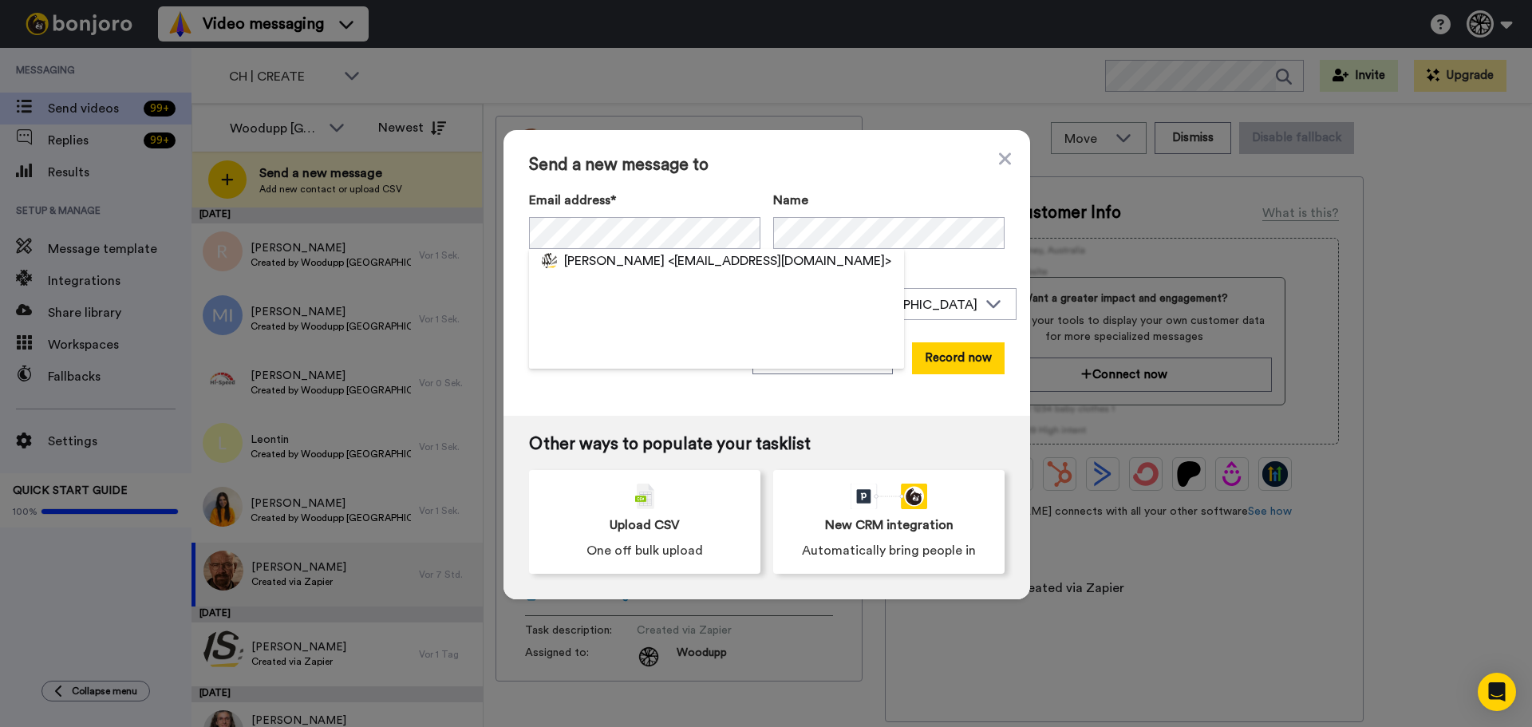
click at [597, 267] on span "Christof Ackermann" at bounding box center [614, 260] width 101 height 19
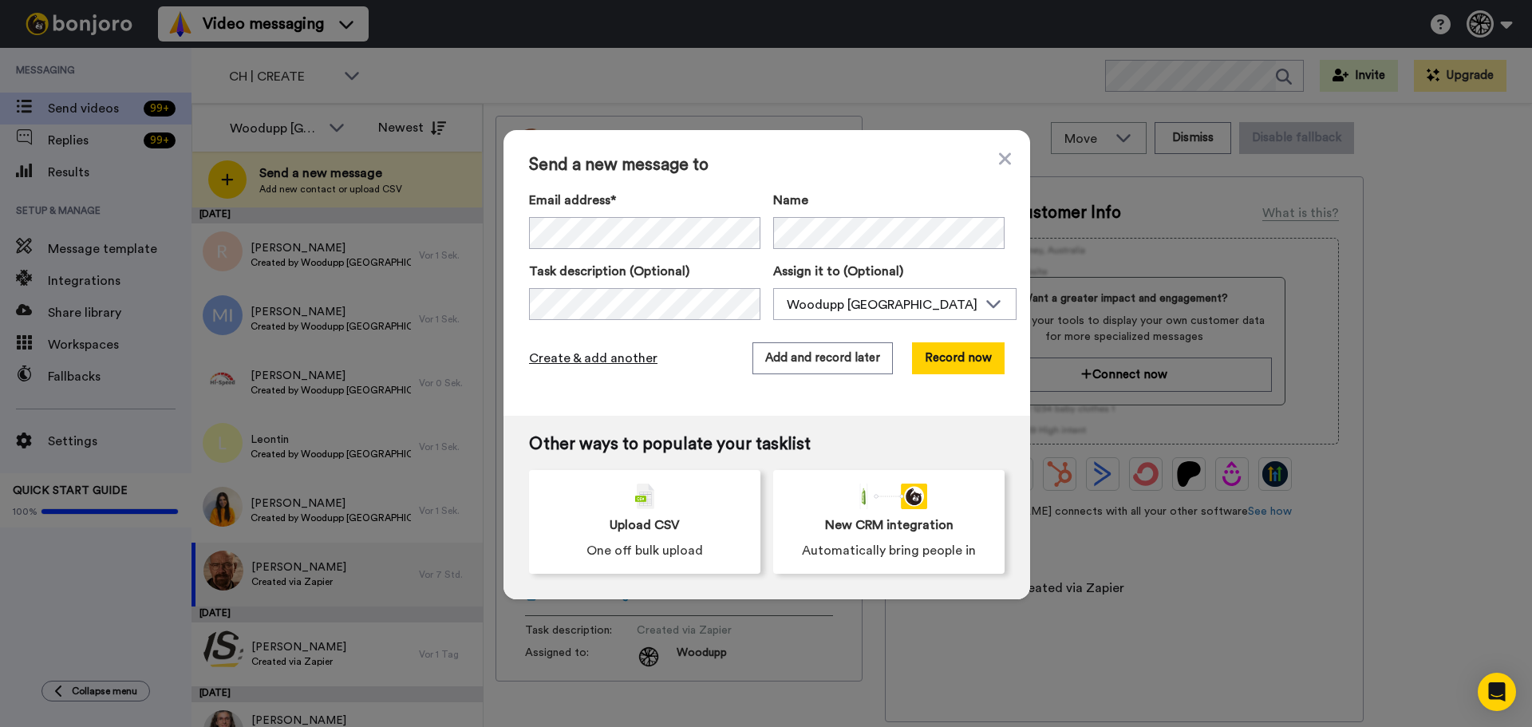
click at [605, 360] on span "Create & add another" at bounding box center [593, 358] width 128 height 19
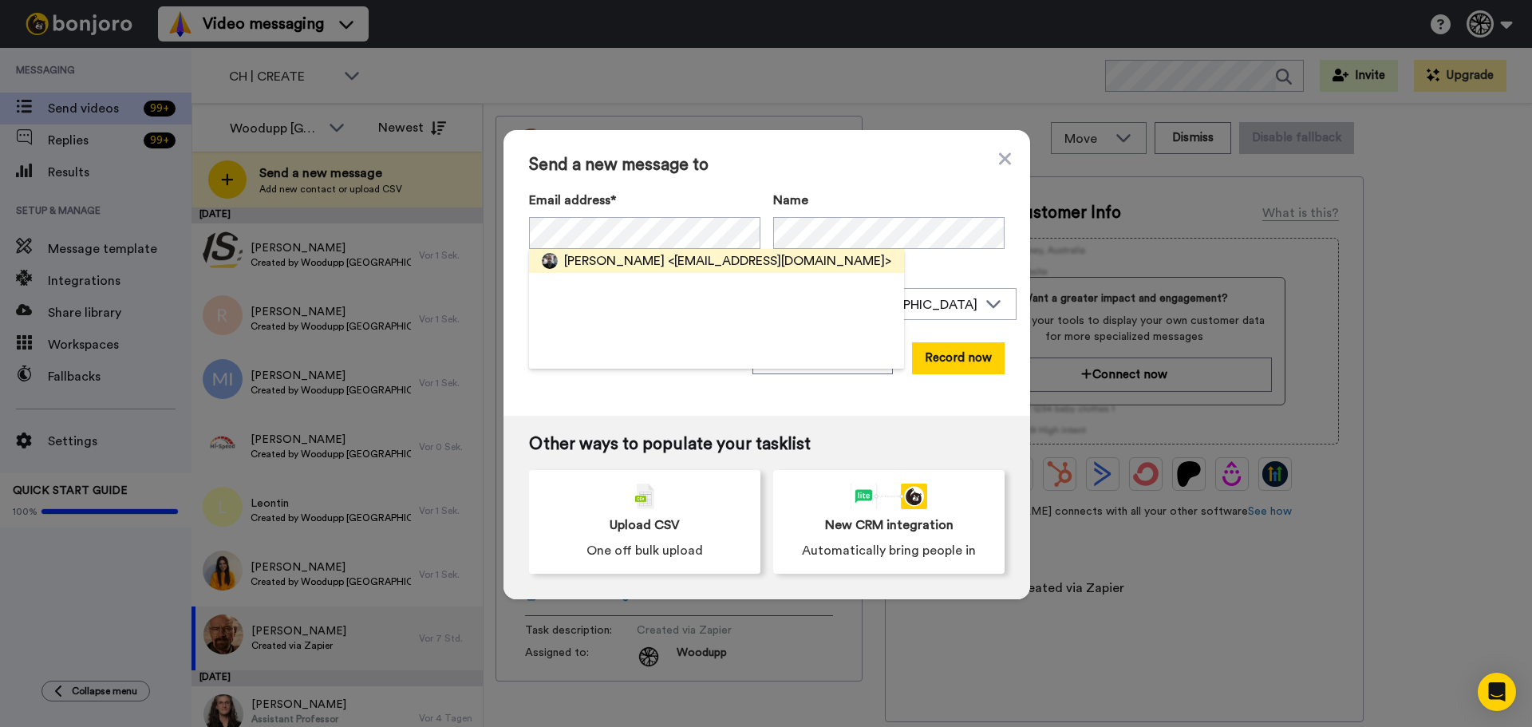
click at [598, 261] on span "Fabian Reich" at bounding box center [614, 260] width 101 height 19
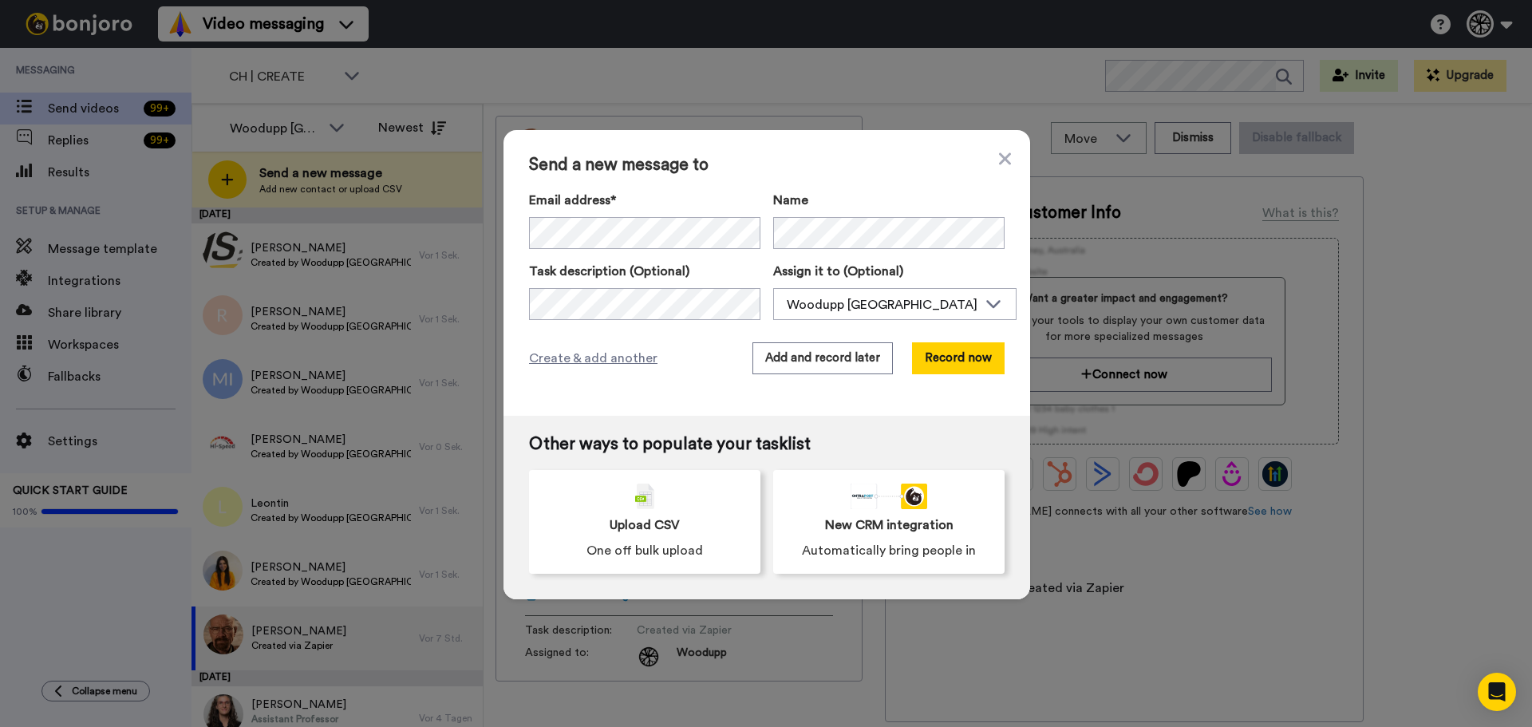
click at [593, 371] on div "Create & add another Add and record later Record now" at bounding box center [766, 358] width 475 height 32
click at [593, 356] on span "Create & add another" at bounding box center [593, 358] width 128 height 19
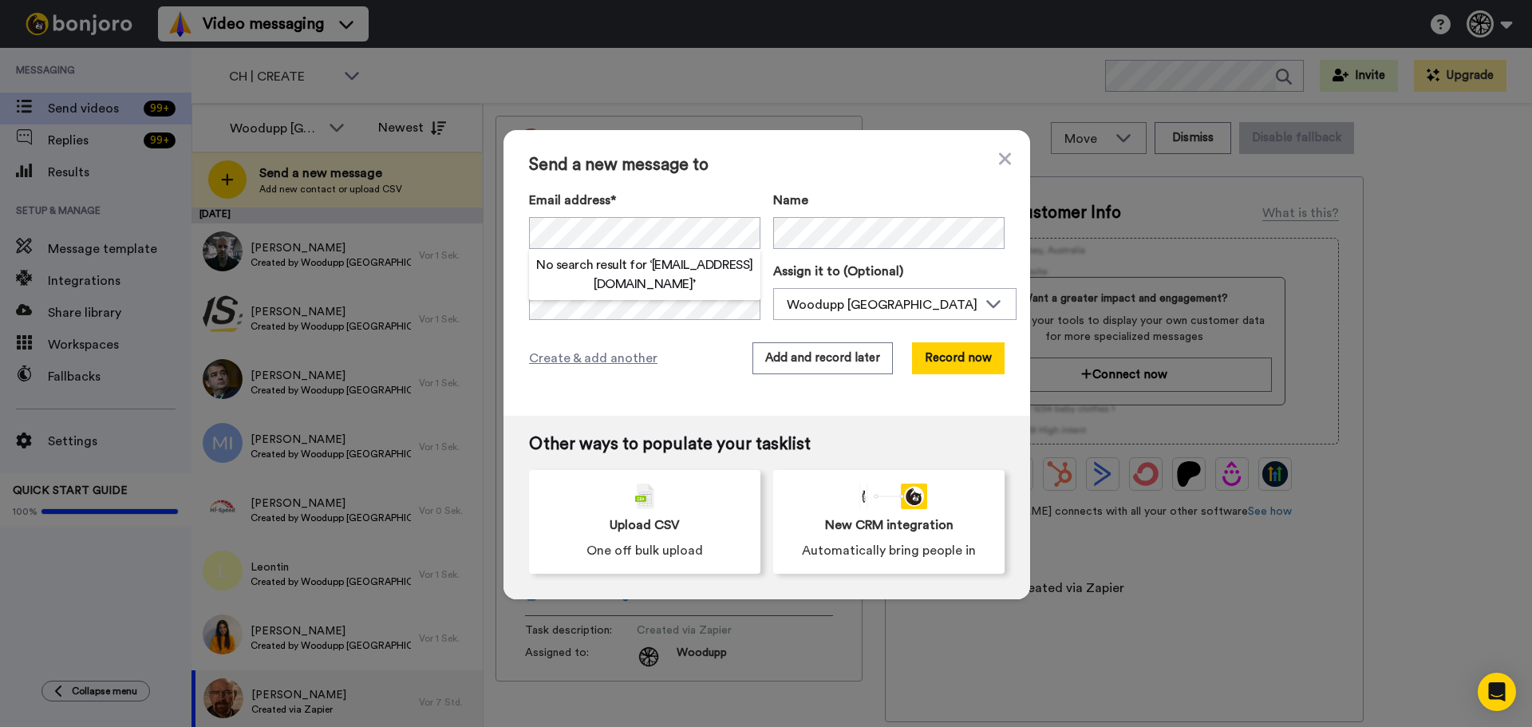
click at [616, 259] on h2 "No search result for ‘ nicigraber@gmail.com ’" at bounding box center [644, 274] width 231 height 38
click at [572, 362] on span "Create & add another" at bounding box center [593, 358] width 128 height 19
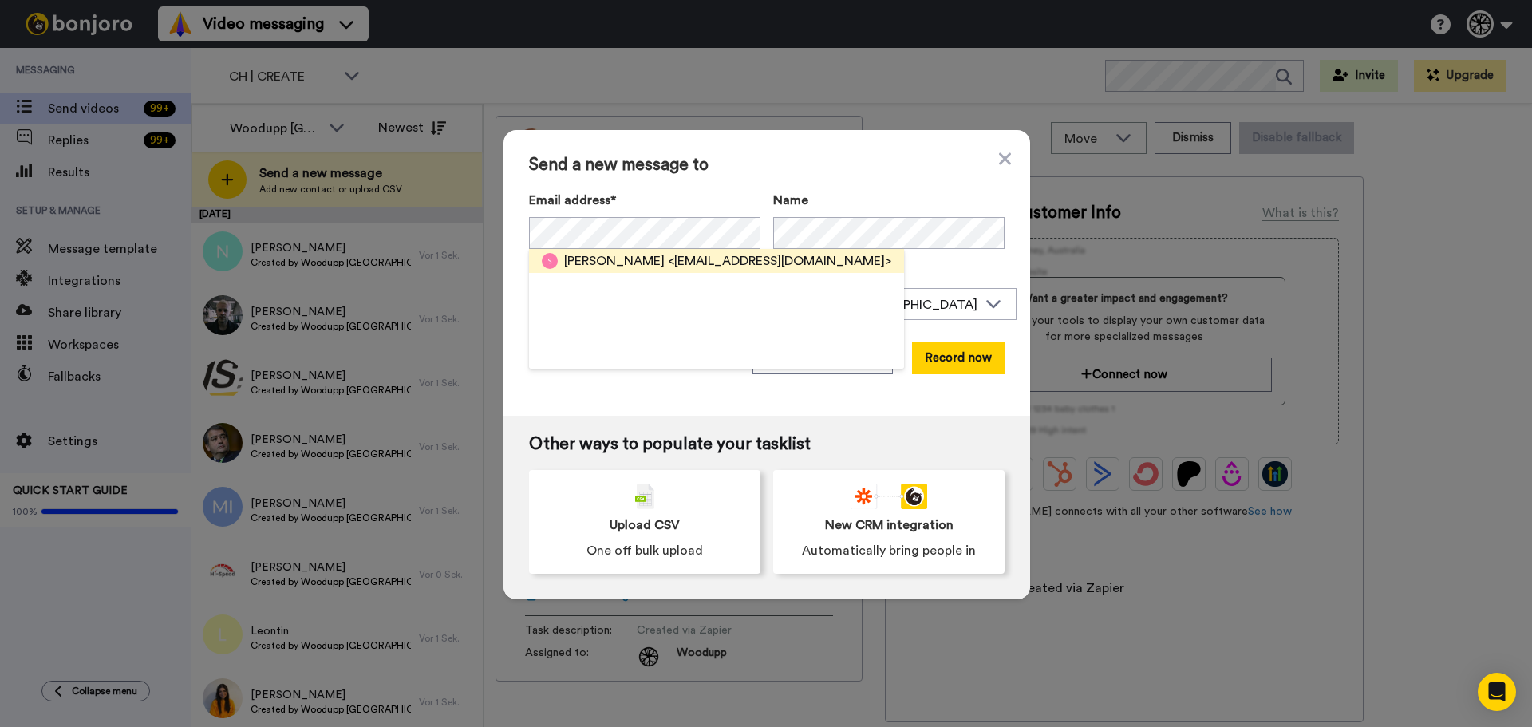
click at [608, 264] on span "Simone Schuler" at bounding box center [614, 260] width 101 height 19
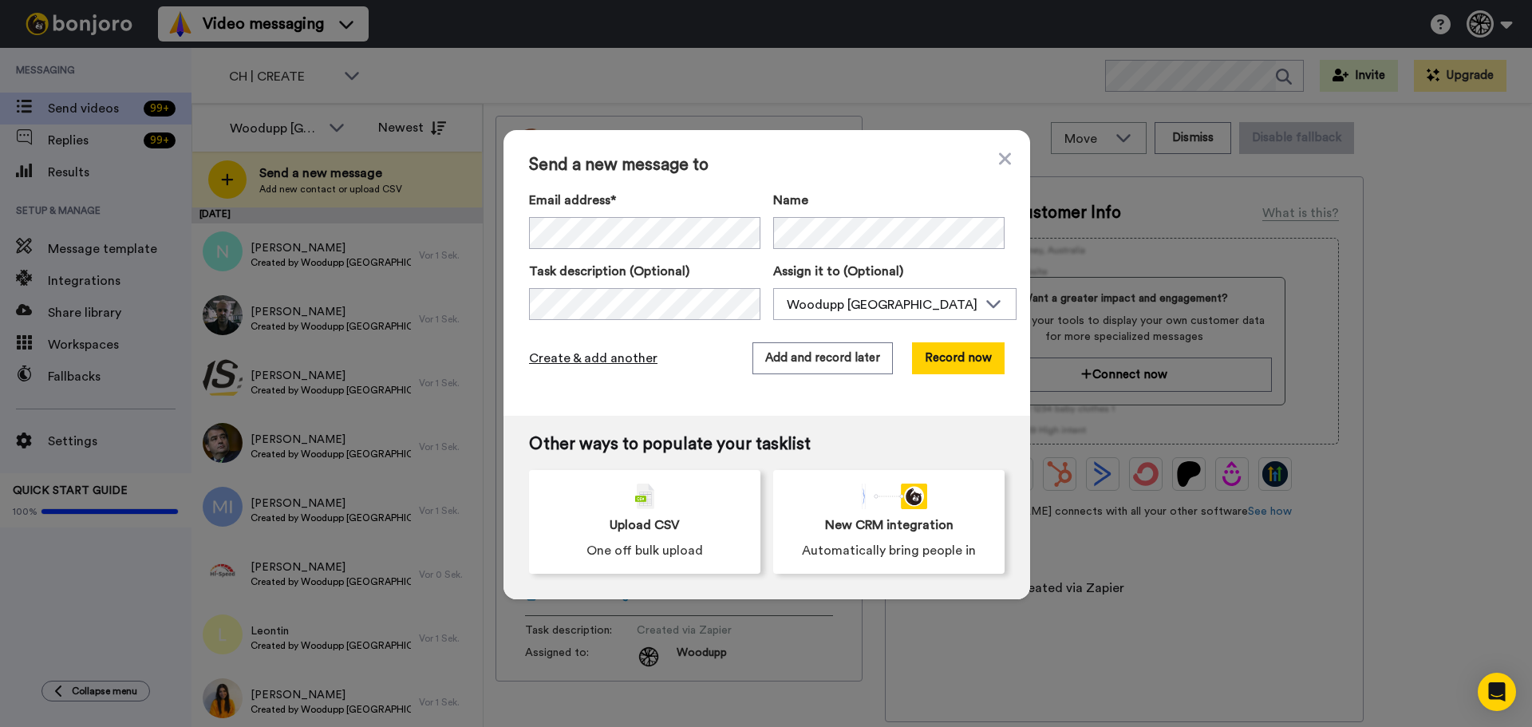
click at [584, 353] on span "Create & add another" at bounding box center [593, 358] width 128 height 19
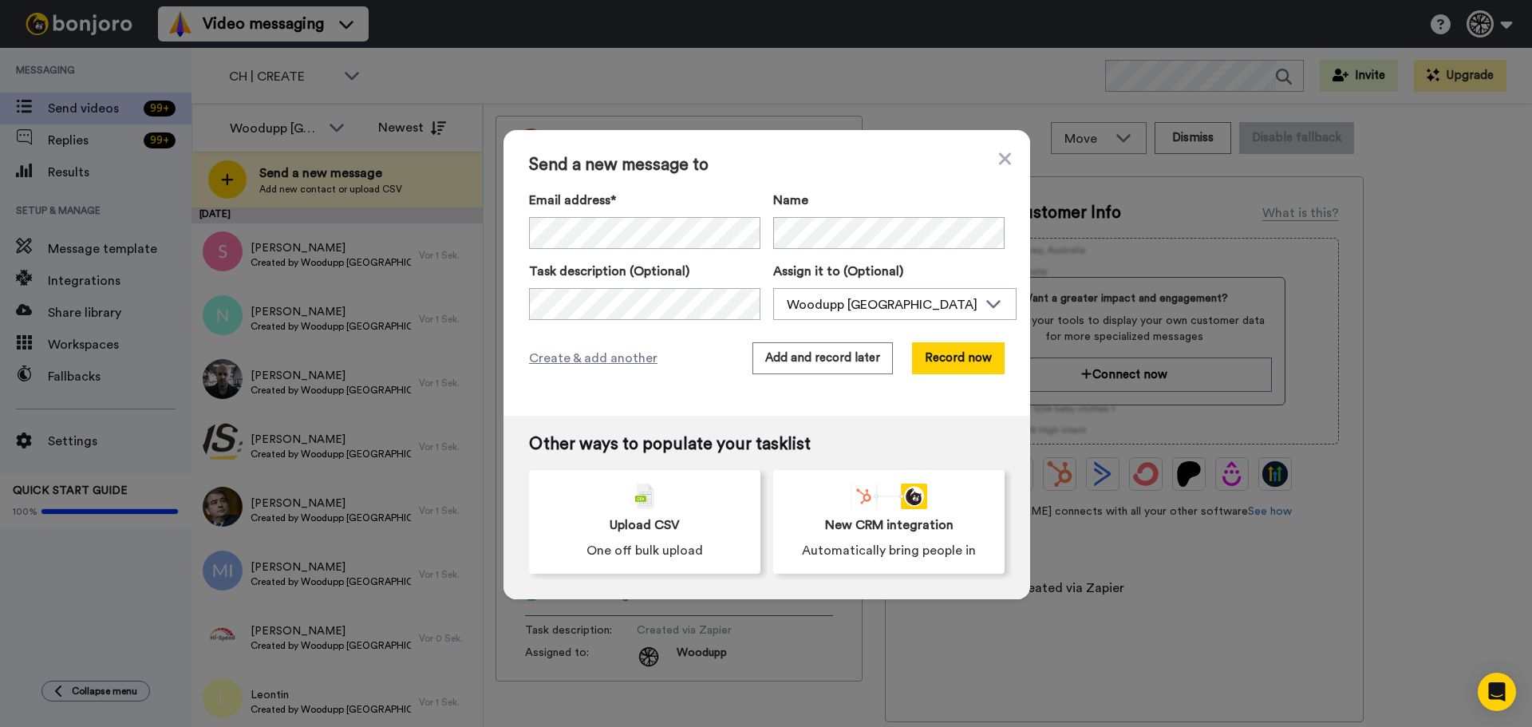
drag, startPoint x: 888, startPoint y: 201, endPoint x: 875, endPoint y: 212, distance: 17.0
click at [885, 205] on label "Name" at bounding box center [888, 200] width 231 height 19
click at [810, 373] on button "Add and record later" at bounding box center [822, 358] width 140 height 32
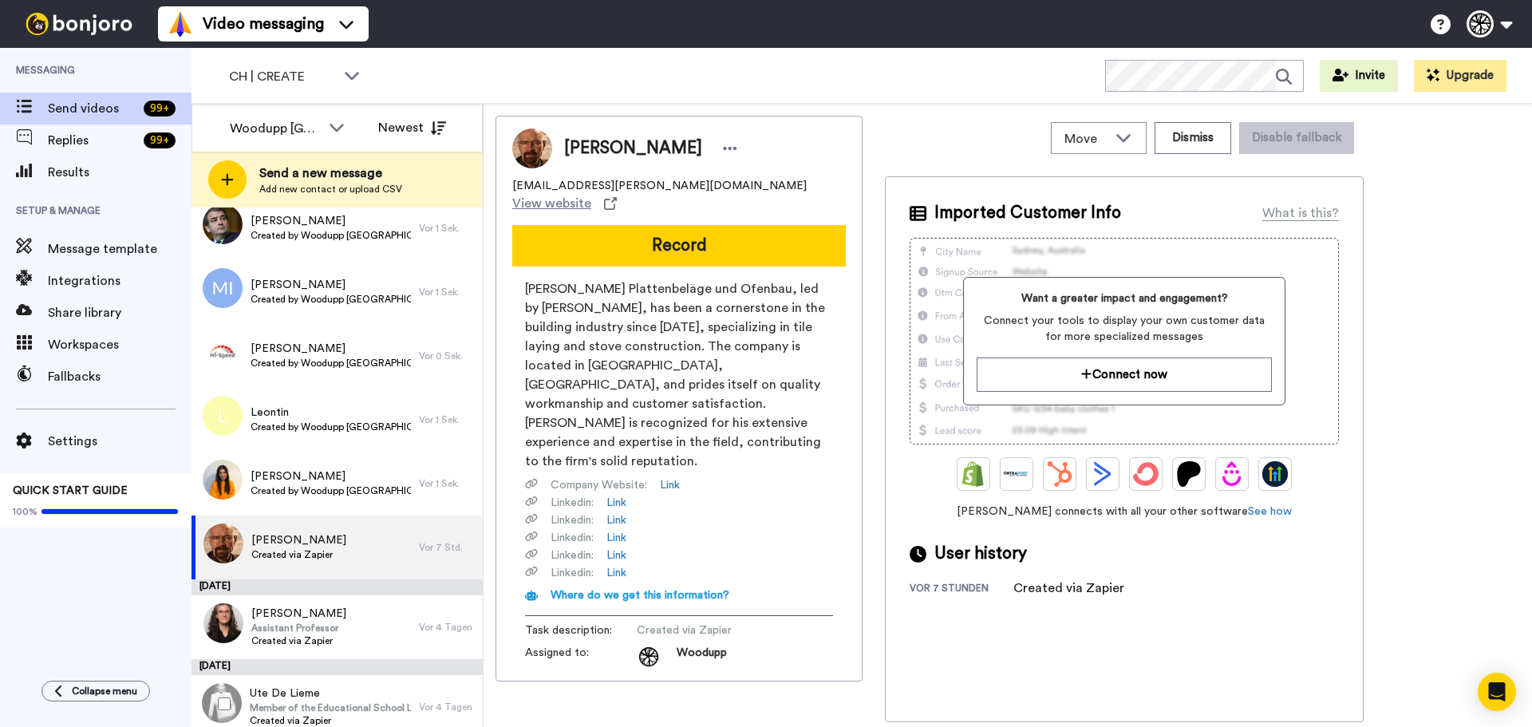
scroll to position [345, 0]
click at [232, 474] on div at bounding box center [220, 481] width 57 height 56
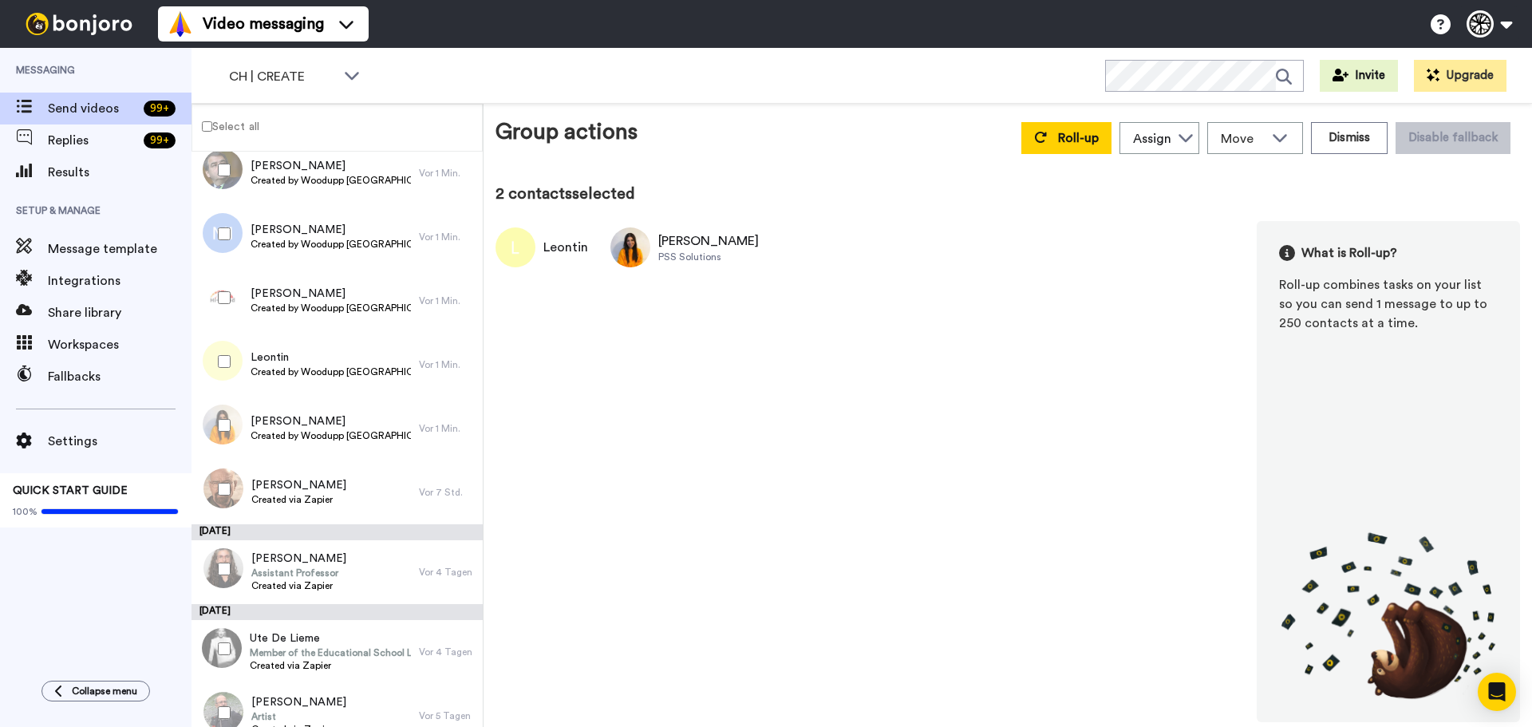
click at [221, 306] on div at bounding box center [220, 298] width 57 height 56
click at [222, 241] on div at bounding box center [220, 234] width 57 height 56
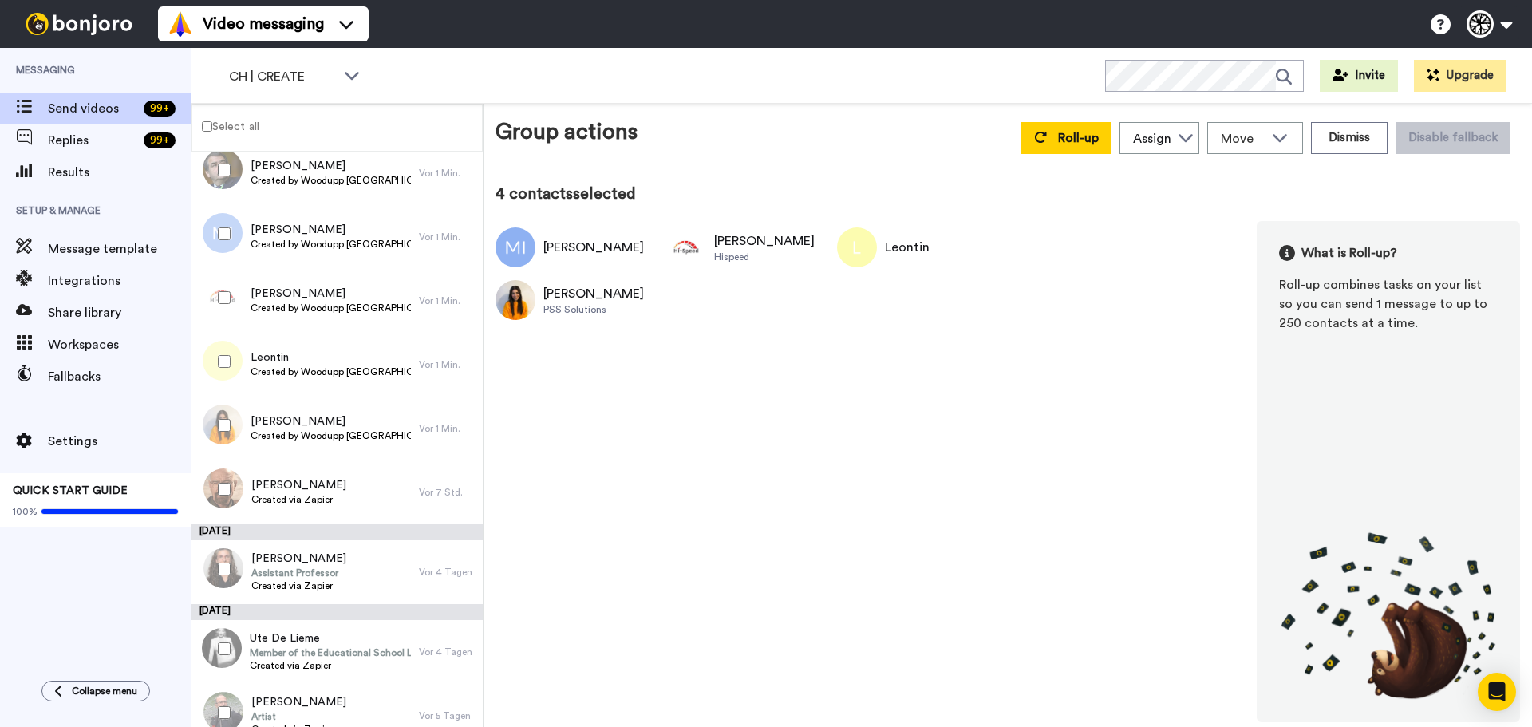
click at [226, 182] on div at bounding box center [220, 170] width 57 height 56
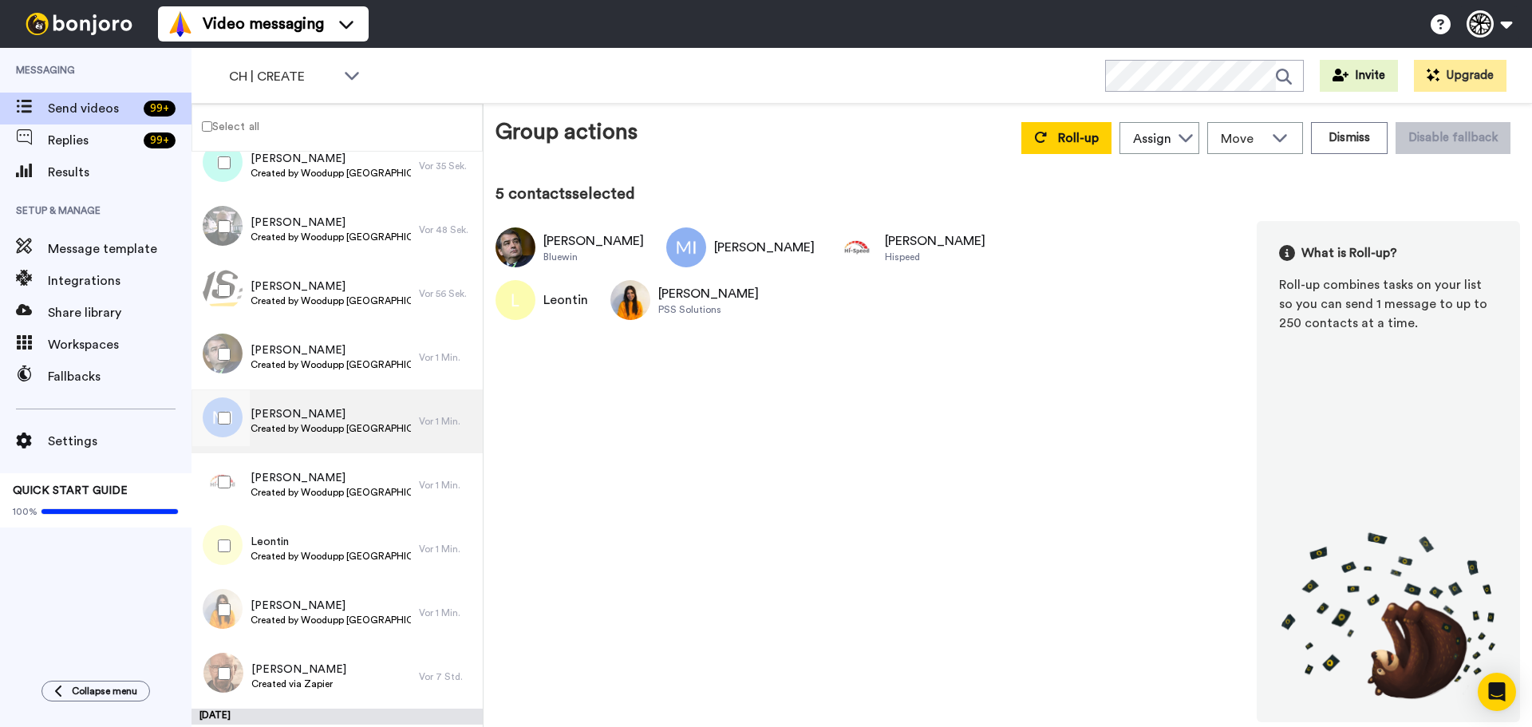
scroll to position [160, 0]
drag, startPoint x: 231, startPoint y: 294, endPoint x: 233, endPoint y: 251, distance: 42.3
click at [231, 293] on div at bounding box center [220, 292] width 57 height 56
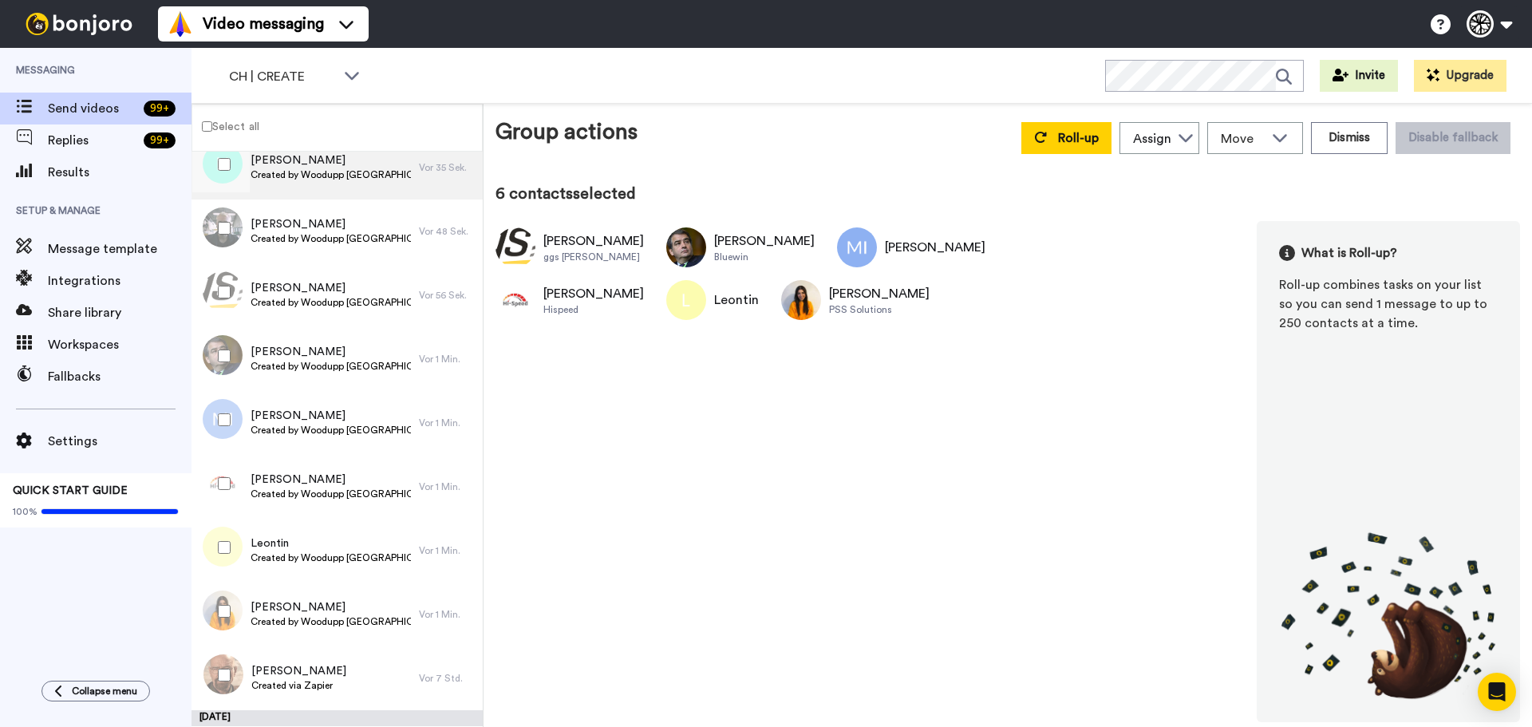
drag, startPoint x: 233, startPoint y: 229, endPoint x: 227, endPoint y: 194, distance: 35.7
click at [231, 220] on div at bounding box center [220, 228] width 57 height 56
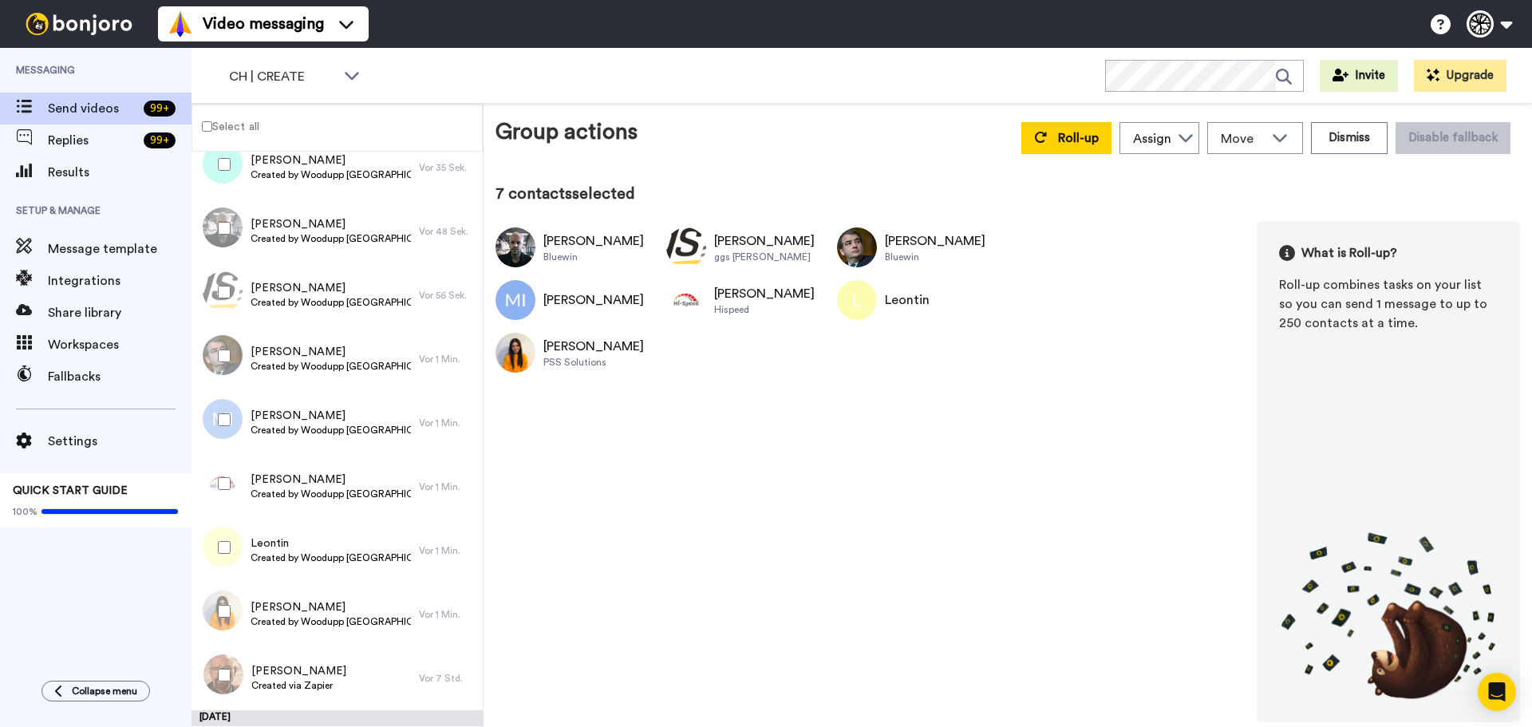
click at [225, 168] on div at bounding box center [220, 164] width 57 height 56
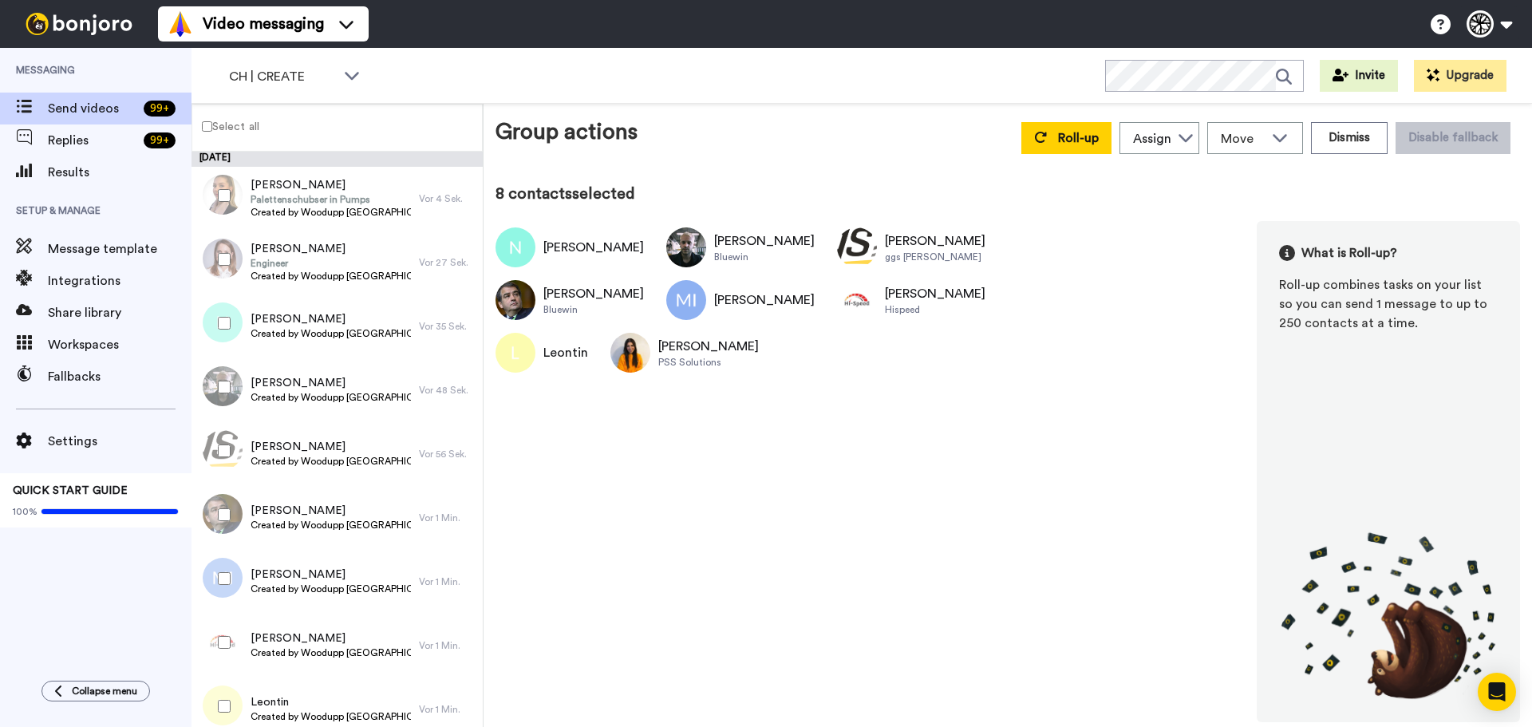
scroll to position [0, 0]
drag, startPoint x: 233, startPoint y: 254, endPoint x: 227, endPoint y: 207, distance: 47.4
click at [232, 247] on div at bounding box center [220, 260] width 57 height 56
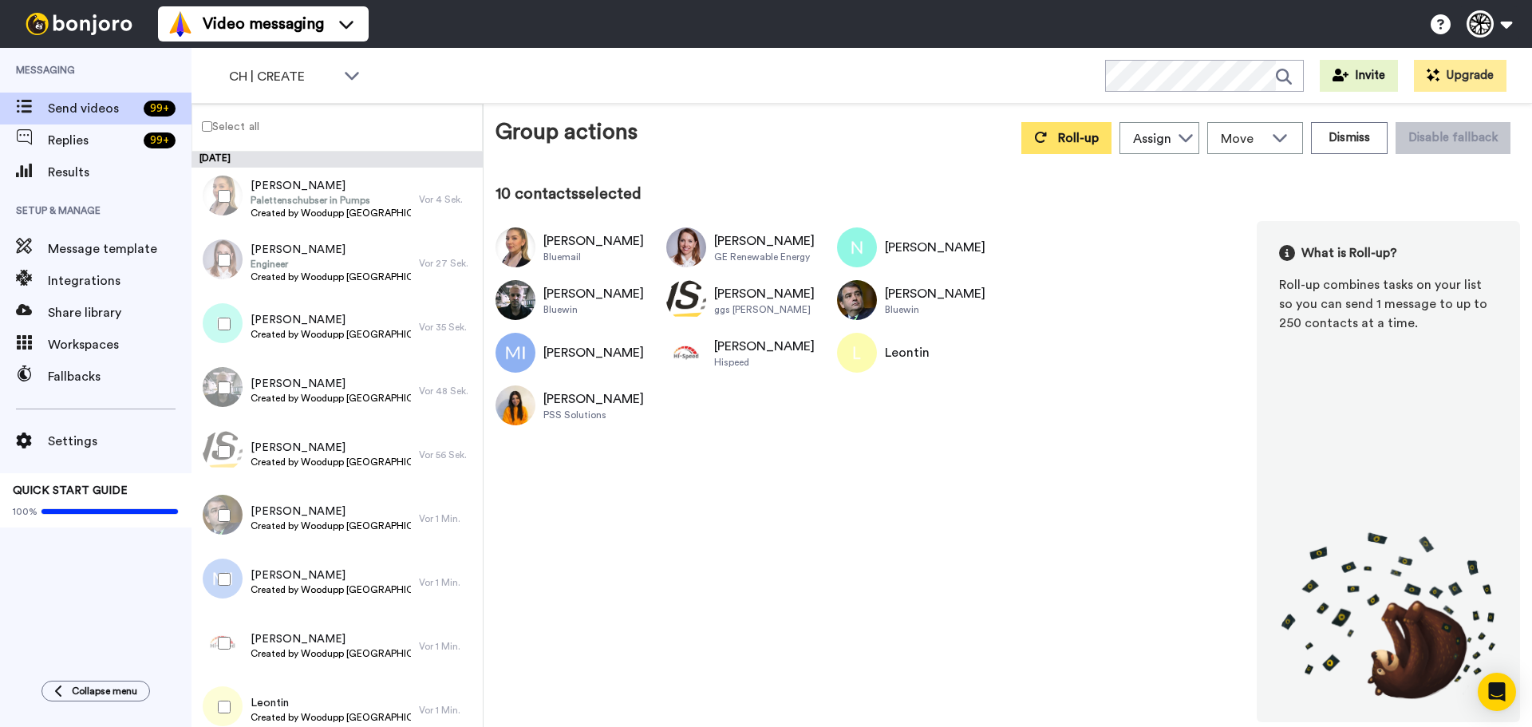
click at [1083, 140] on span "Roll-up" at bounding box center [1078, 138] width 41 height 13
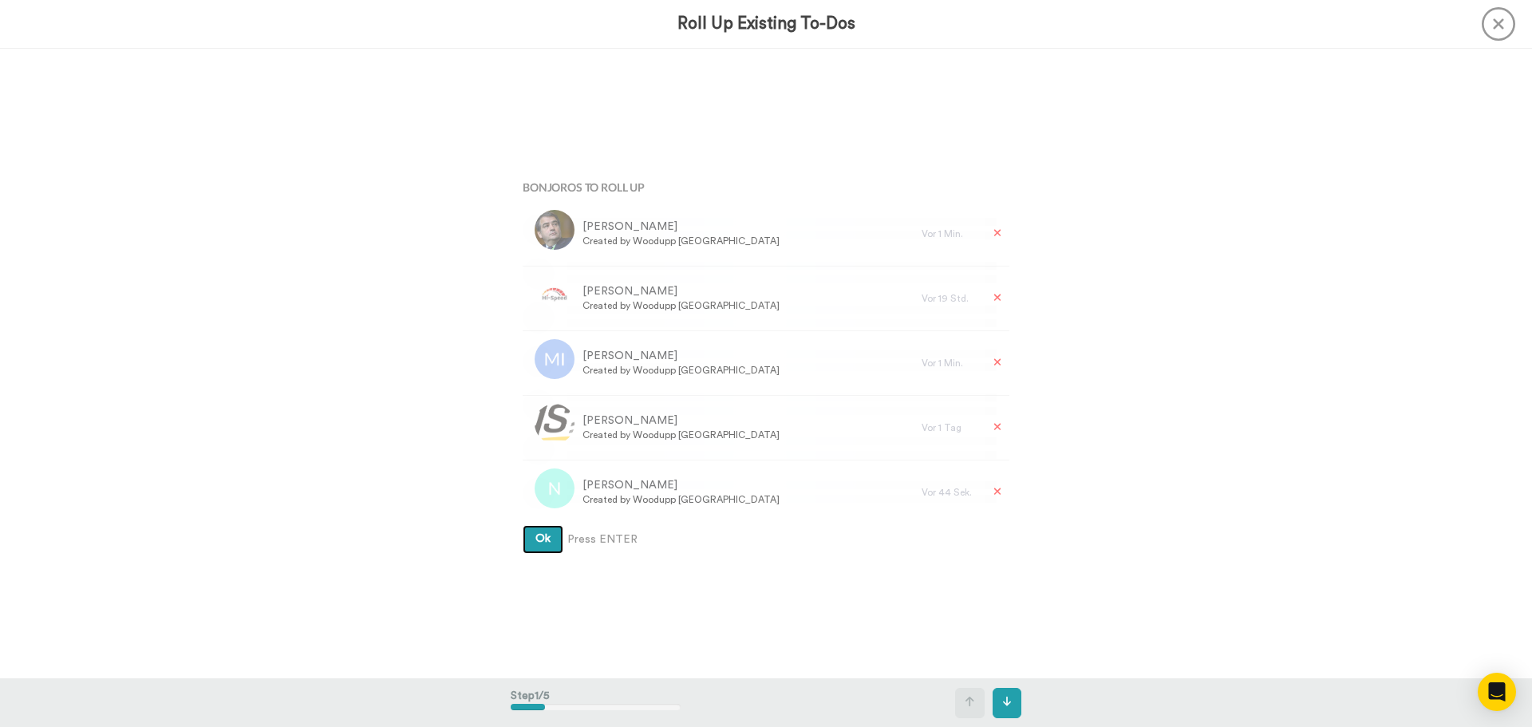
click at [522, 525] on button "Ok" at bounding box center [542, 539] width 41 height 29
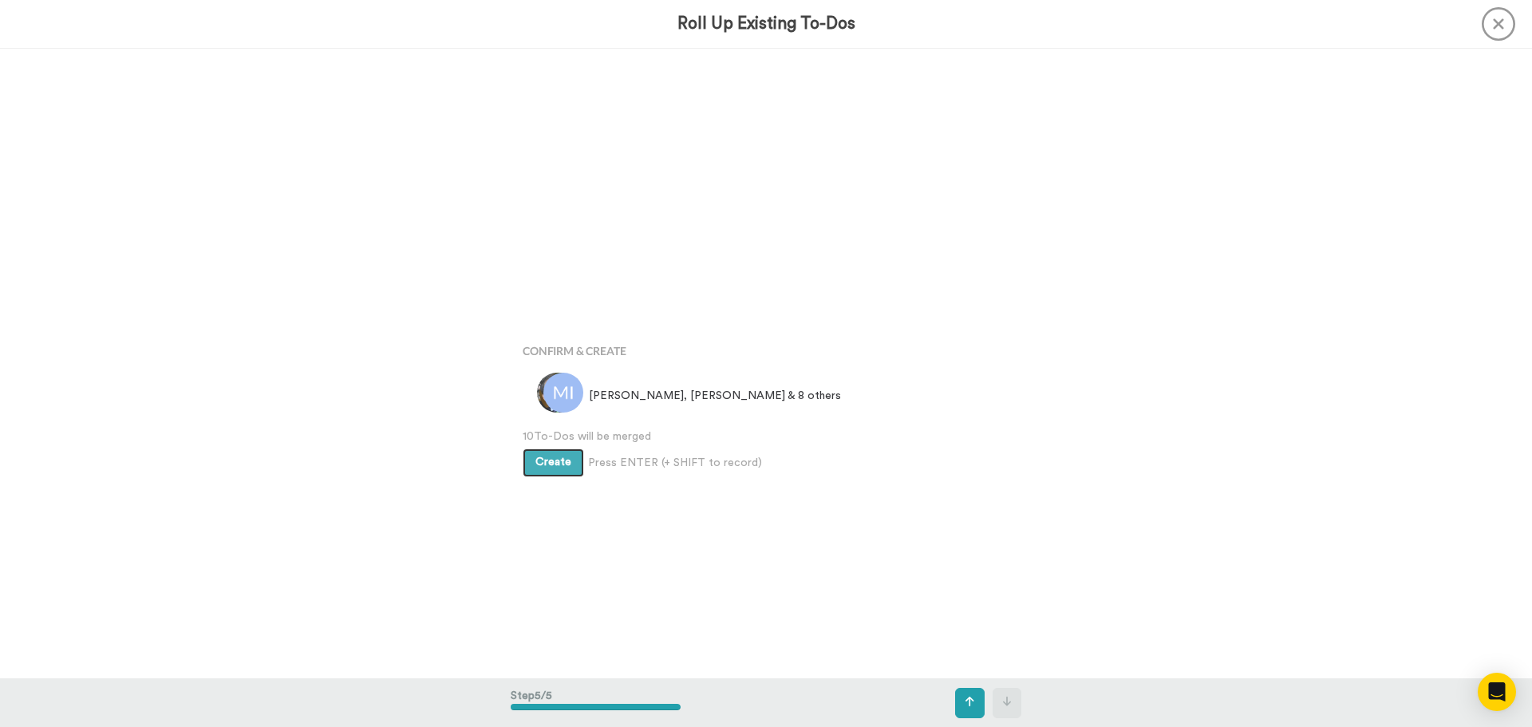
scroll to position [2519, 0]
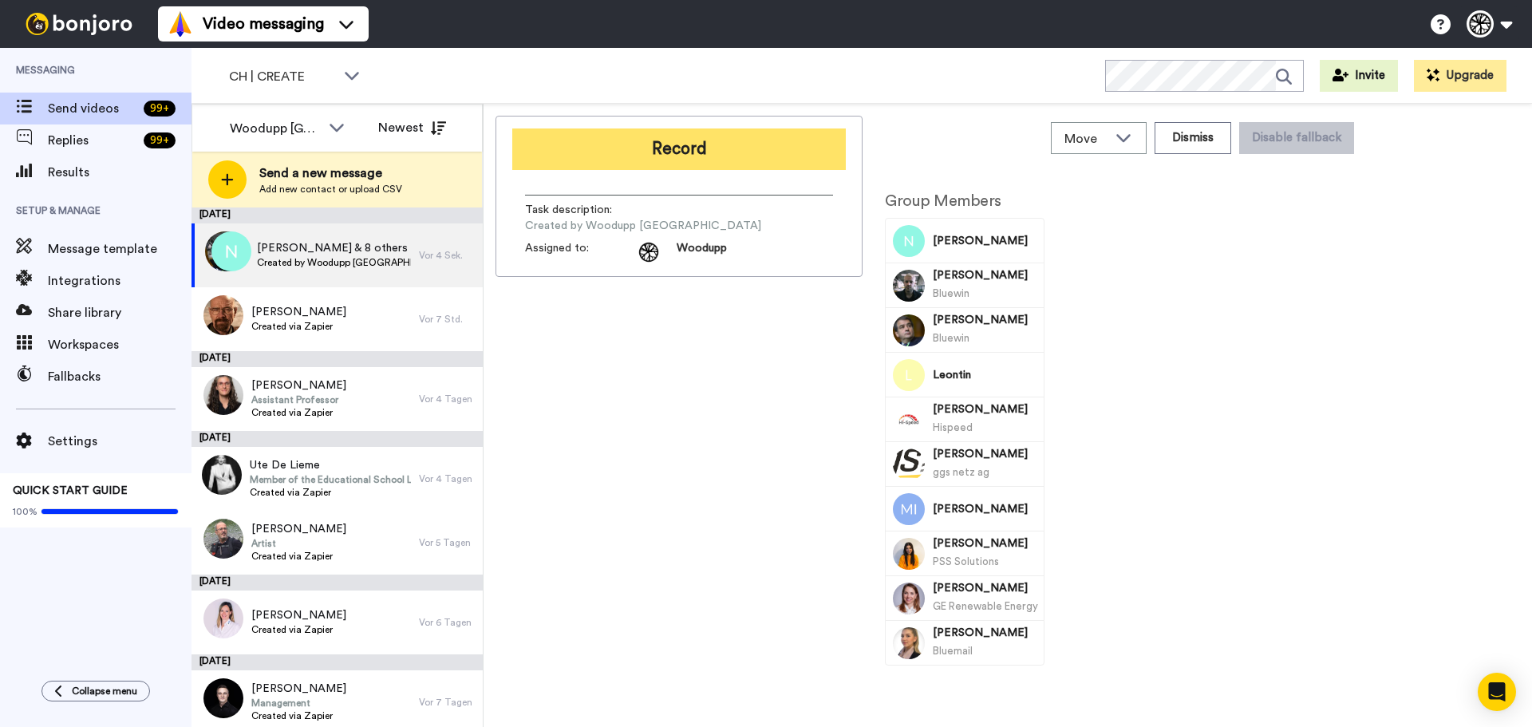
click at [715, 149] on button "Record" at bounding box center [678, 148] width 333 height 41
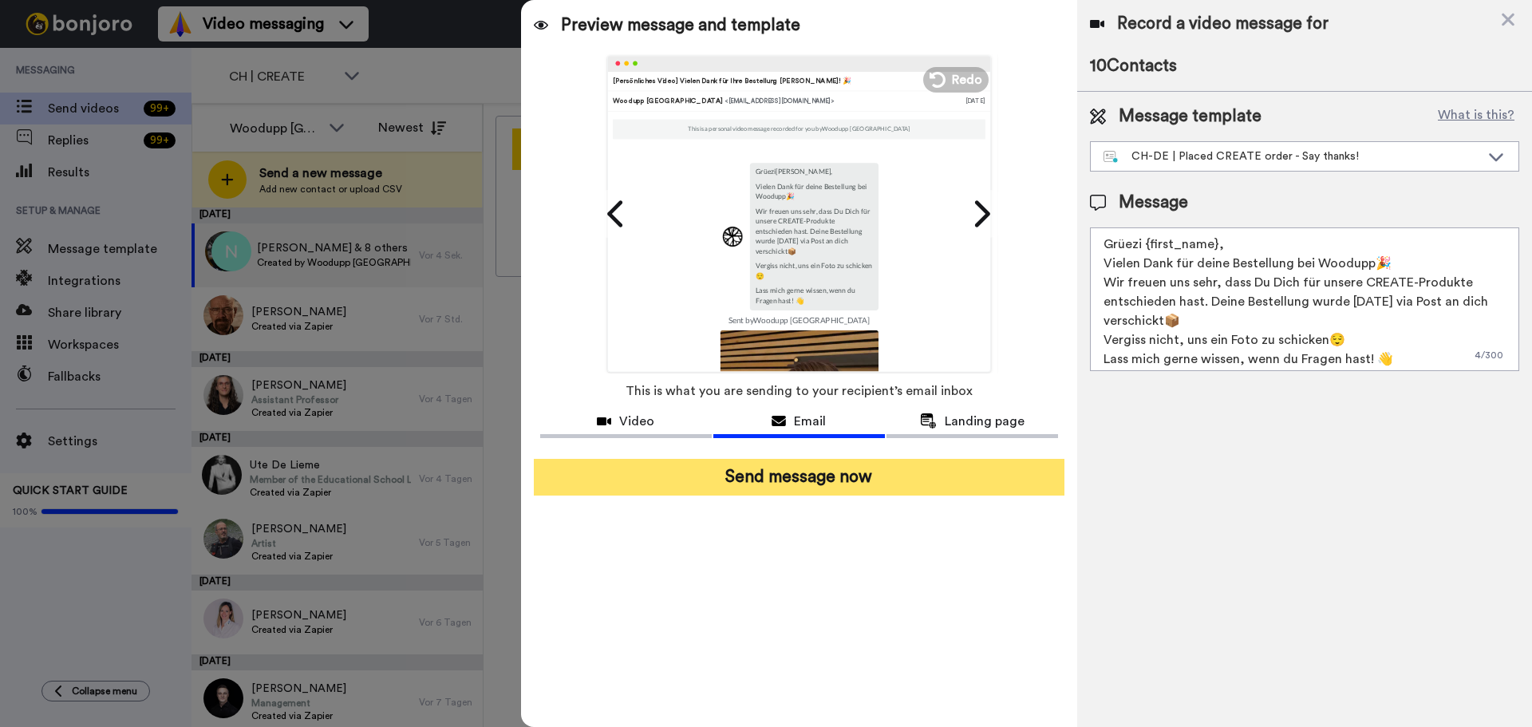
click at [834, 471] on button "Send message now" at bounding box center [799, 477] width 530 height 37
